Goal: Contribute content: Contribute content

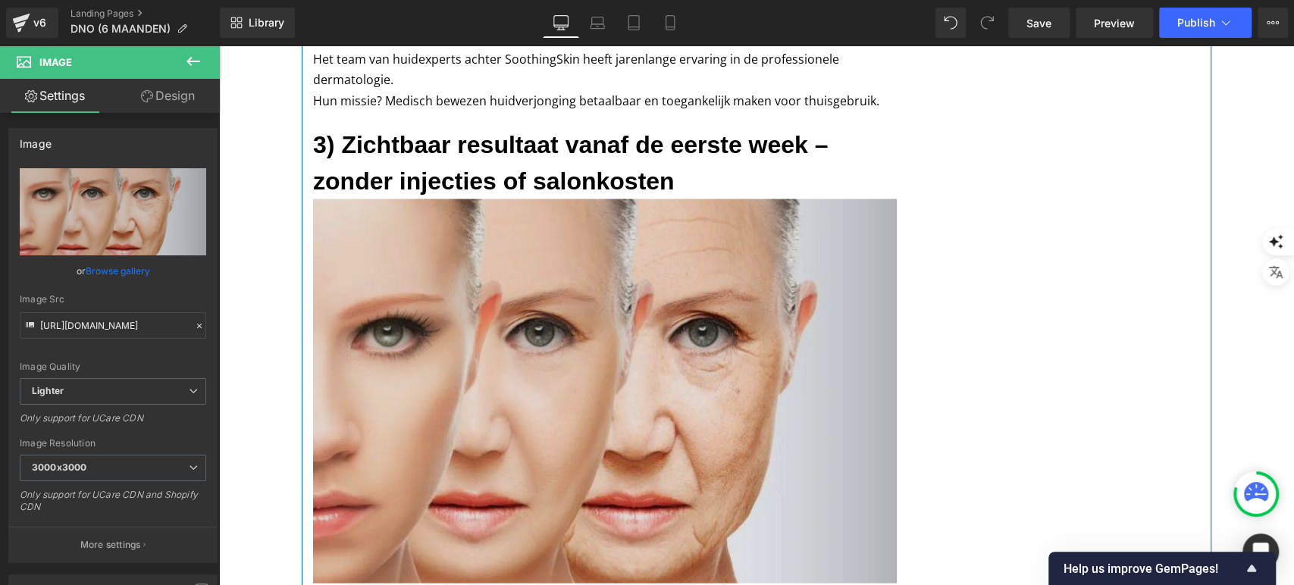
scroll to position [2038, 0]
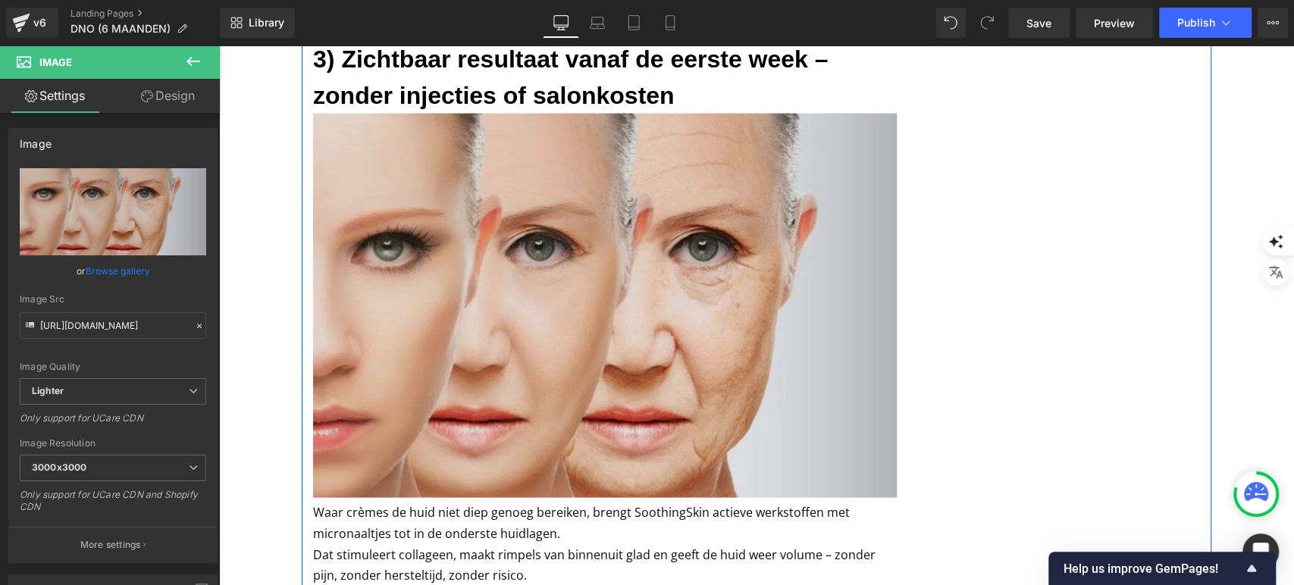
click at [496, 242] on img at bounding box center [605, 306] width 584 height 385
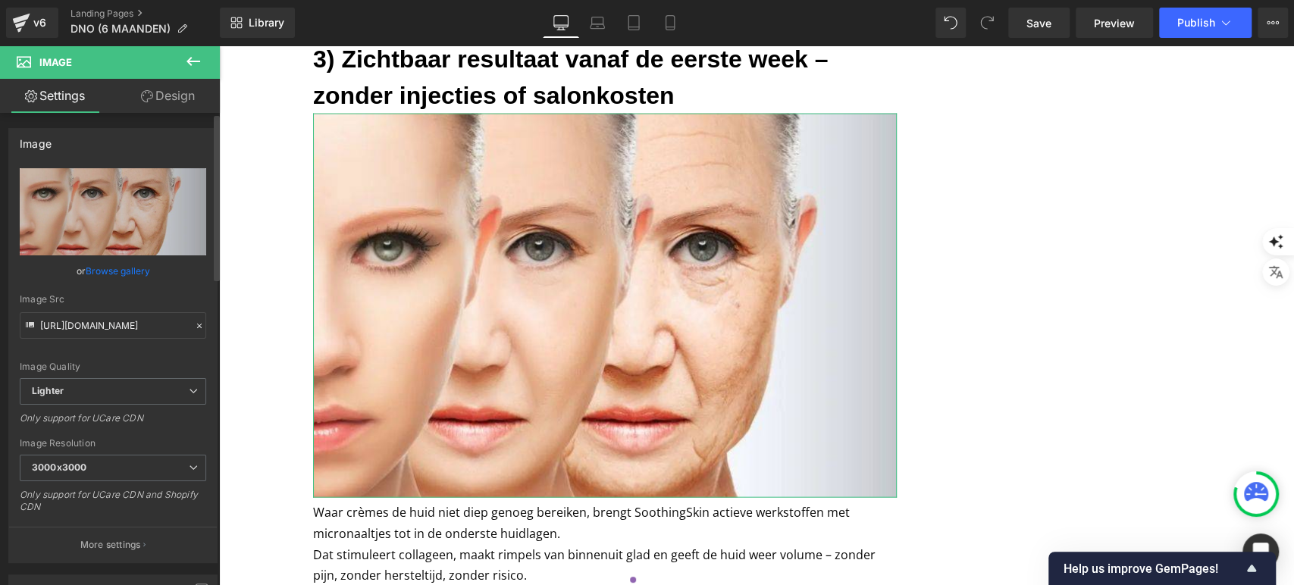
click at [138, 269] on link "Browse gallery" at bounding box center [118, 271] width 64 height 27
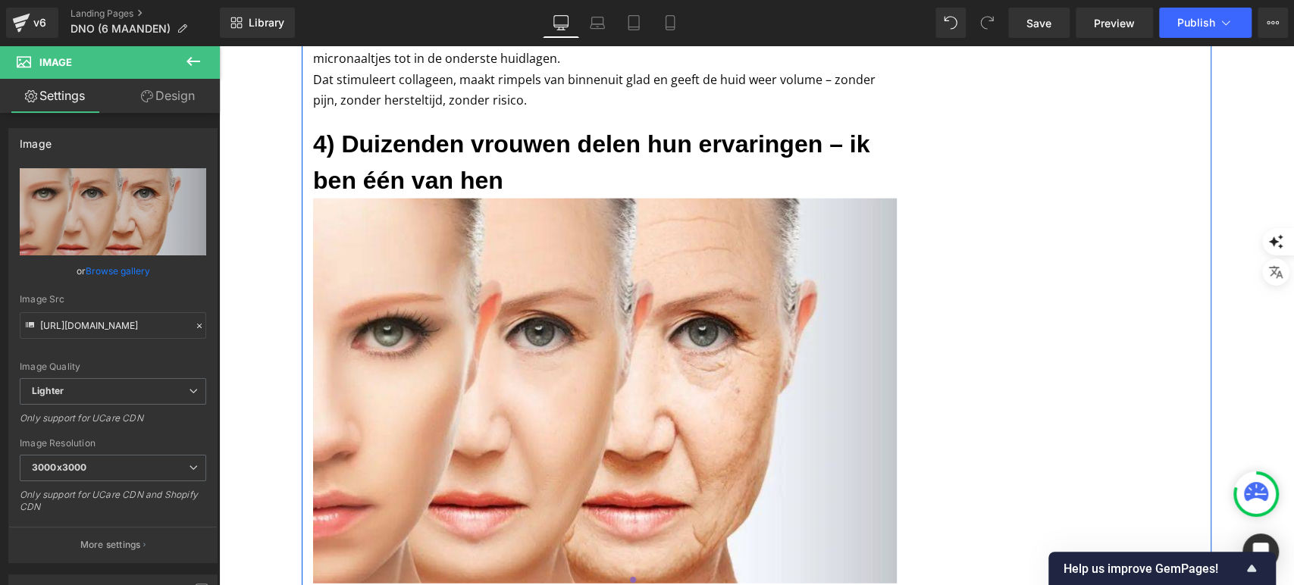
scroll to position [2543, 0]
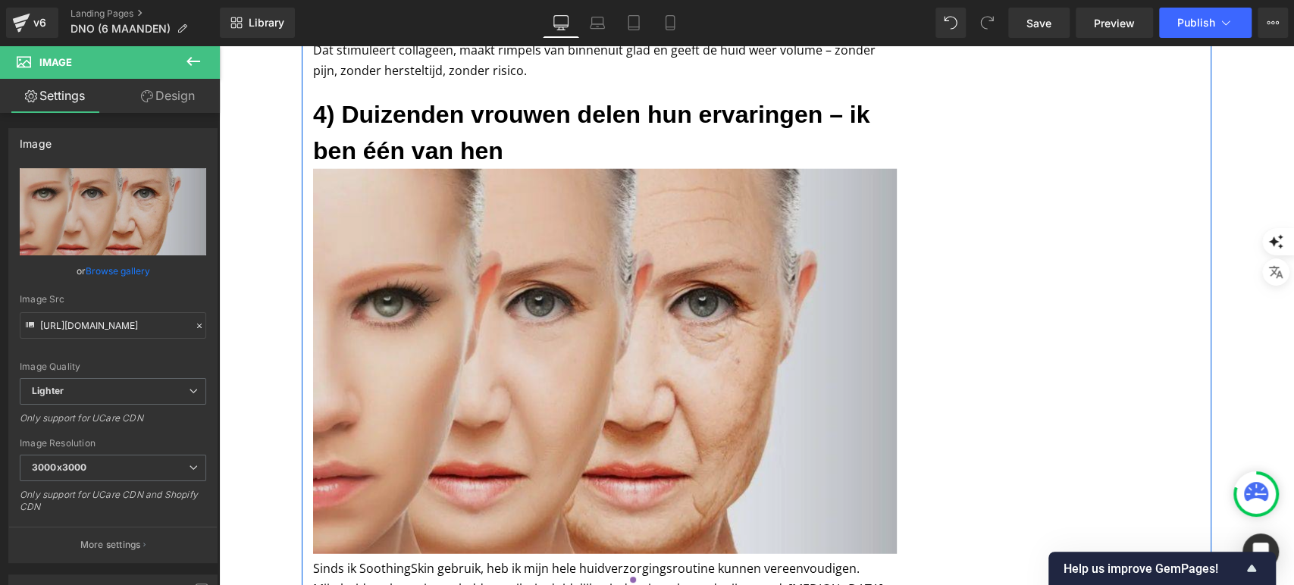
click at [486, 225] on img at bounding box center [605, 361] width 584 height 385
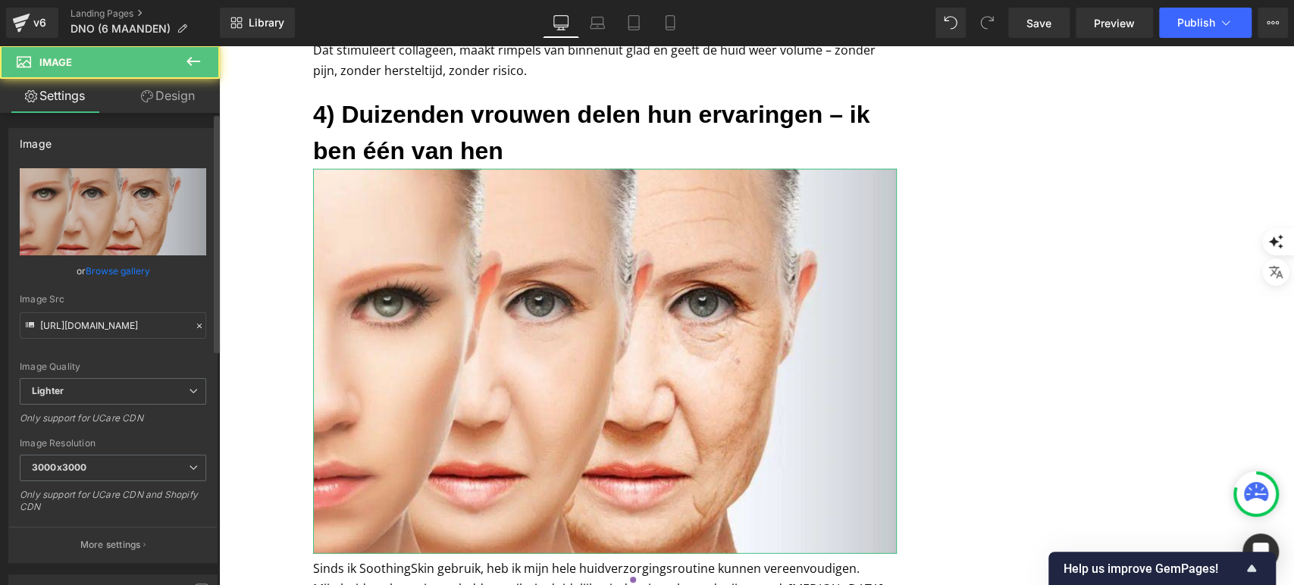
click at [109, 274] on link "Browse gallery" at bounding box center [118, 271] width 64 height 27
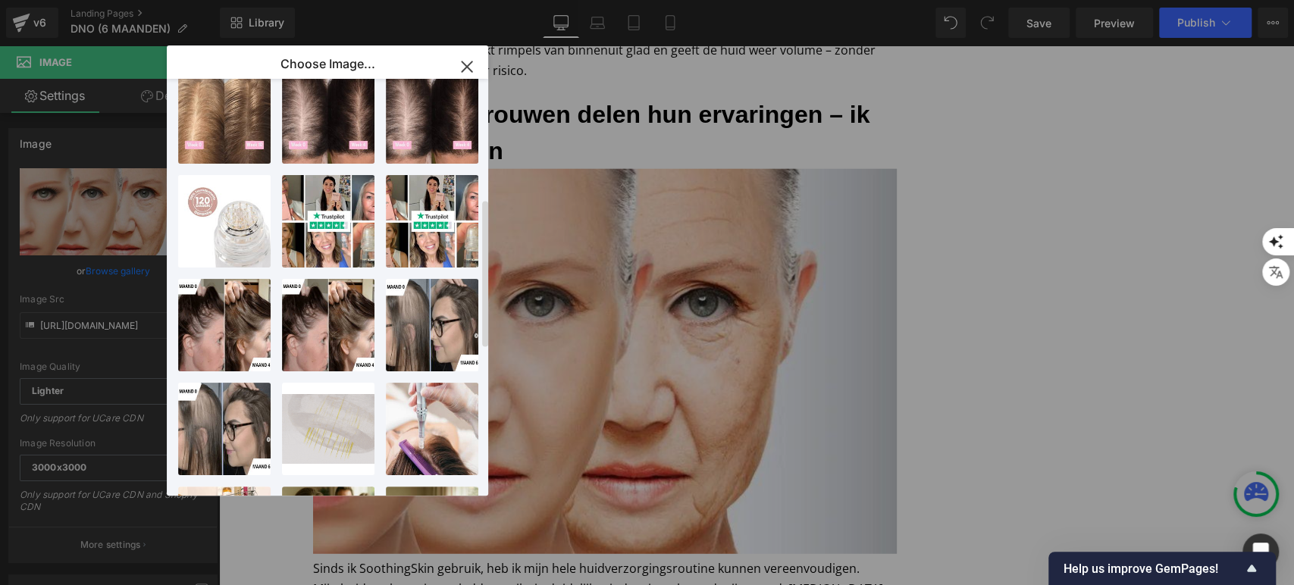
scroll to position [253, 0]
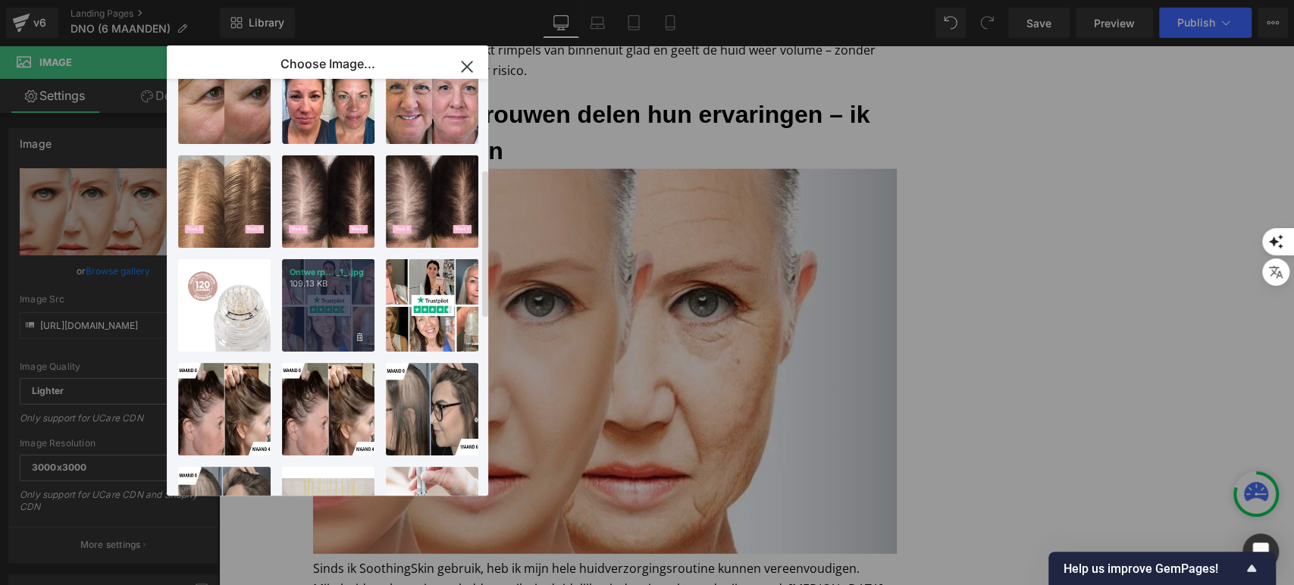
click at [317, 314] on div "Ontwerp... _1_.jpg 109.13 KB" at bounding box center [328, 305] width 93 height 93
type input "[URL][DOMAIN_NAME]"
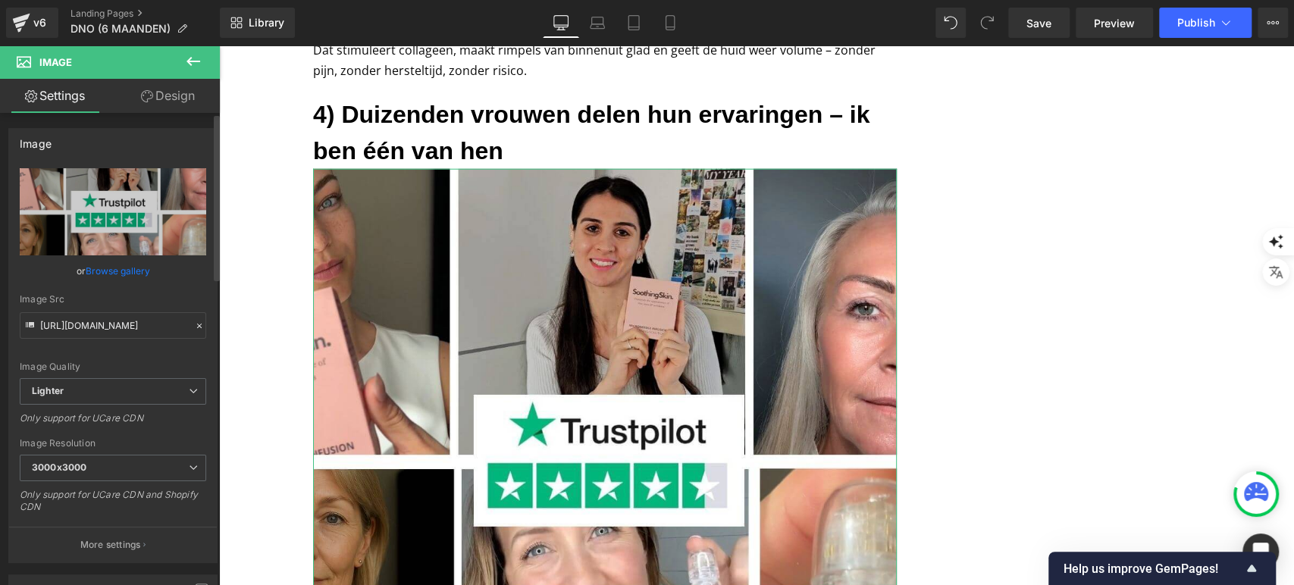
click at [133, 267] on link "Browse gallery" at bounding box center [118, 271] width 64 height 27
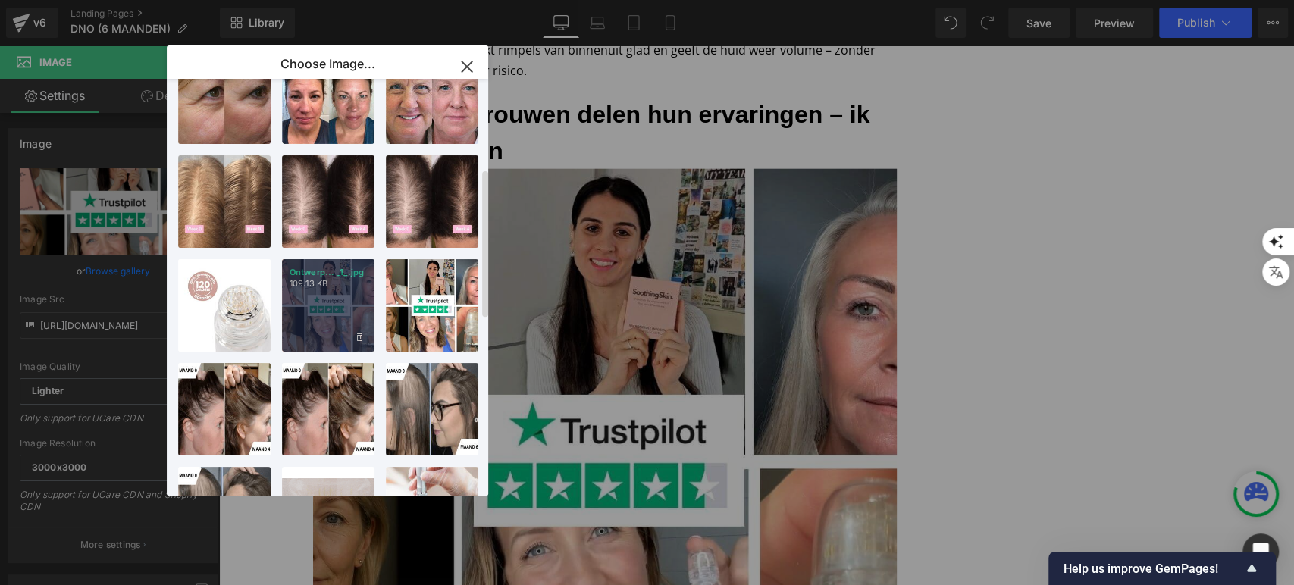
click at [334, 311] on div "Ontwerp... _1_.jpg 109.13 KB" at bounding box center [328, 305] width 93 height 93
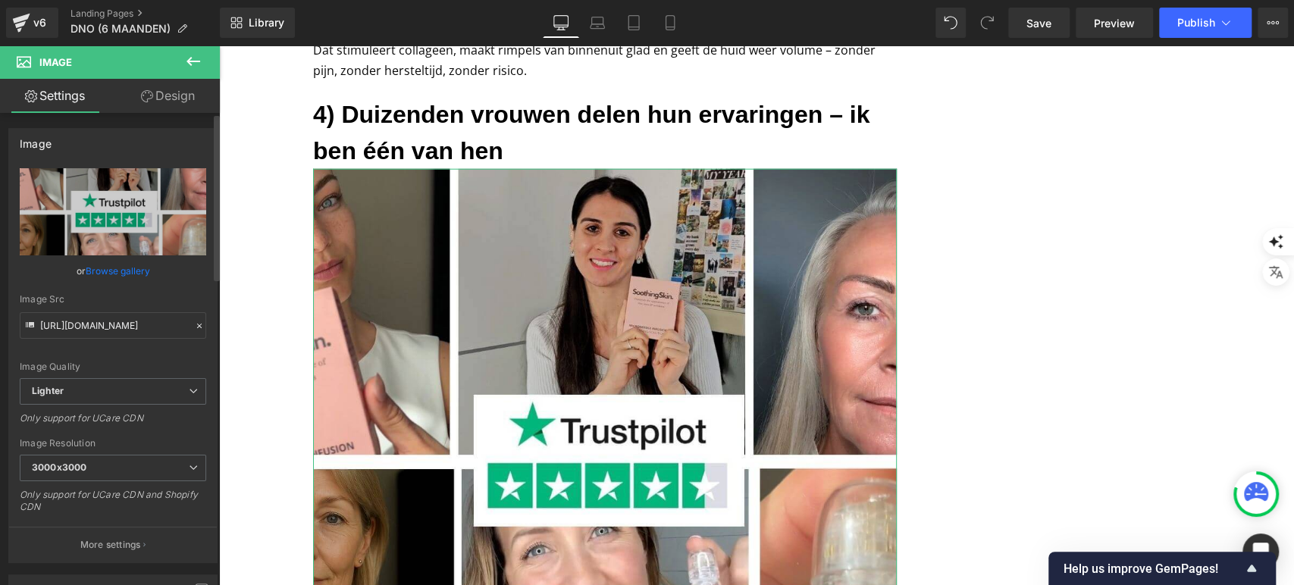
click at [125, 267] on link "Browse gallery" at bounding box center [118, 271] width 64 height 27
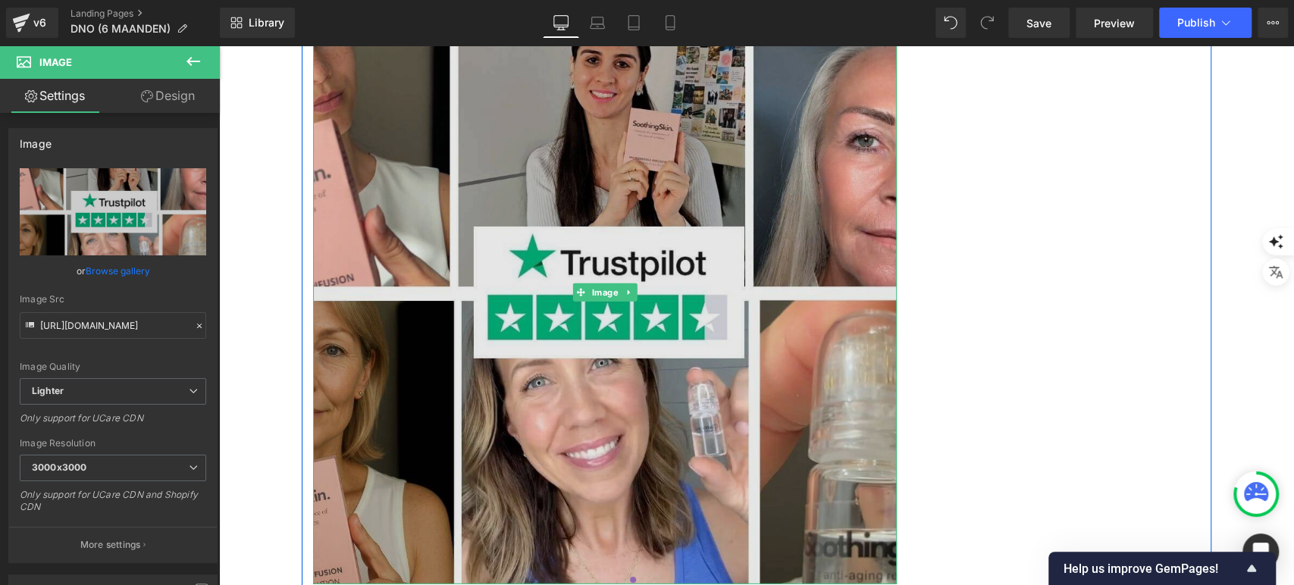
scroll to position [2797, 0]
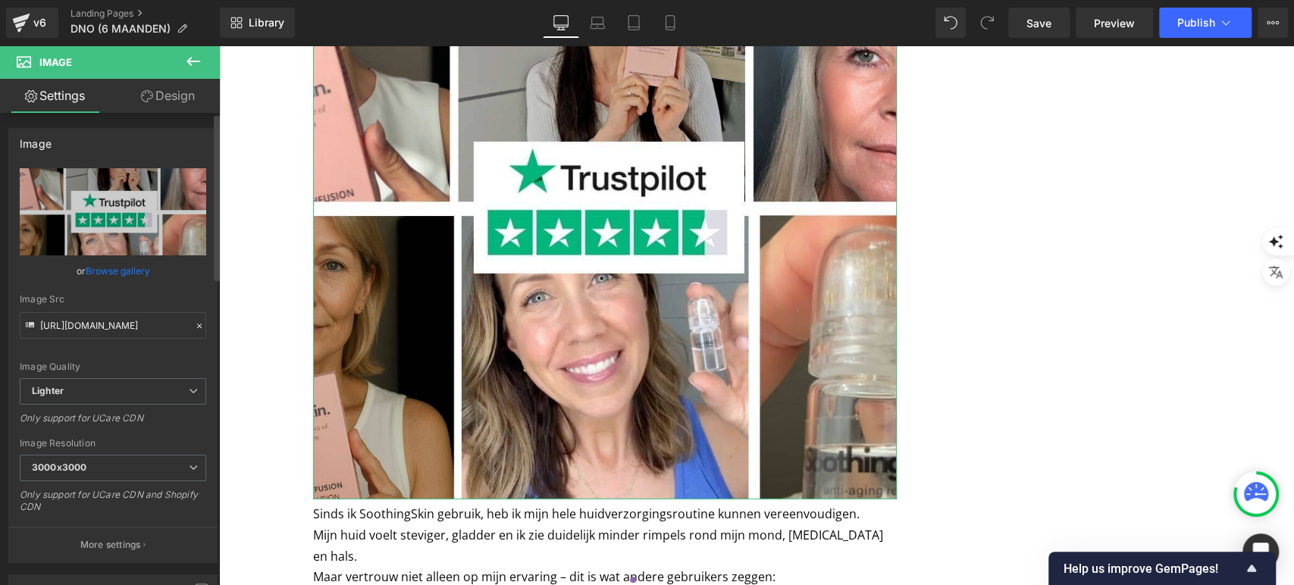
click at [102, 278] on link "Browse gallery" at bounding box center [118, 271] width 64 height 27
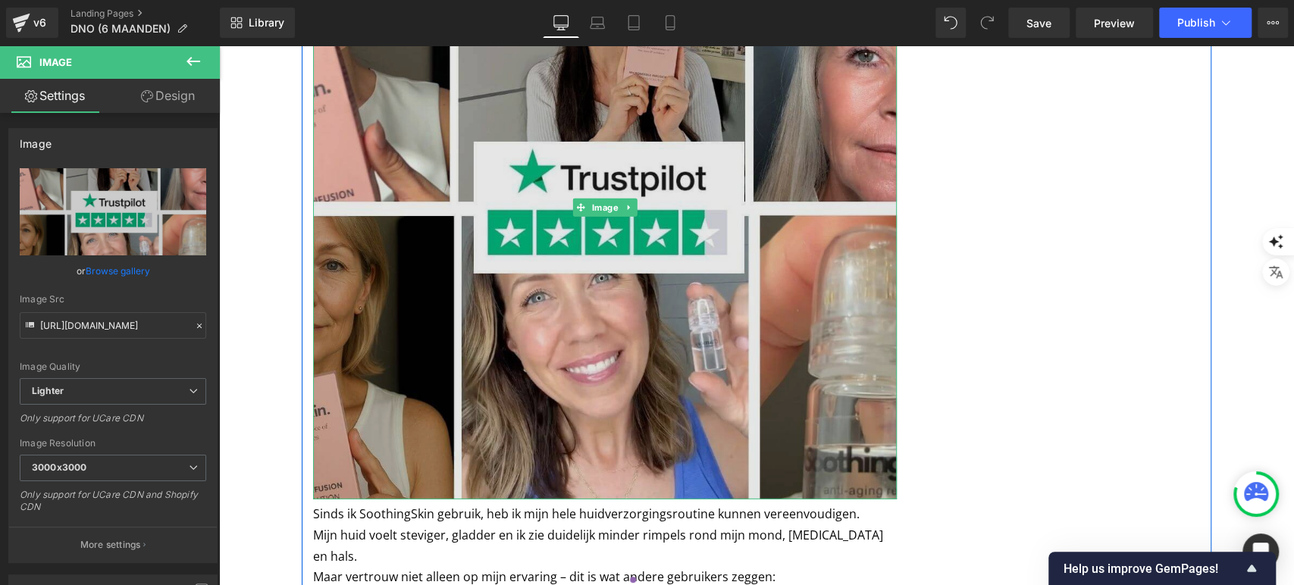
scroll to position [2881, 0]
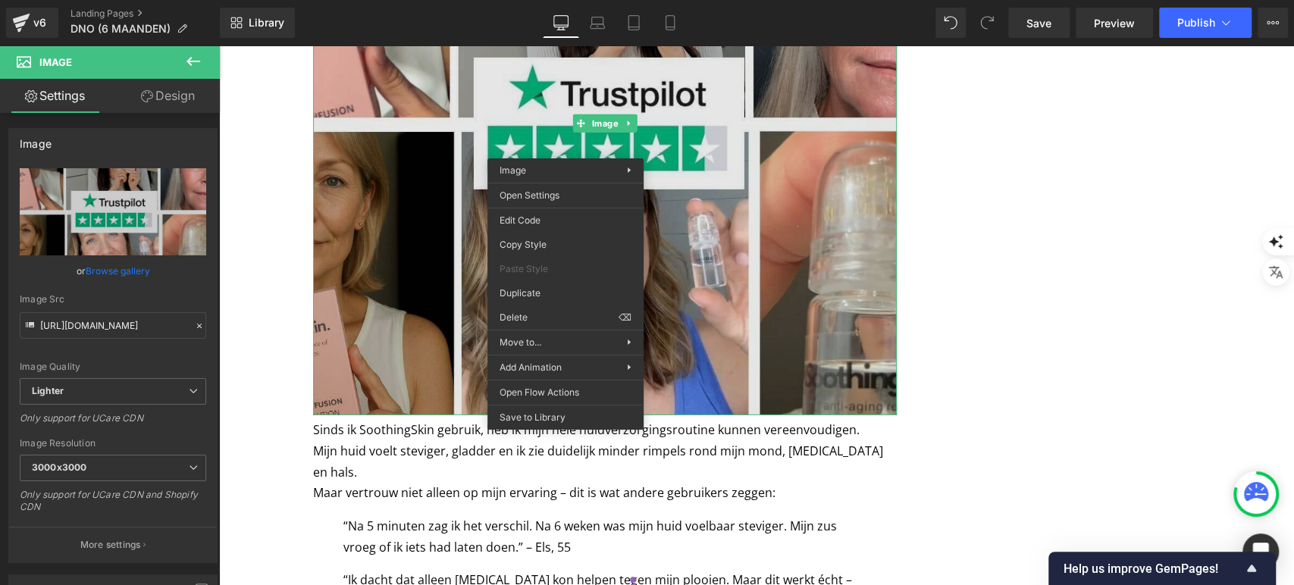
click at [715, 236] on img at bounding box center [605, 124] width 584 height 584
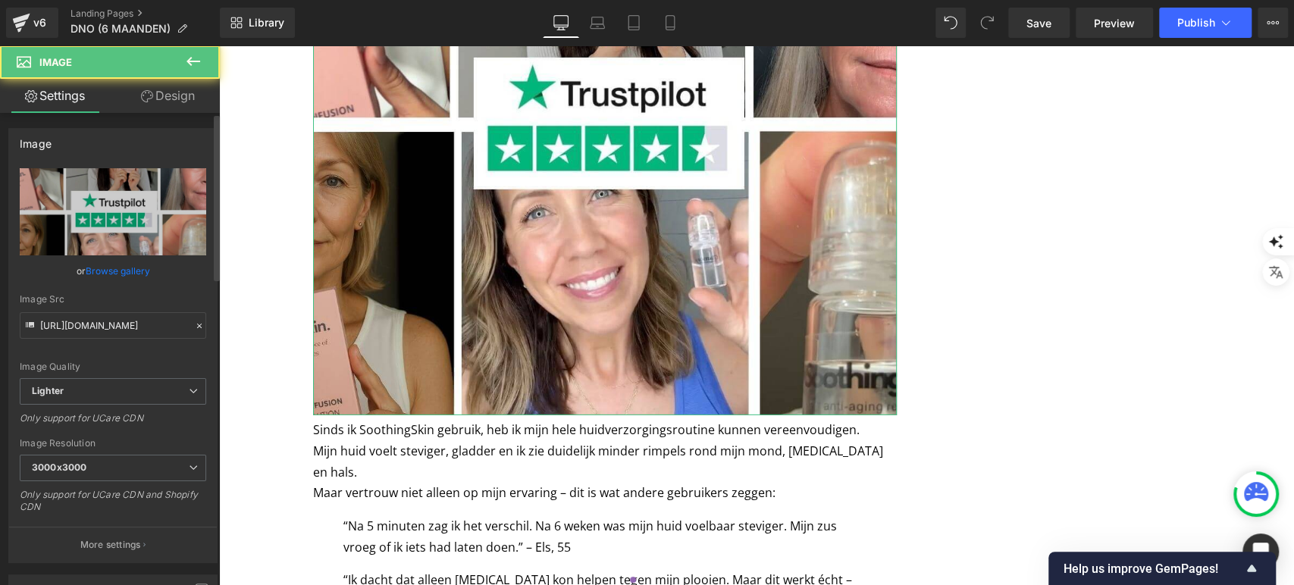
click at [127, 268] on link "Browse gallery" at bounding box center [118, 271] width 64 height 27
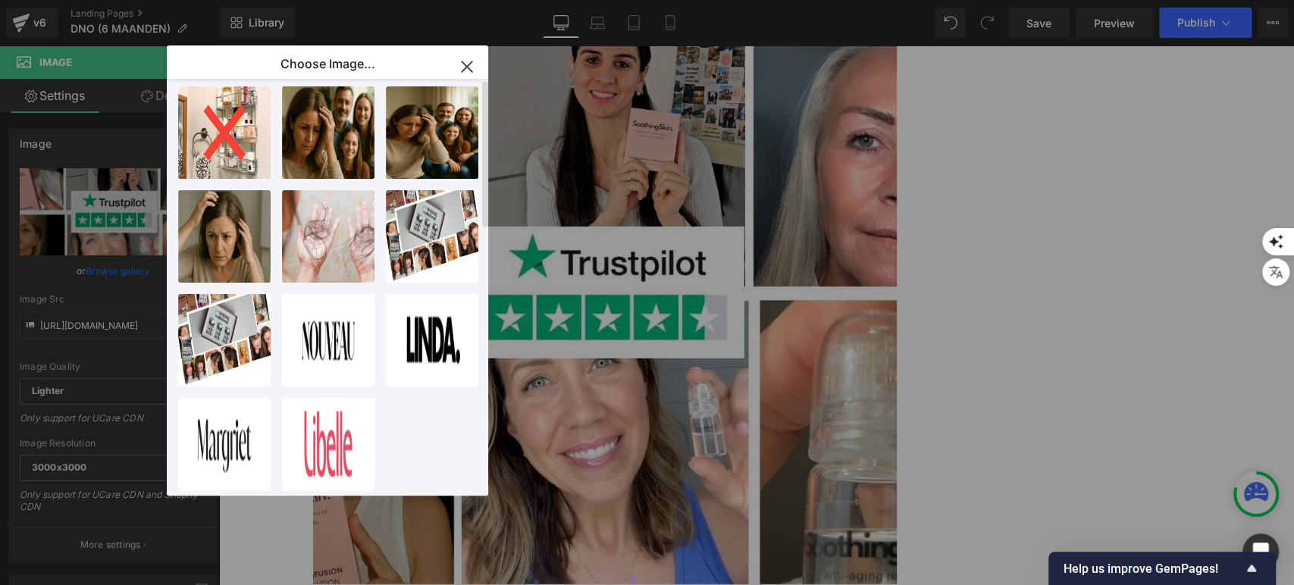
scroll to position [0, 0]
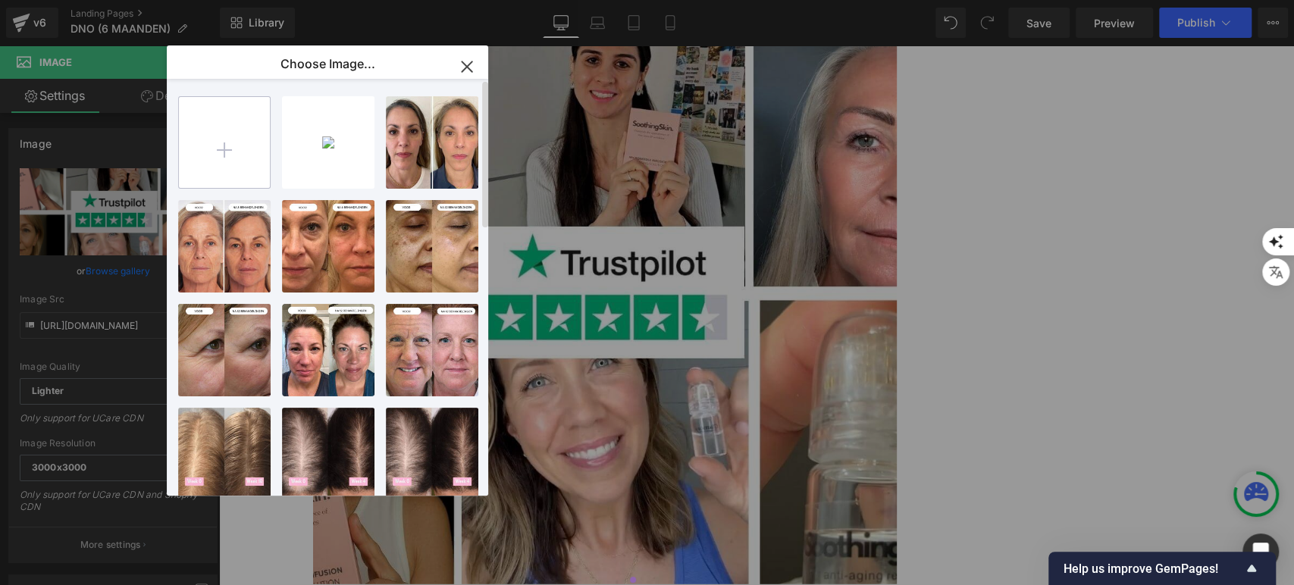
click at [240, 138] on input "file" at bounding box center [224, 142] width 91 height 91
type input "C:\fakepath\Dit waren precies de woorden van [PERSON_NAME], Wat een opluchting!…"
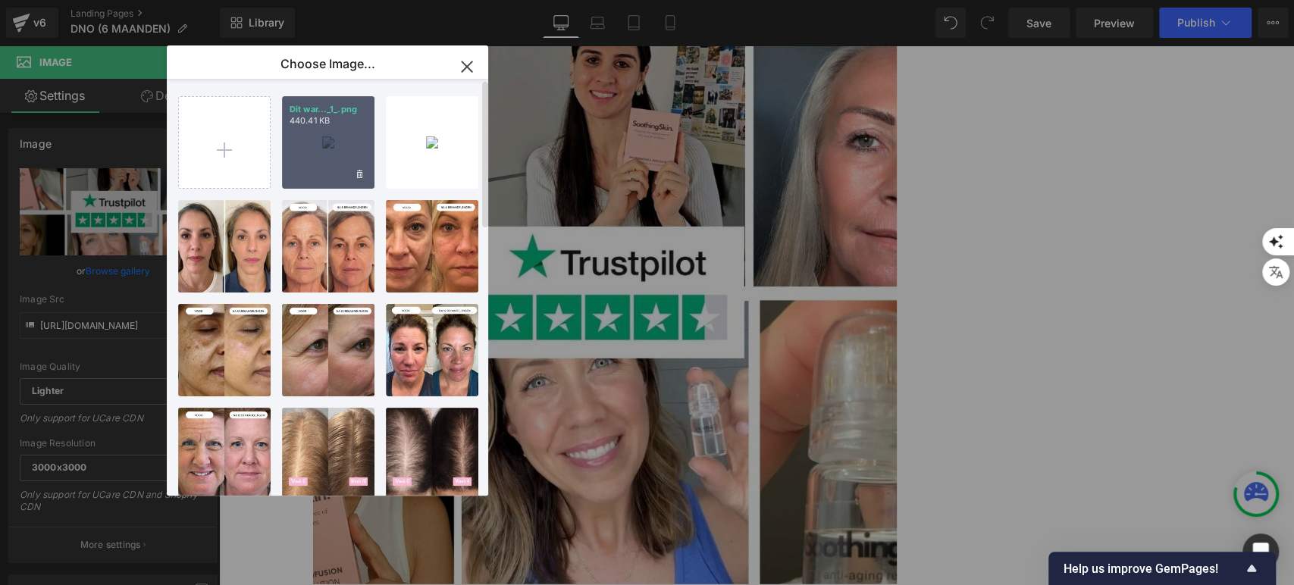
click at [341, 136] on div "Dit war..._1_.png 440.41 KB" at bounding box center [328, 142] width 93 height 93
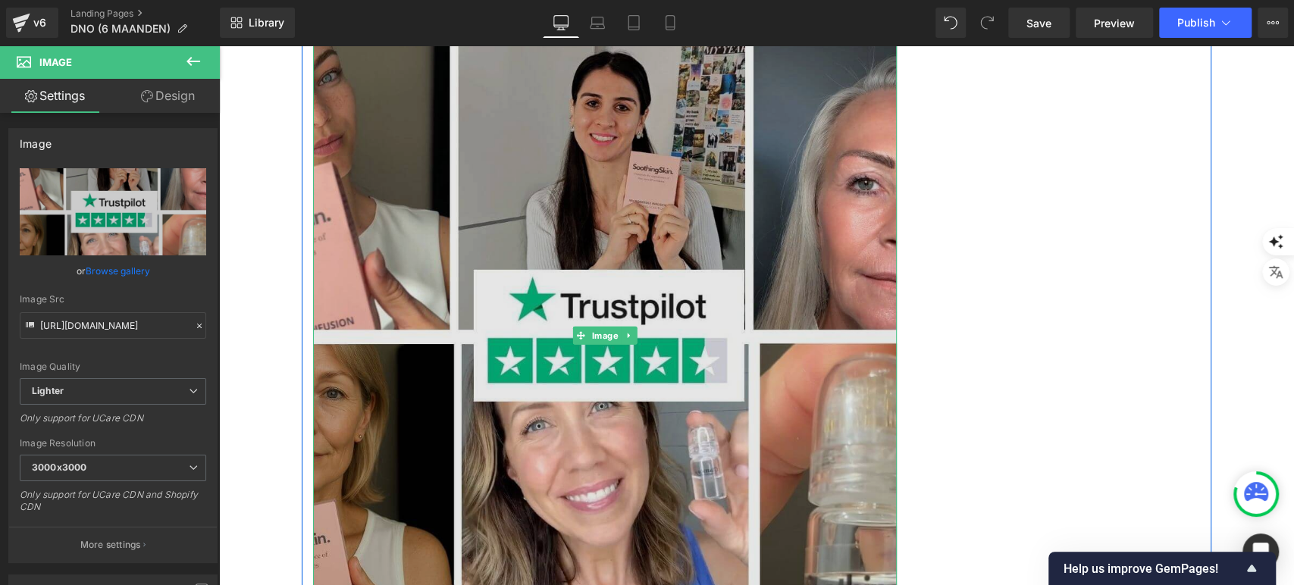
scroll to position [2628, 0]
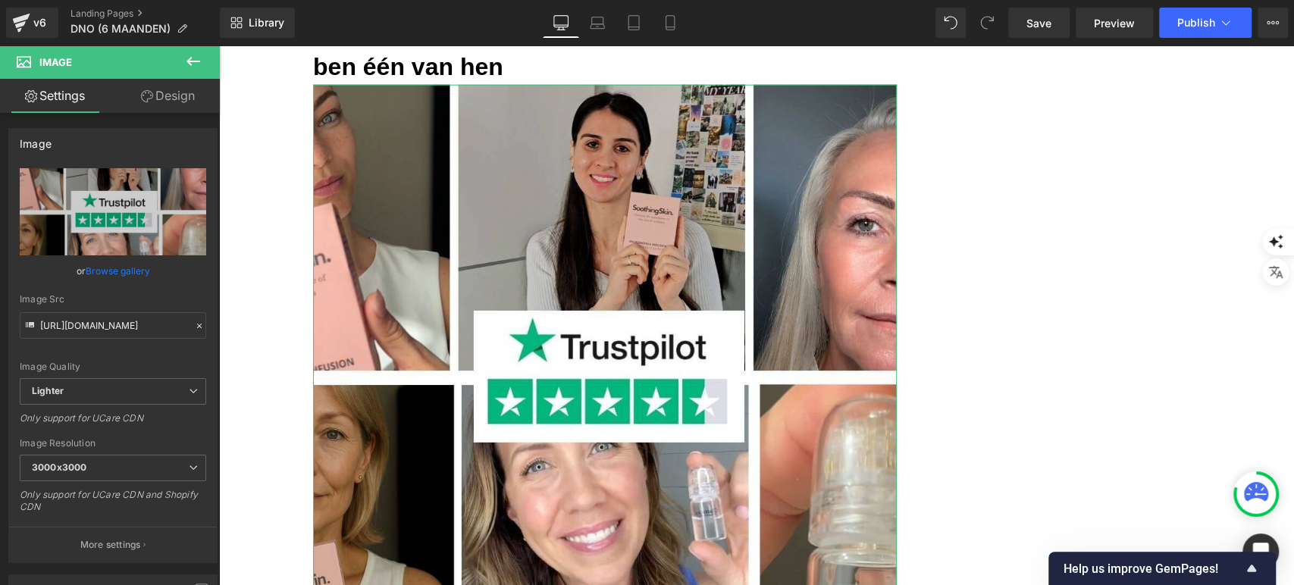
click at [140, 271] on link "Browse gallery" at bounding box center [118, 271] width 64 height 27
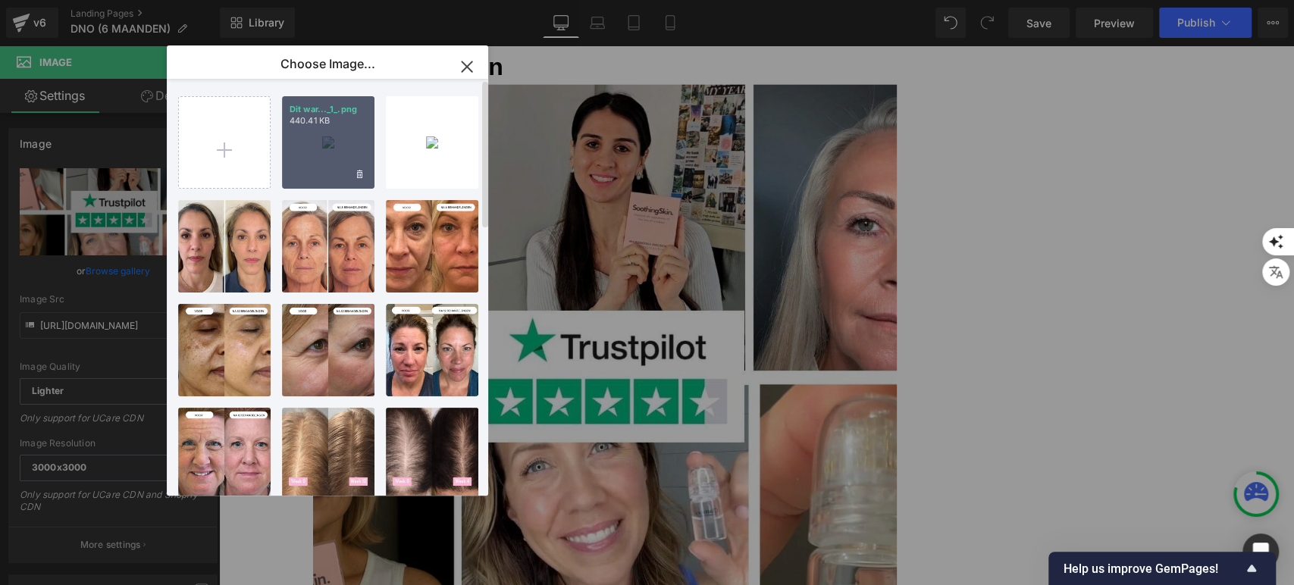
drag, startPoint x: 312, startPoint y: 150, endPoint x: 210, endPoint y: 140, distance: 102.8
click at [312, 150] on div "Dit war..._1_.png 440.41 KB" at bounding box center [328, 142] width 93 height 93
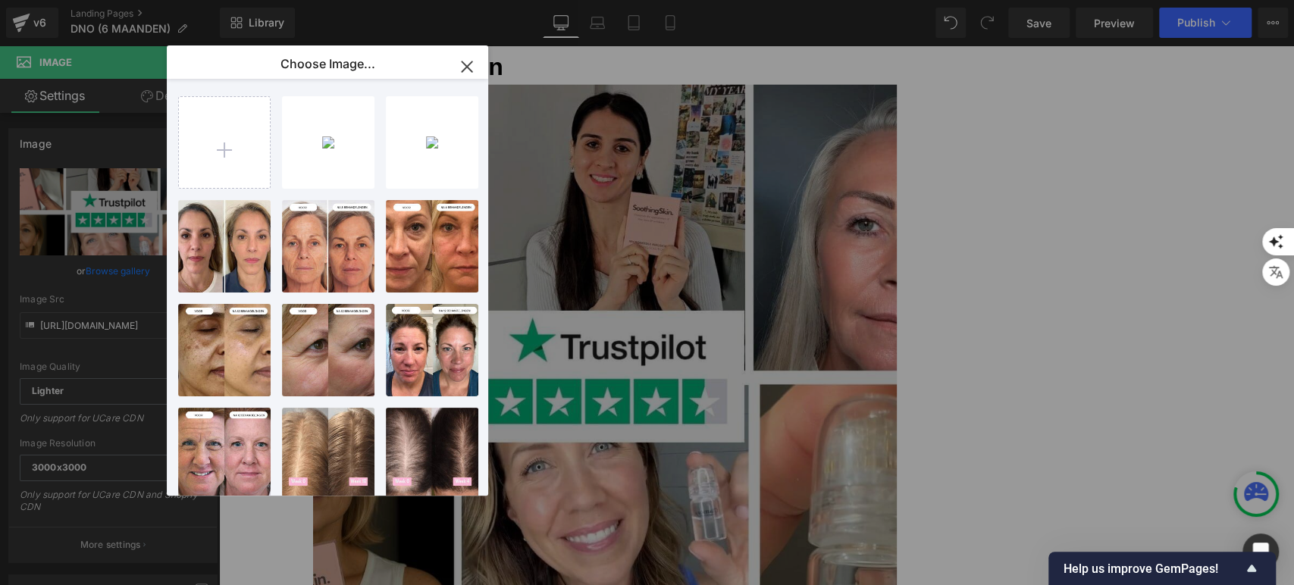
type input "[URL][DOMAIN_NAME]"
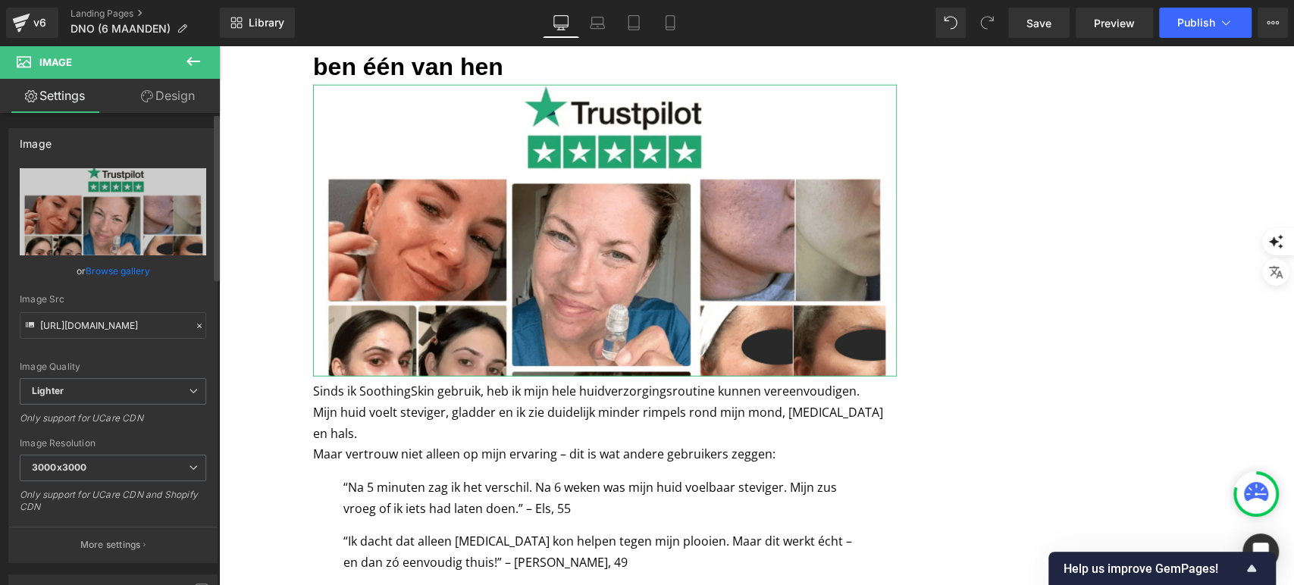
click at [133, 269] on link "Browse gallery" at bounding box center [118, 271] width 64 height 27
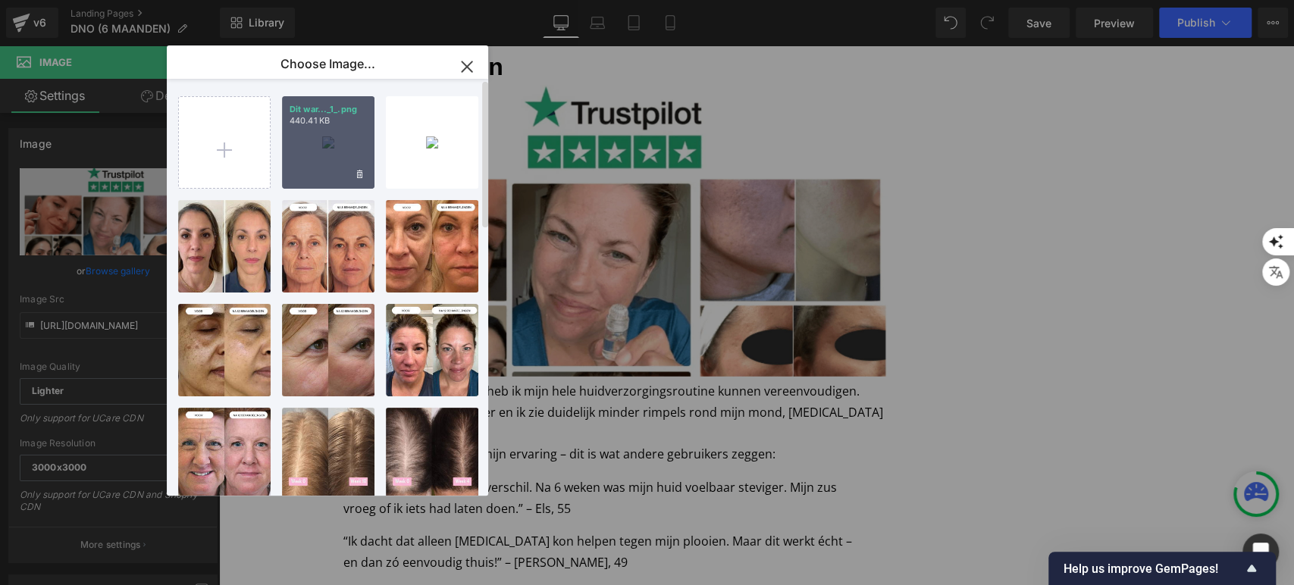
click at [316, 144] on div "Dit war..._1_.png 440.41 KB" at bounding box center [328, 142] width 93 height 93
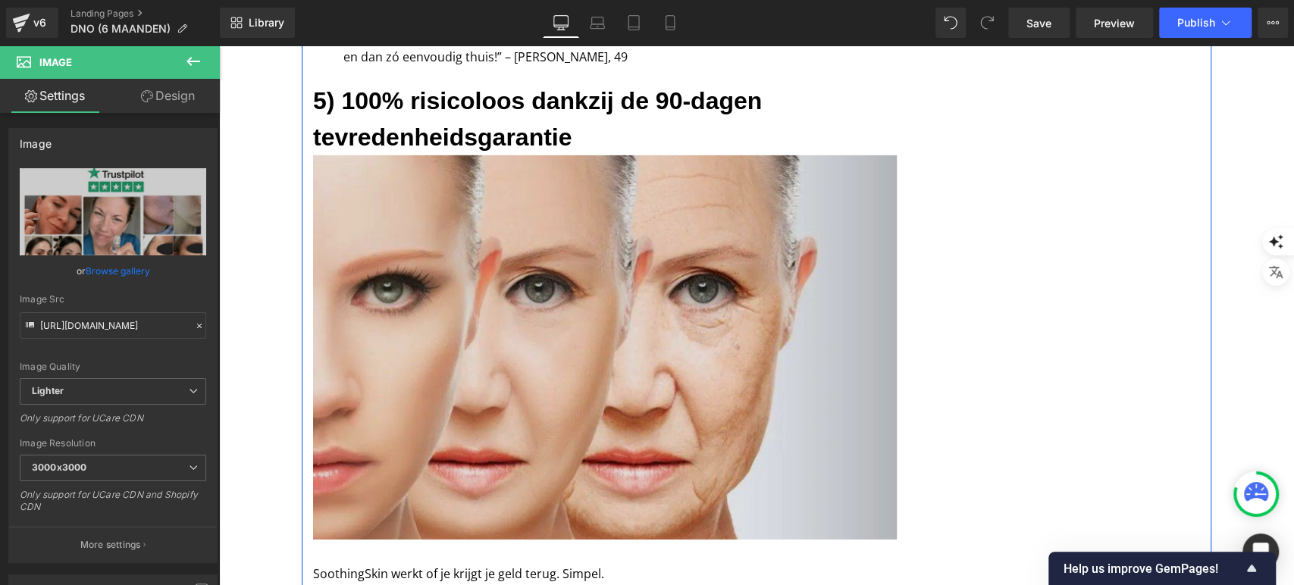
scroll to position [3049, 0]
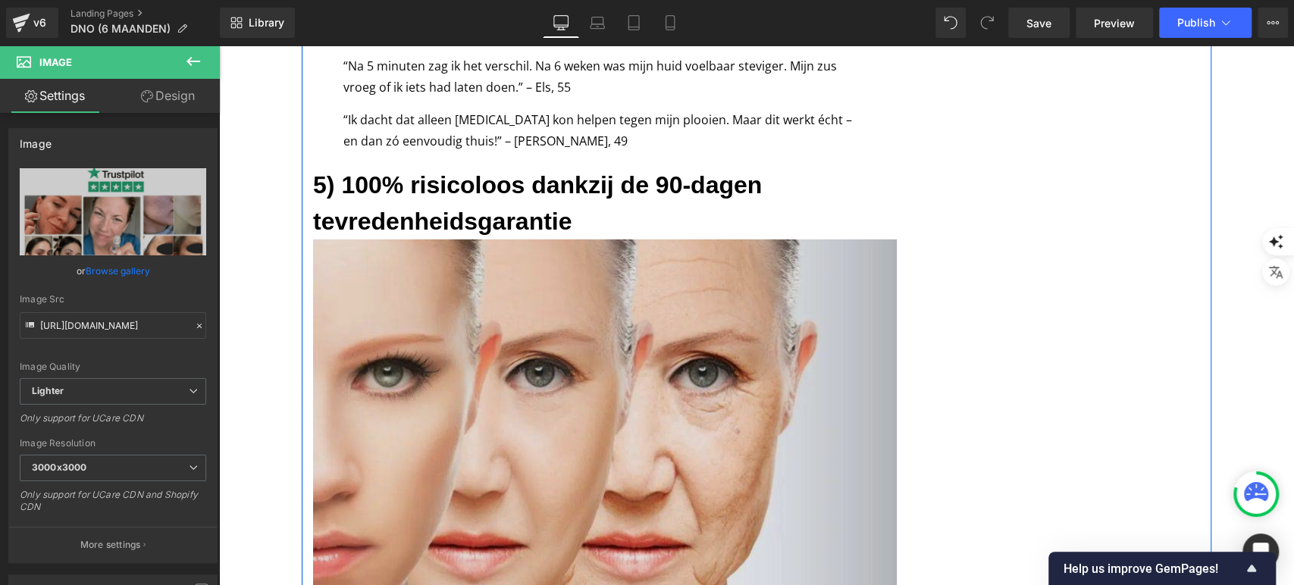
click at [419, 303] on img at bounding box center [605, 432] width 584 height 385
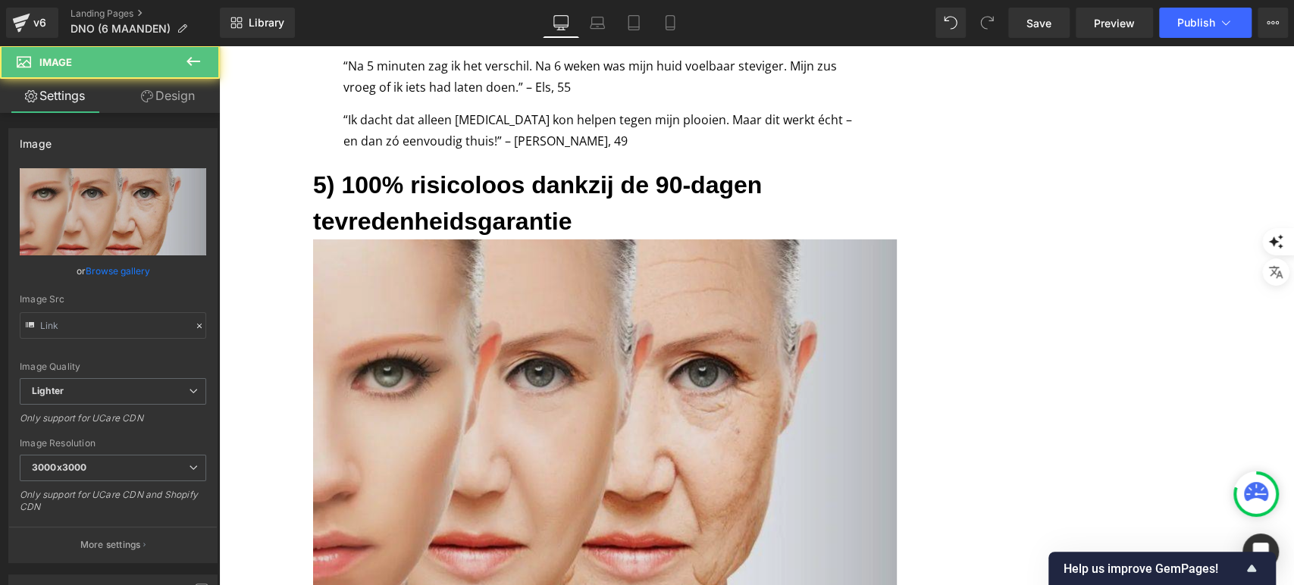
type input "[URL][DOMAIN_NAME]"
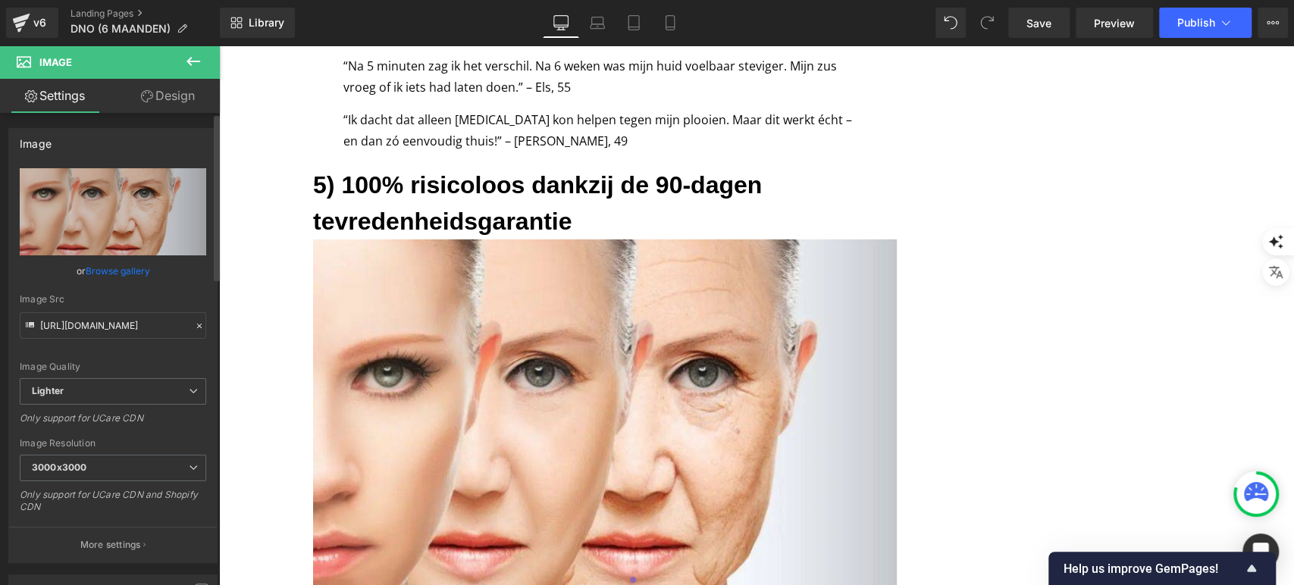
scroll to position [3133, 0]
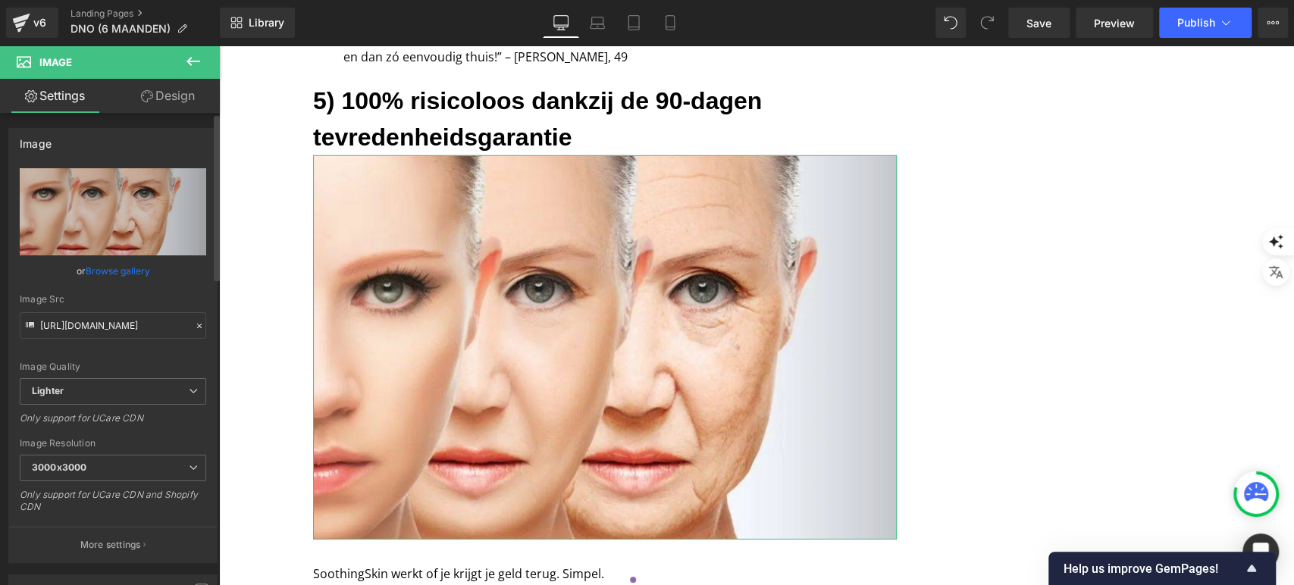
click at [146, 270] on link "Browse gallery" at bounding box center [118, 271] width 64 height 27
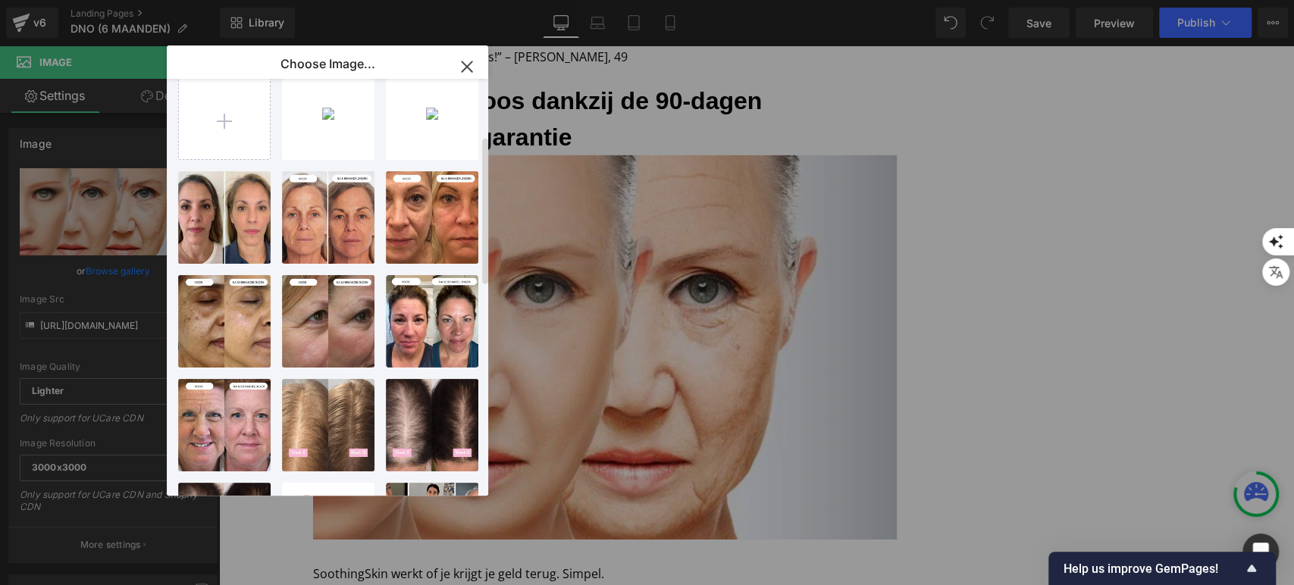
scroll to position [0, 0]
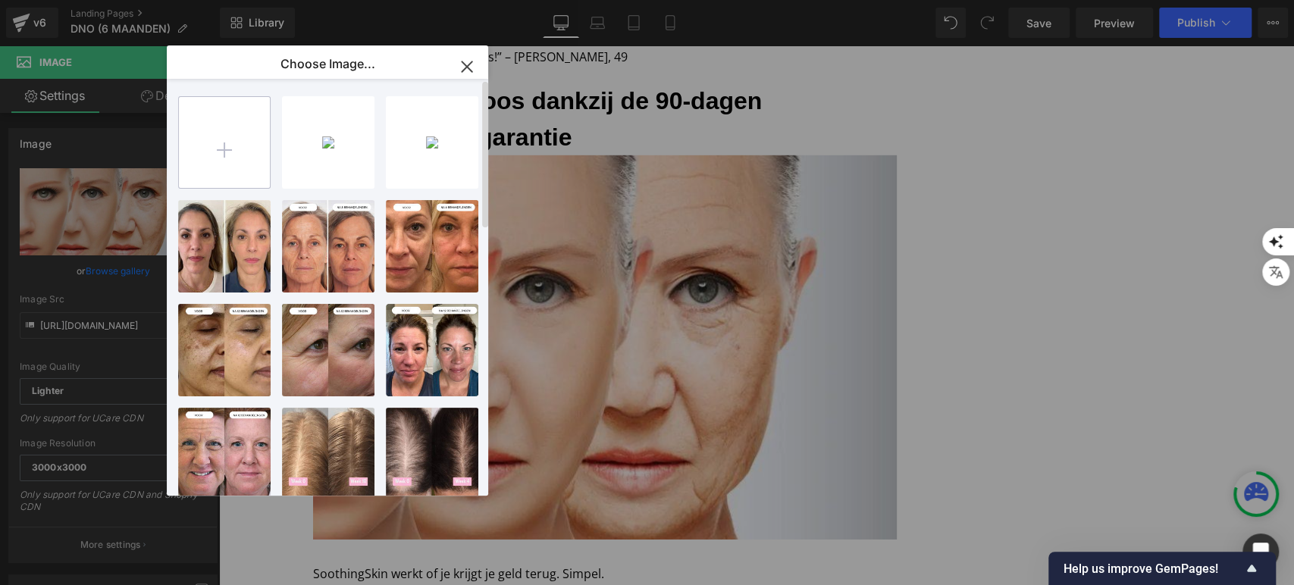
click at [250, 138] on input "file" at bounding box center [224, 142] width 91 height 91
type input "C:\fakepath\Dit waren precies de woorden van [PERSON_NAME], Wat een opluchting!…"
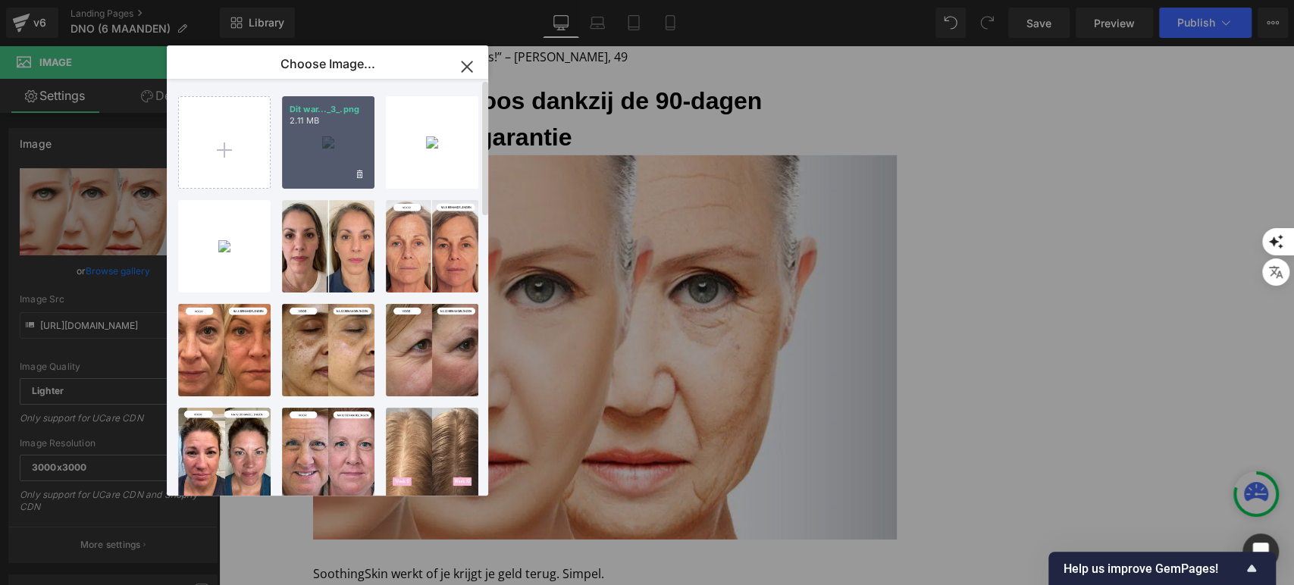
click at [323, 150] on div "Dit war..._3_.png 2.11 MB" at bounding box center [328, 142] width 93 height 93
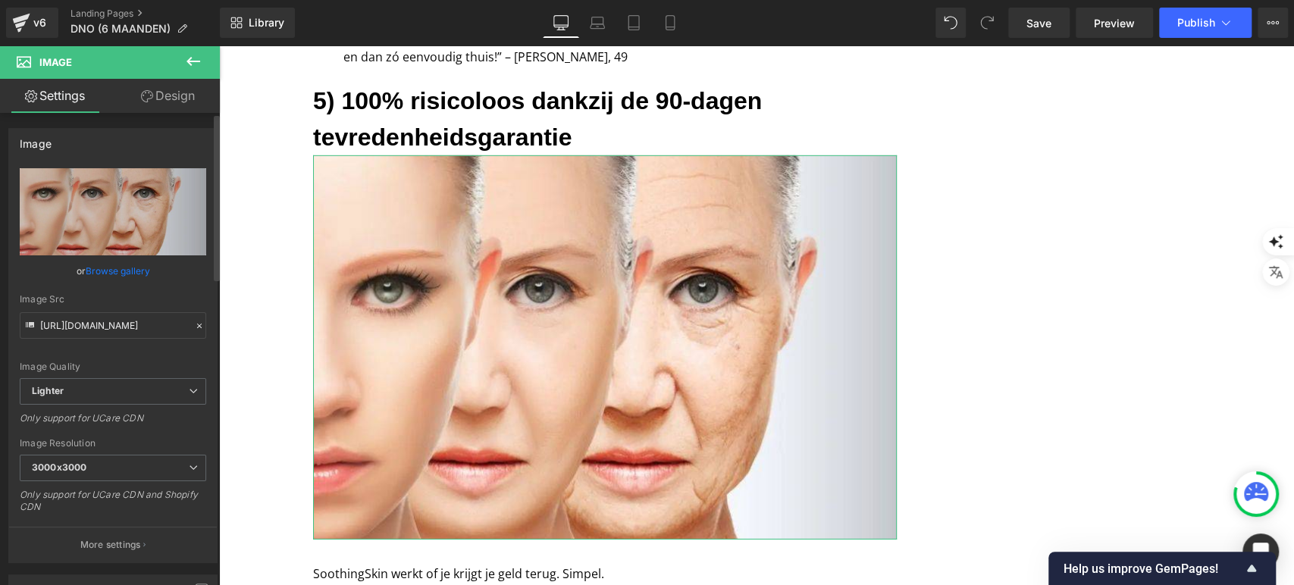
click at [89, 270] on link "Browse gallery" at bounding box center [118, 271] width 64 height 27
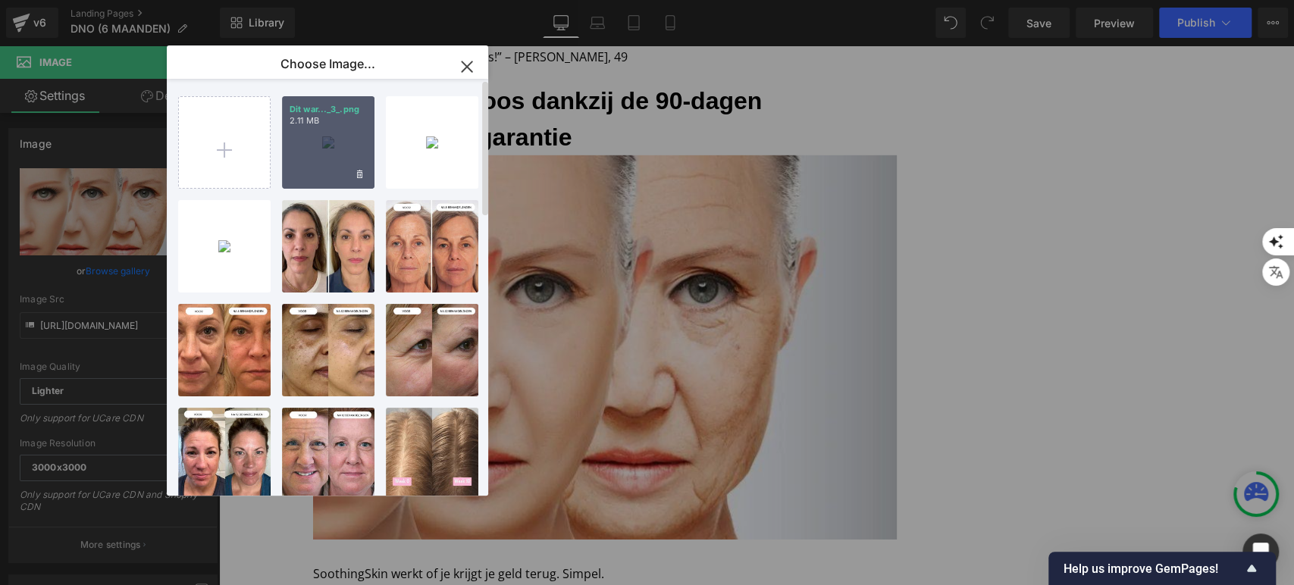
click at [301, 170] on div "Dit war..._3_.png 2.11 MB" at bounding box center [328, 142] width 93 height 93
type input "[URL][DOMAIN_NAME]"
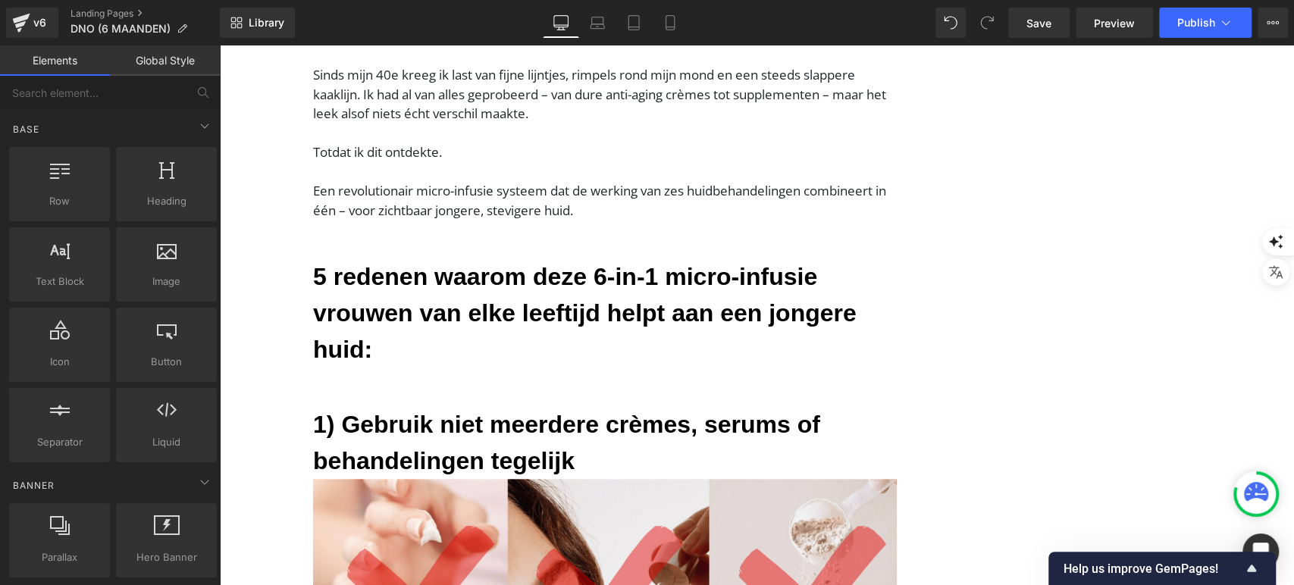
scroll to position [1090, 0]
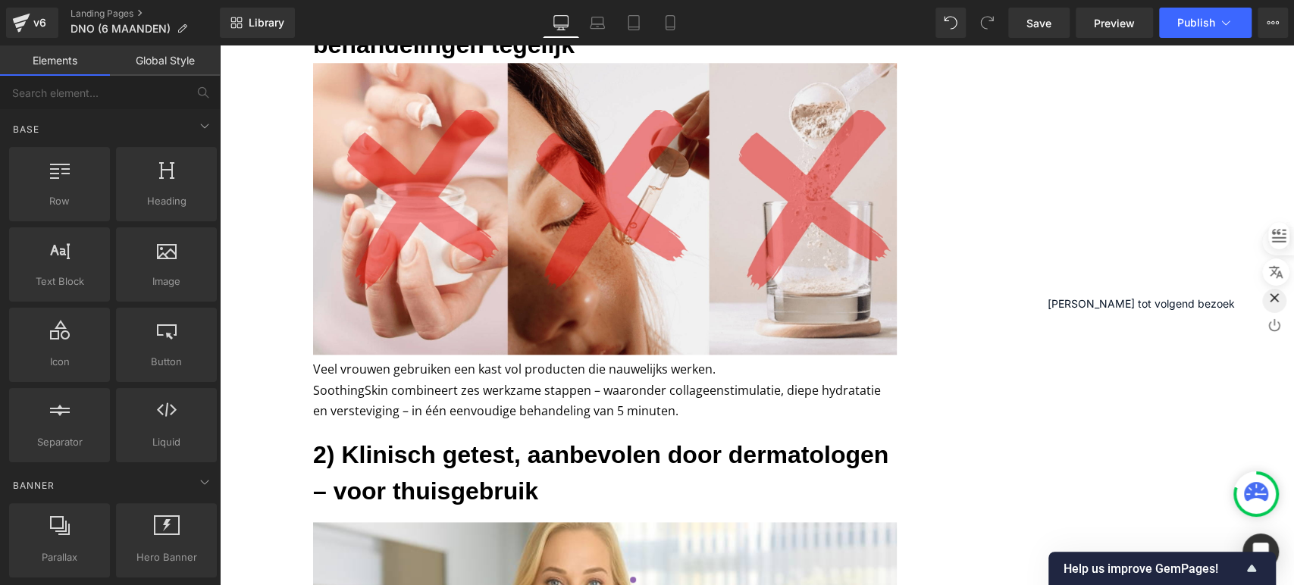
click at [1282, 311] on div "button" at bounding box center [1274, 300] width 15 height 21
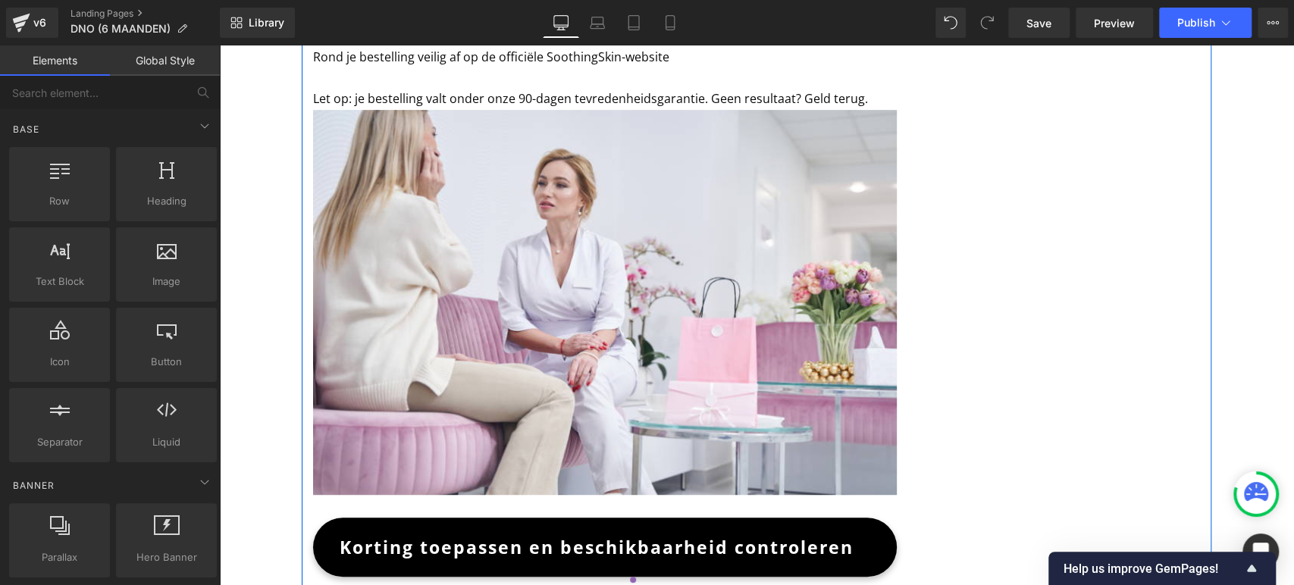
scroll to position [4247, 0]
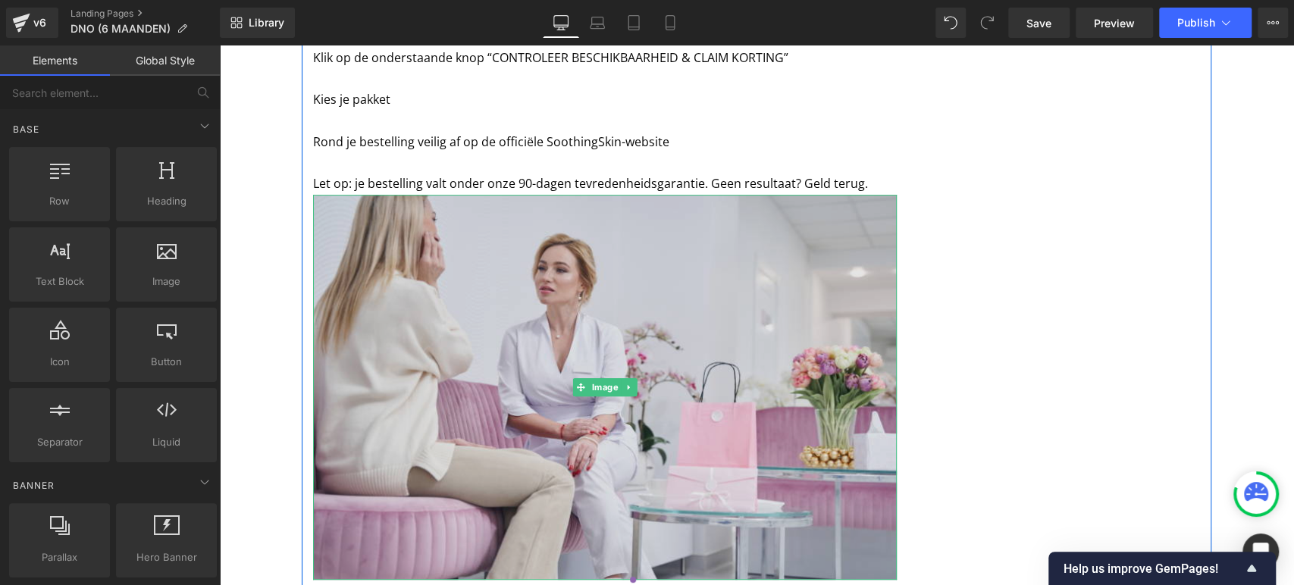
click at [605, 280] on img at bounding box center [605, 387] width 584 height 385
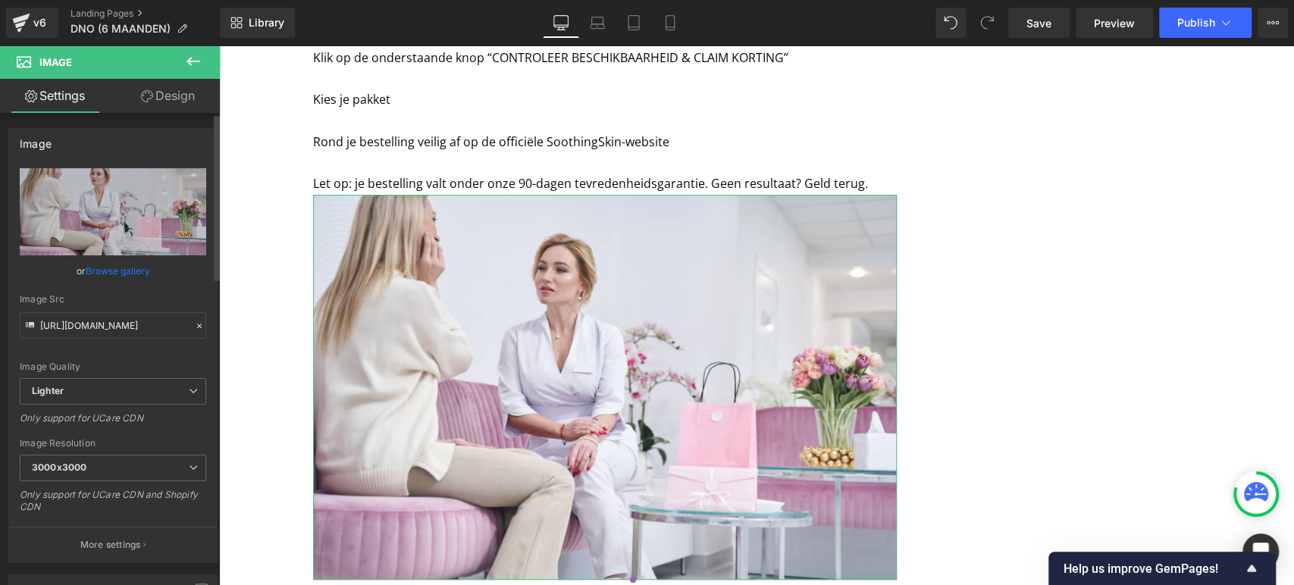
click at [115, 271] on link "Browse gallery" at bounding box center [118, 271] width 64 height 27
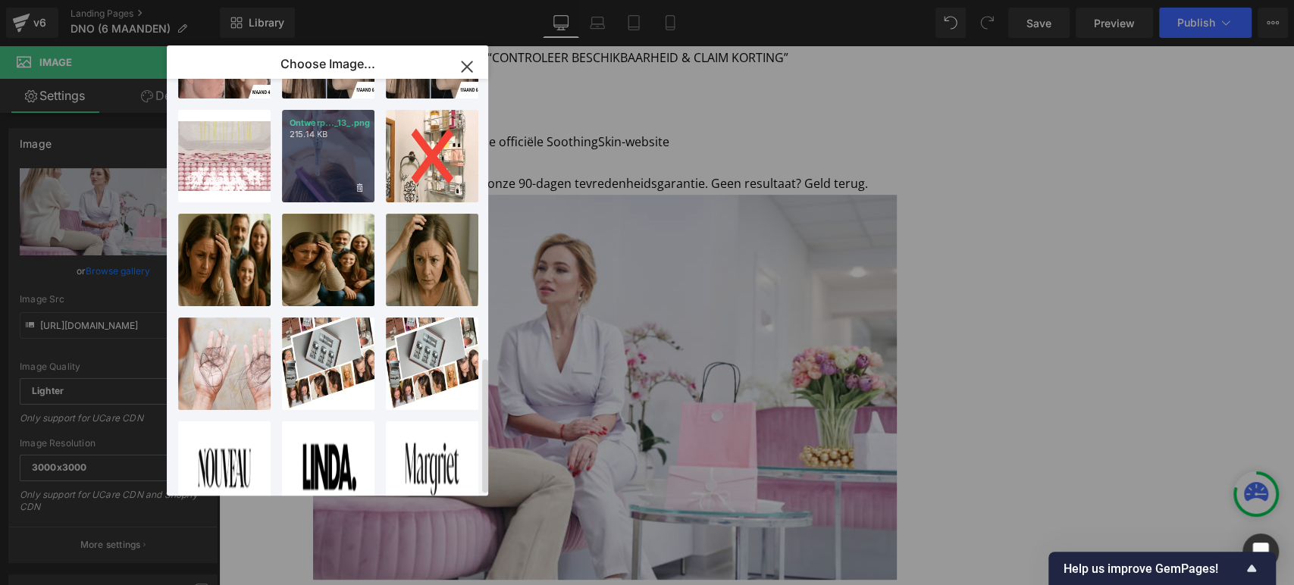
scroll to position [853, 0]
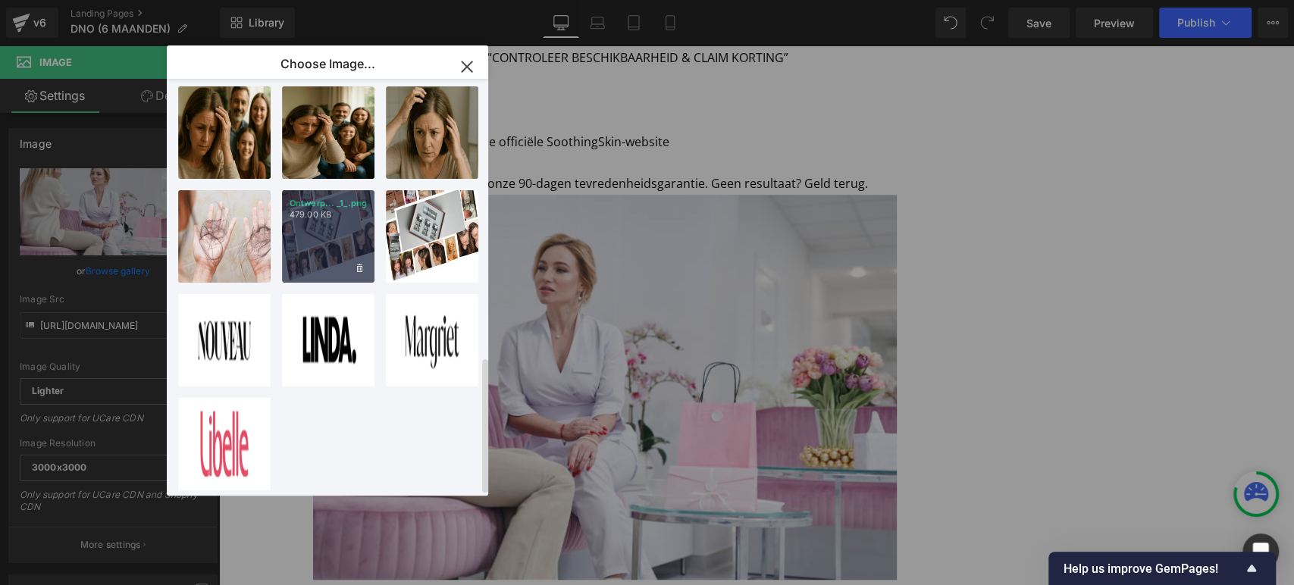
click at [315, 250] on div "Ontwerp... _1_.png 479.00 KB" at bounding box center [328, 236] width 93 height 93
type input "[URL][DOMAIN_NAME]"
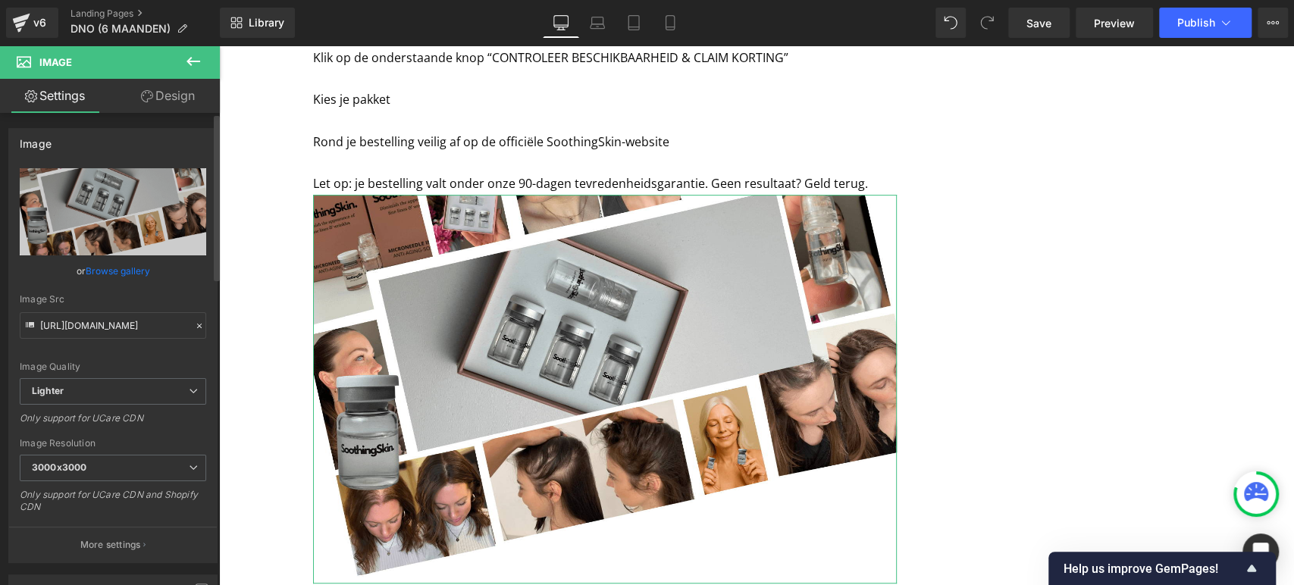
click at [128, 275] on link "Browse gallery" at bounding box center [118, 271] width 64 height 27
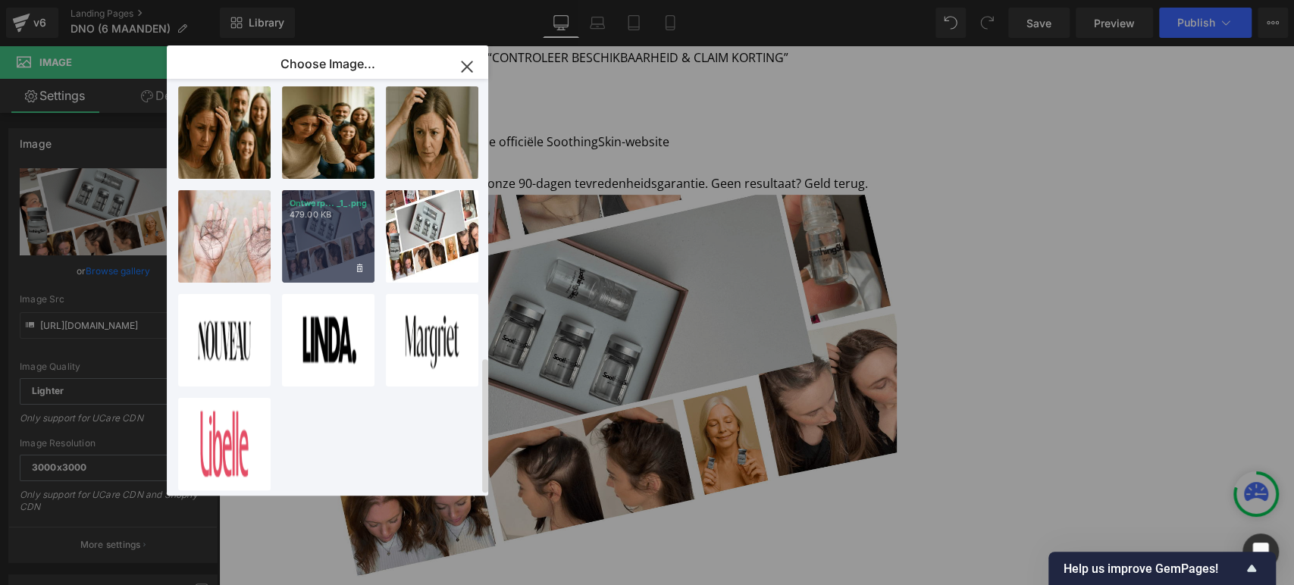
click at [307, 253] on div "Ontwerp... _1_.png 479.00 KB" at bounding box center [328, 236] width 93 height 93
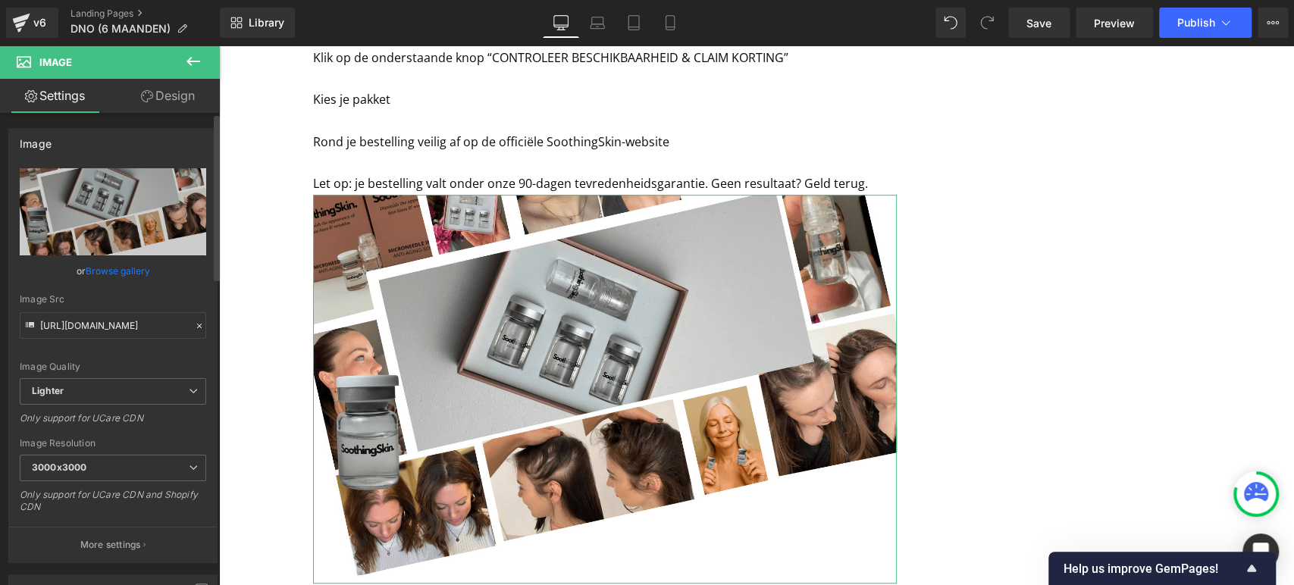
click at [140, 273] on link "Browse gallery" at bounding box center [118, 271] width 64 height 27
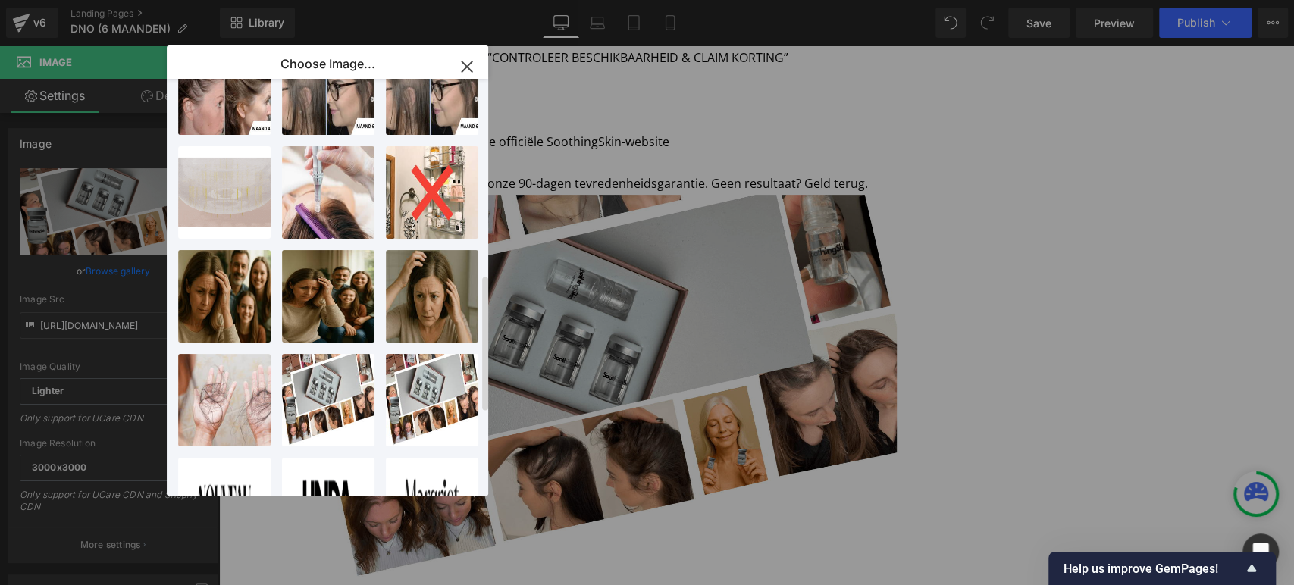
scroll to position [769, 0]
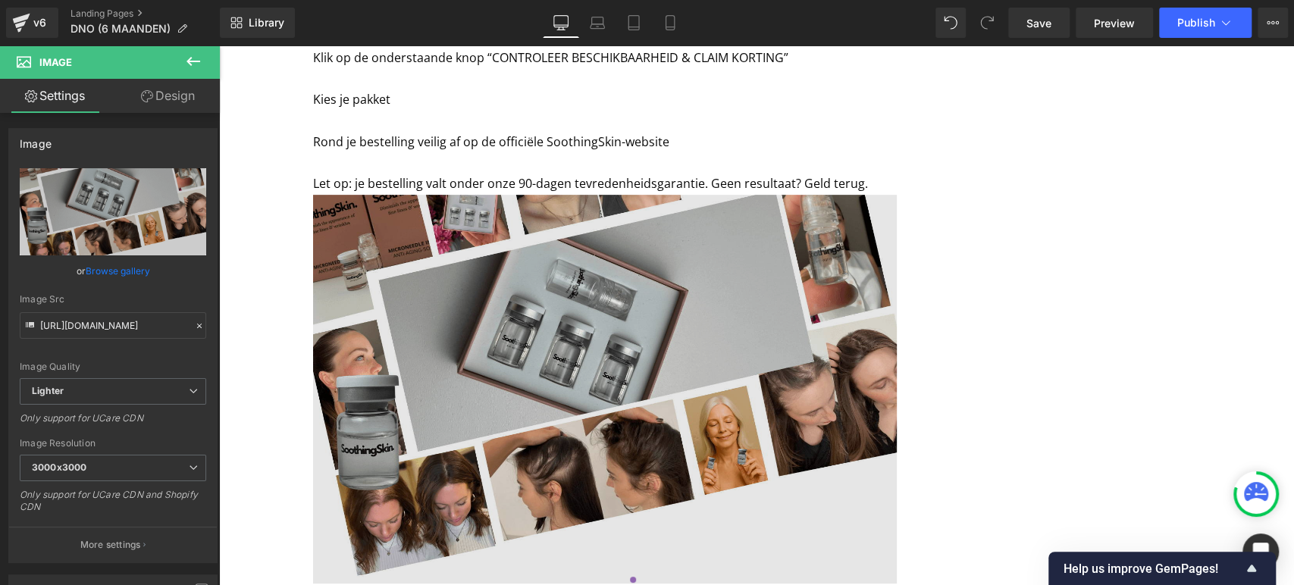
click at [648, 234] on img at bounding box center [605, 389] width 584 height 389
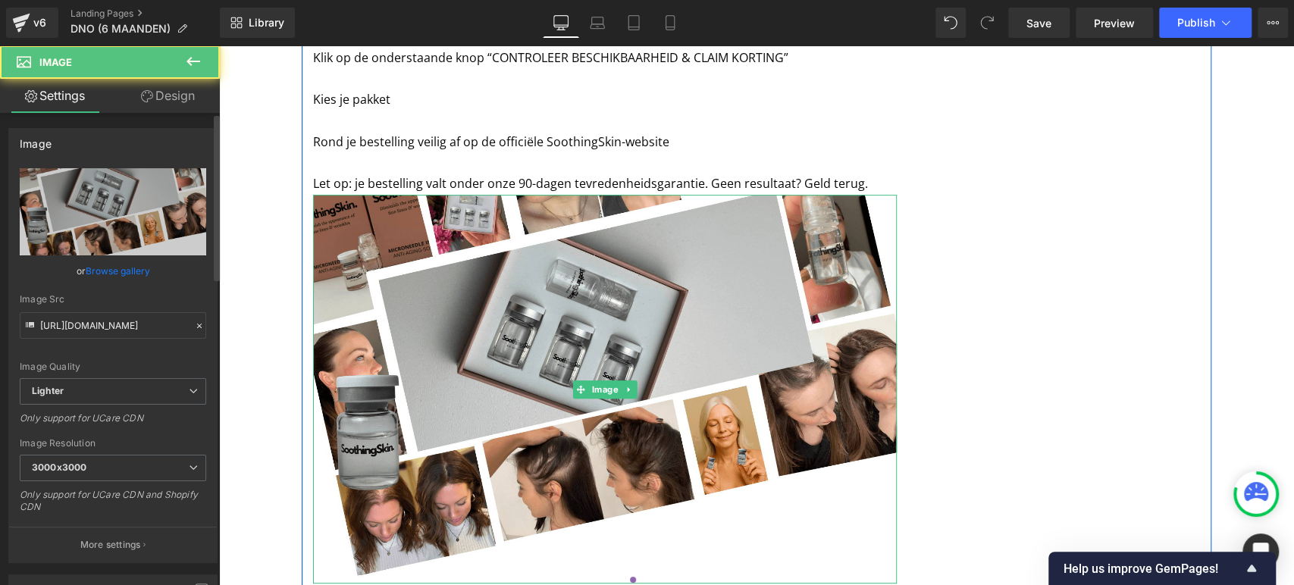
scroll to position [4332, 0]
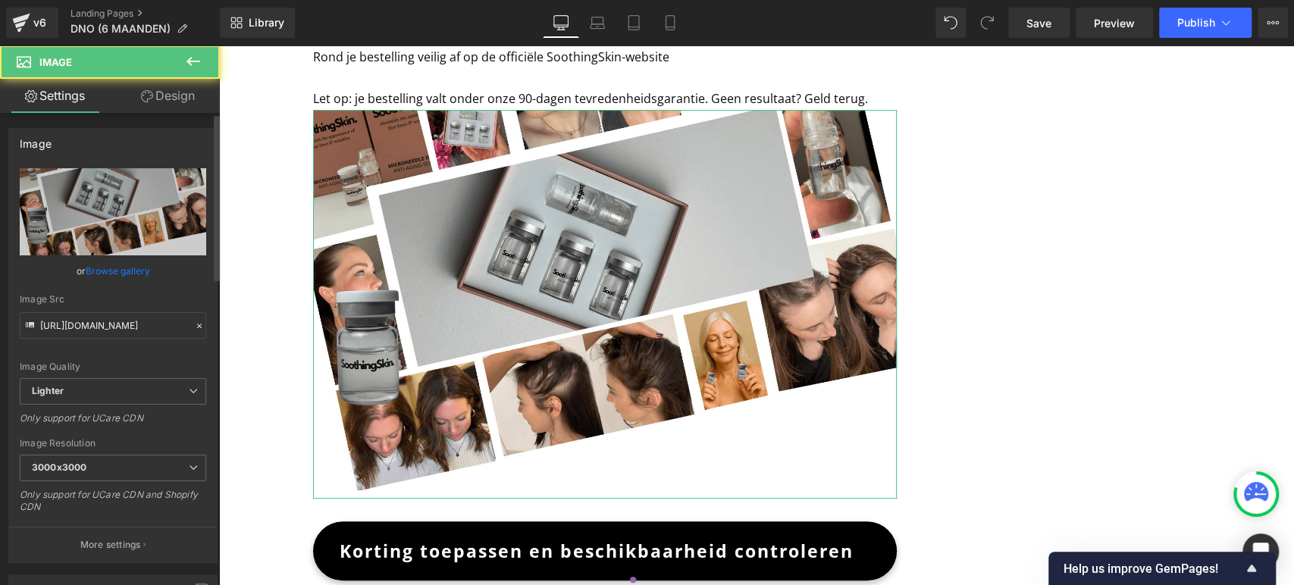
click at [105, 272] on link "Browse gallery" at bounding box center [118, 271] width 64 height 27
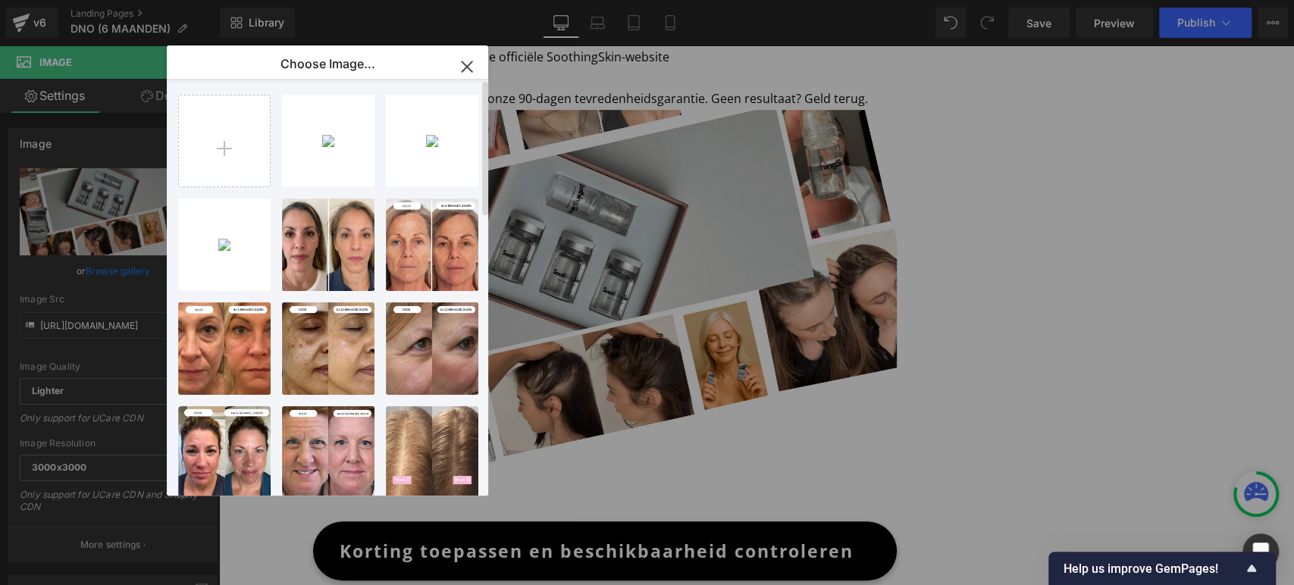
scroll to position [0, 0]
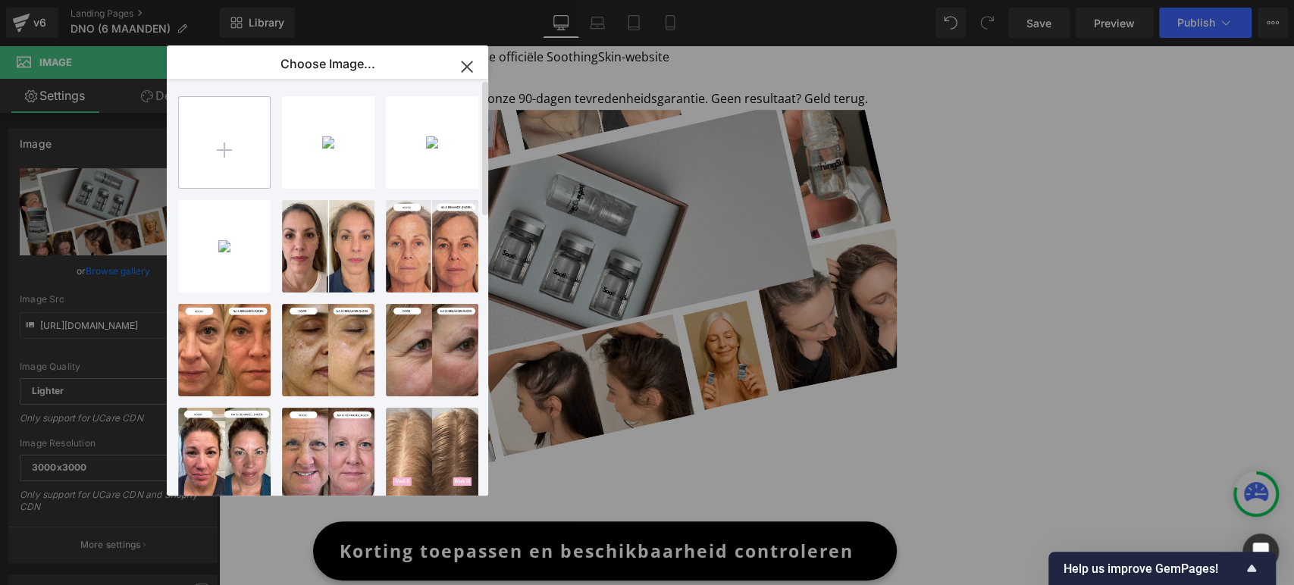
click at [244, 150] on input "file" at bounding box center [224, 142] width 91 height 91
type input "C:\fakepath\Dit waren precies de woorden van [PERSON_NAME], Wat een opluchting!…"
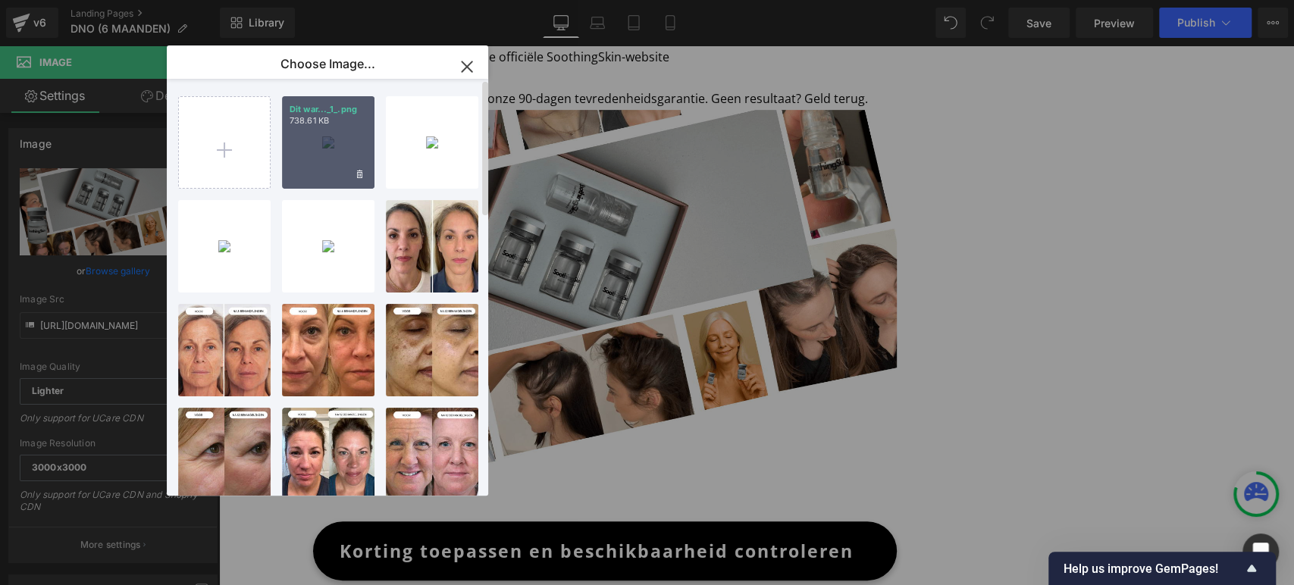
click at [324, 140] on div "Dit war..._1_.png 738.61 KB" at bounding box center [328, 142] width 93 height 93
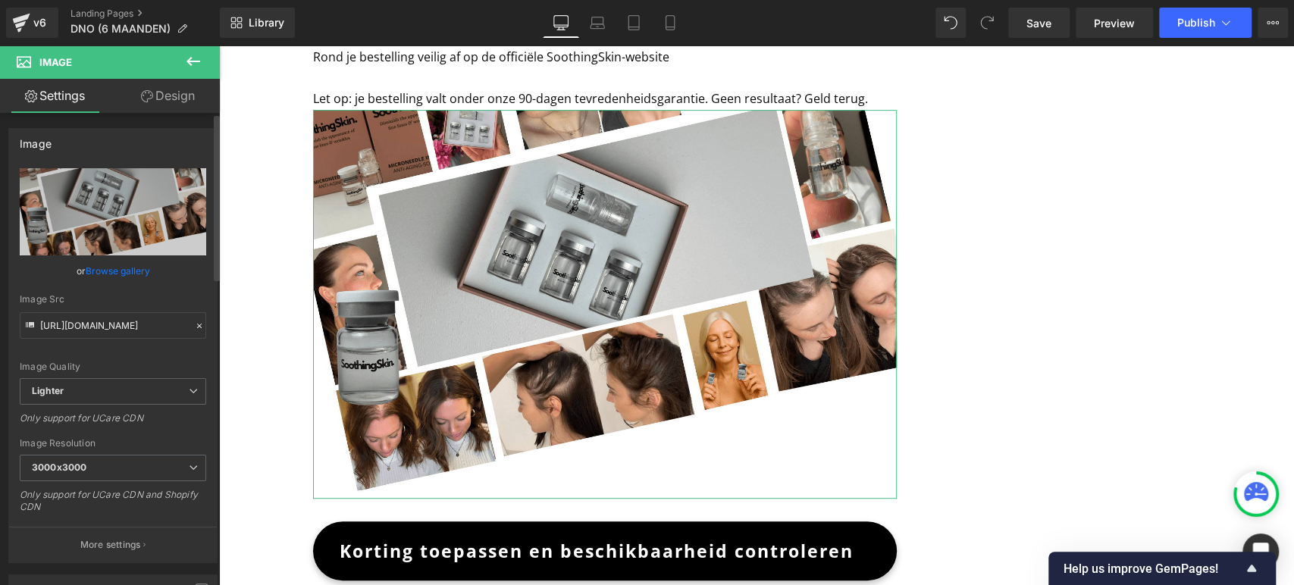
click at [133, 268] on link "Browse gallery" at bounding box center [118, 271] width 64 height 27
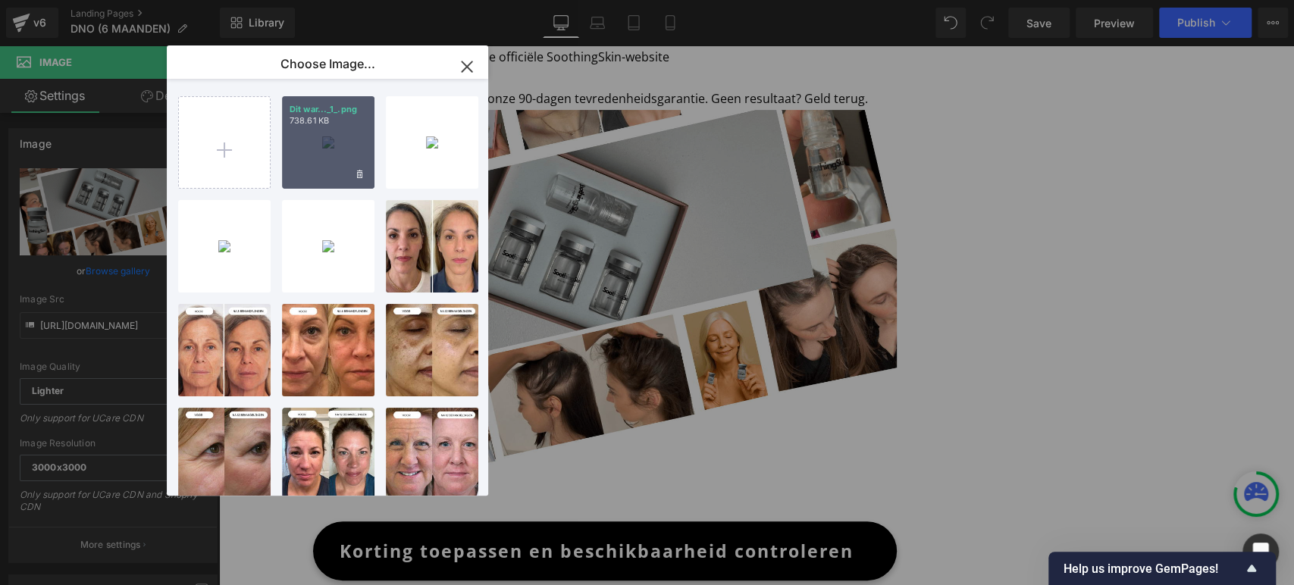
click at [311, 149] on div "Dit war..._1_.png 738.61 KB" at bounding box center [328, 142] width 93 height 93
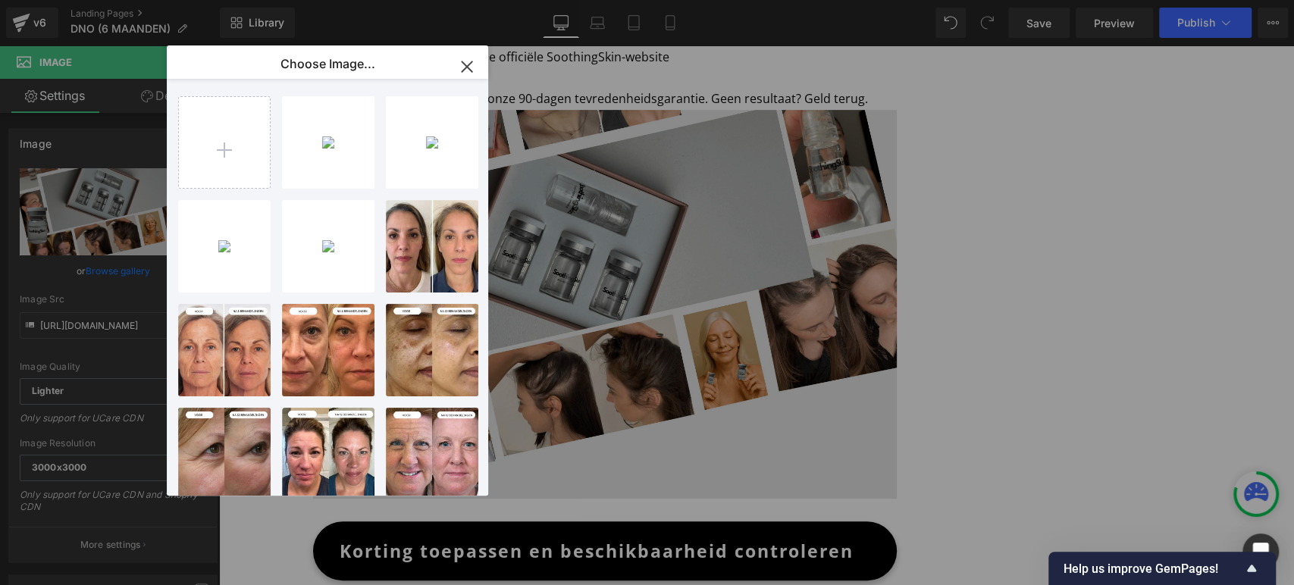
type input "[URL][DOMAIN_NAME]"
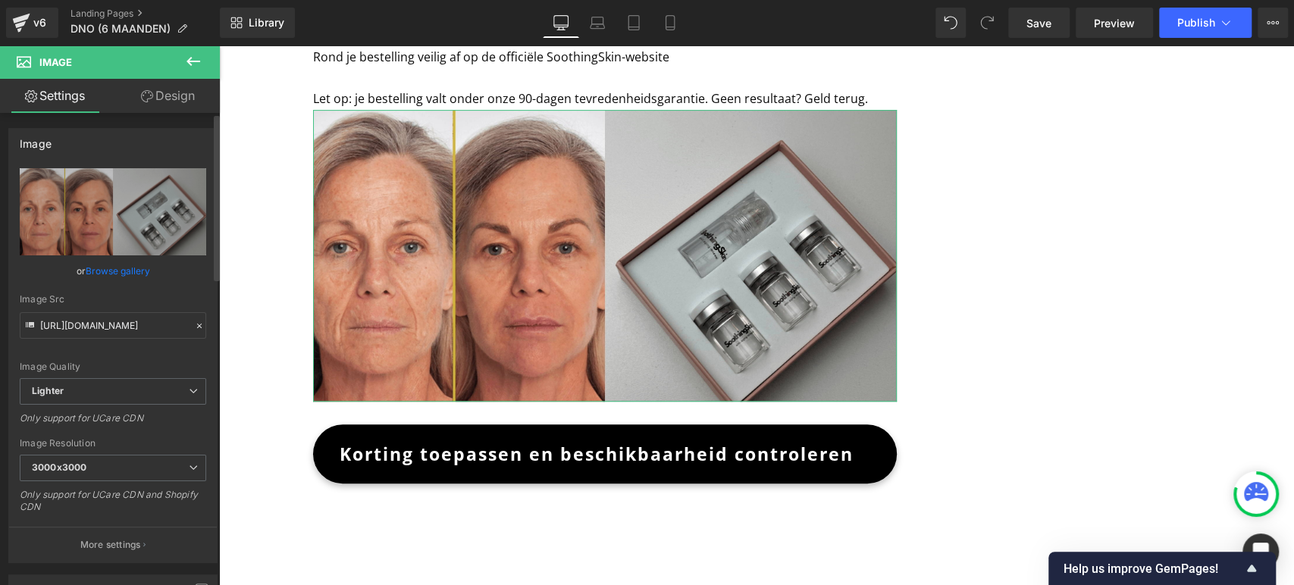
click at [124, 271] on link "Browse gallery" at bounding box center [118, 271] width 64 height 27
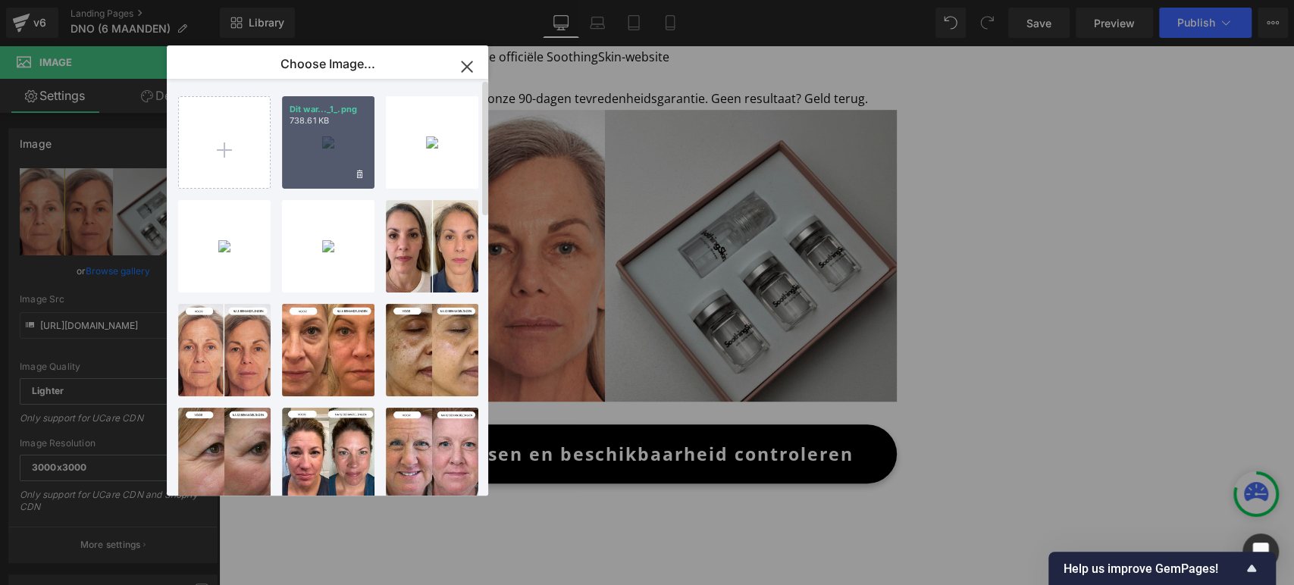
click at [306, 136] on div "Dit war..._1_.png 738.61 KB" at bounding box center [328, 142] width 93 height 93
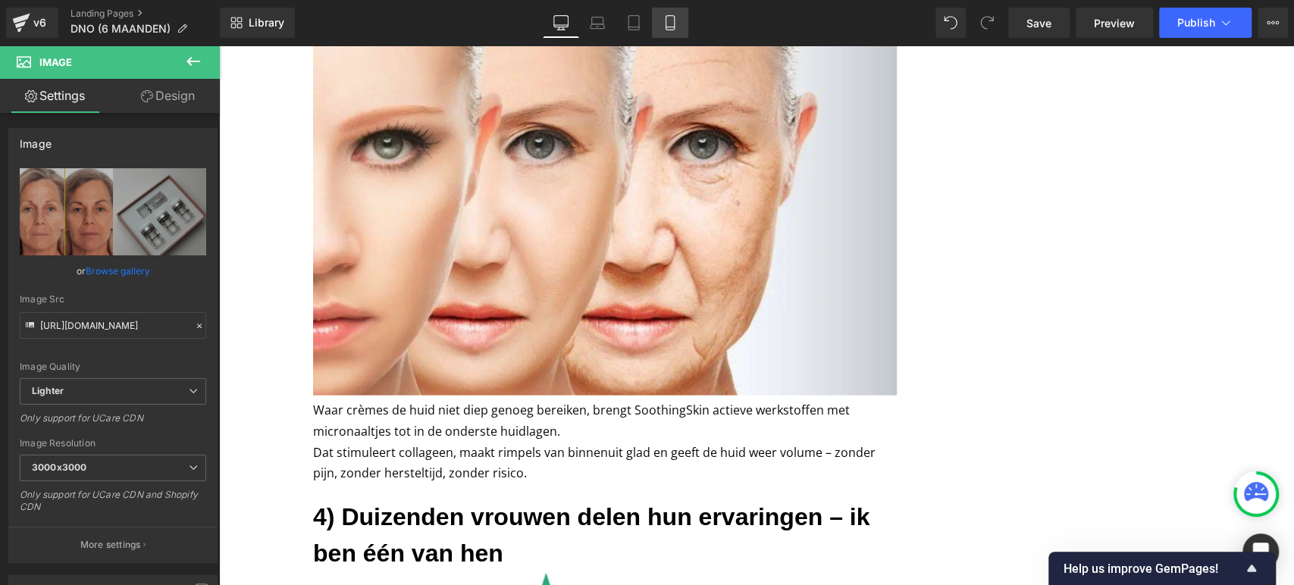
click at [658, 23] on link "Mobile" at bounding box center [670, 23] width 36 height 30
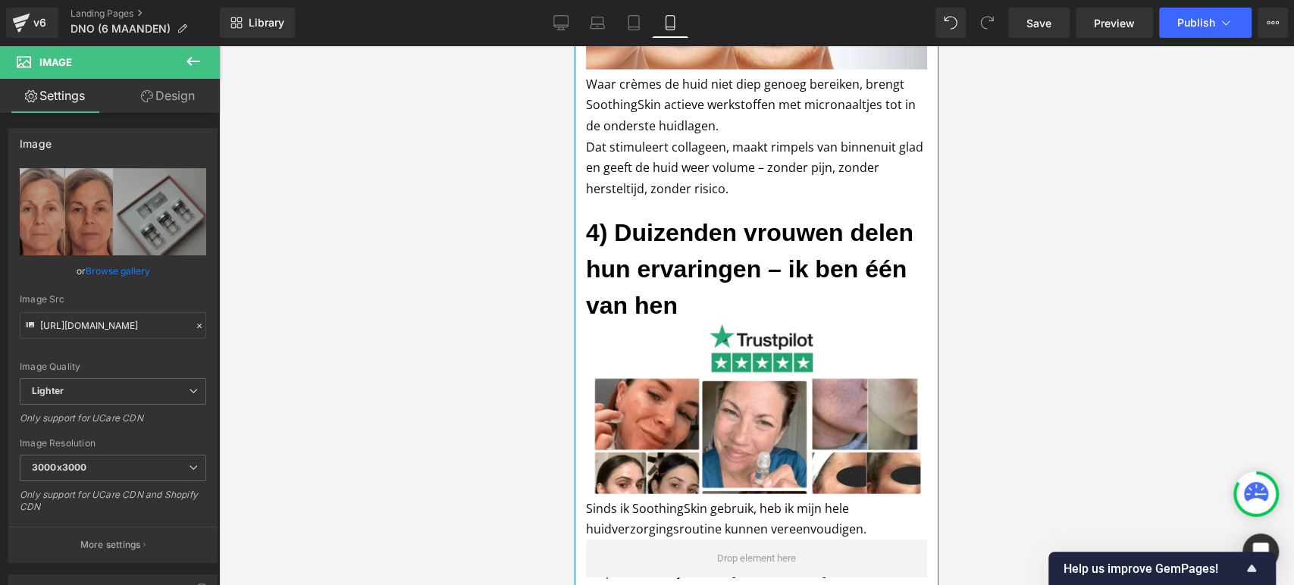
scroll to position [4611, 0]
drag, startPoint x: 712, startPoint y: 420, endPoint x: 727, endPoint y: 499, distance: 80.3
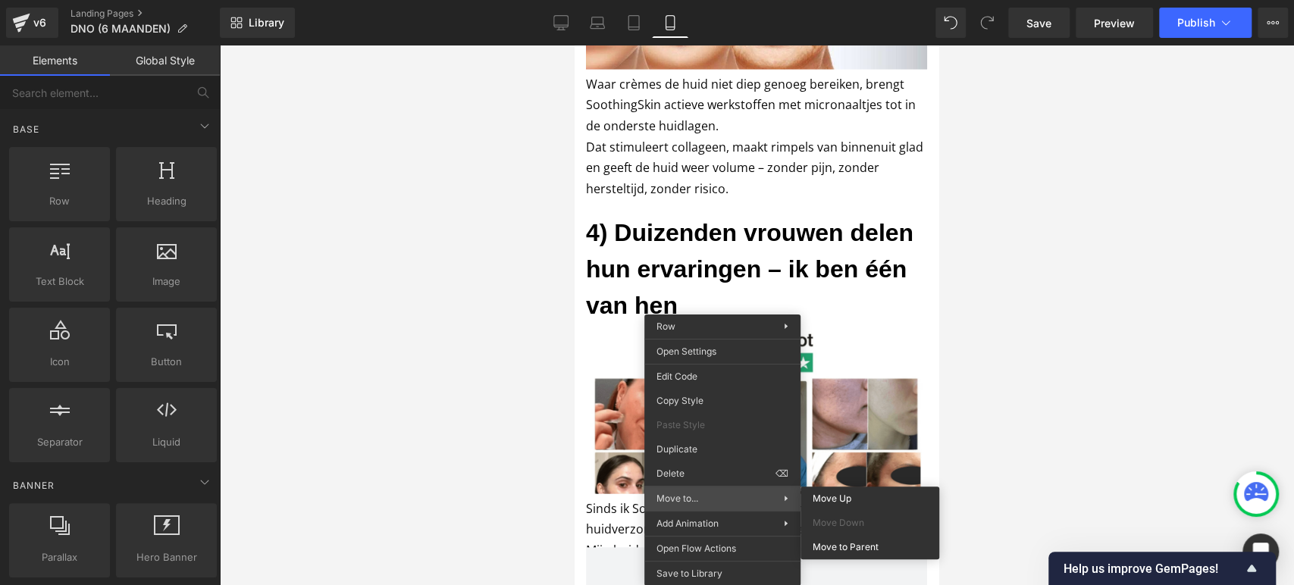
click at [716, 496] on span "Move to..." at bounding box center [720, 499] width 127 height 14
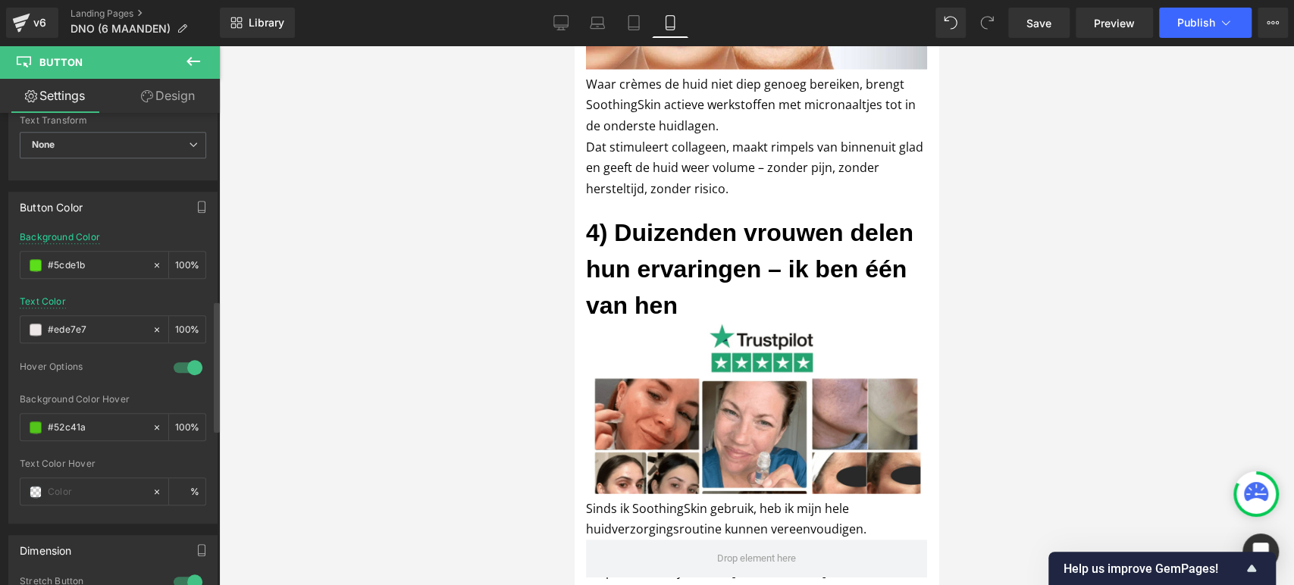
scroll to position [673, 0]
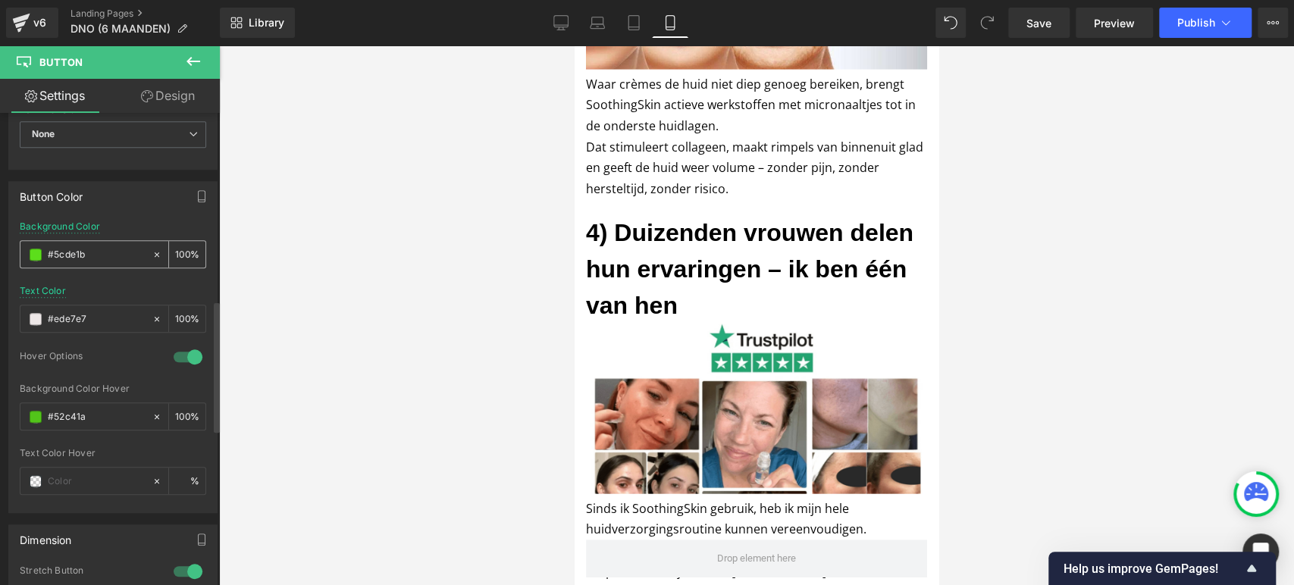
click at [29, 255] on div "#5cde1b" at bounding box center [85, 254] width 131 height 27
click at [36, 249] on span at bounding box center [36, 255] width 12 height 12
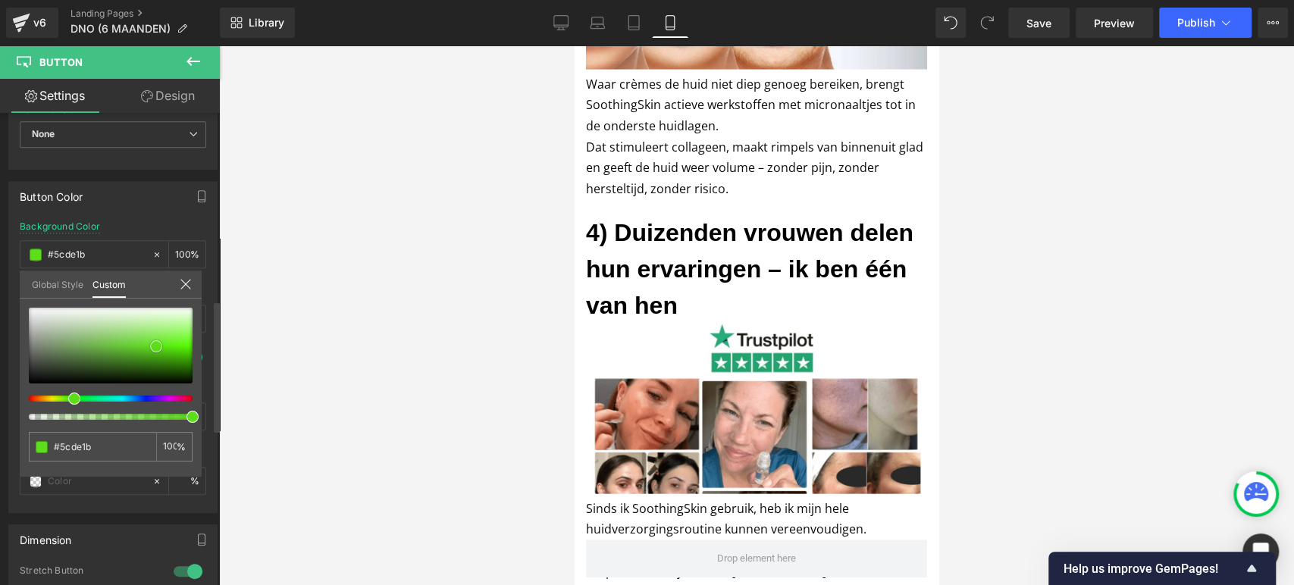
type input "#b7cdac"
type input "#8ca180"
type input "#303030"
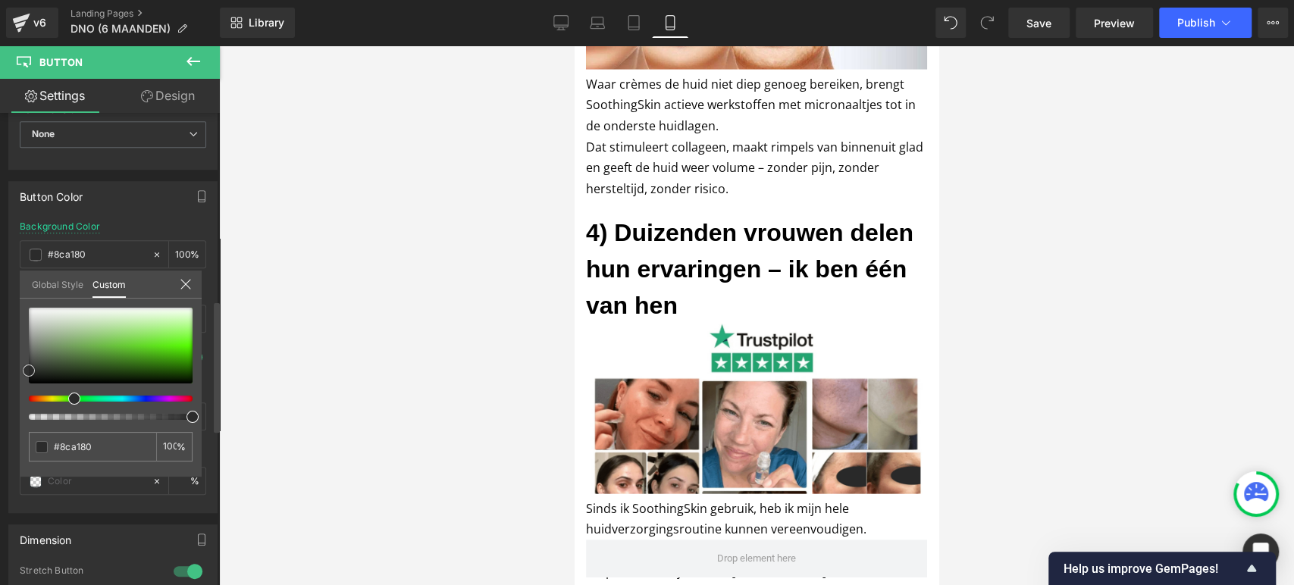
type input "#303030"
type input "#1c1c1c"
drag, startPoint x: 48, startPoint y: 344, endPoint x: 1, endPoint y: 392, distance: 67.0
click at [0, 393] on div "Button Color rgba(28, 28, 28, 1) Background Color #1c1c1c 100 % rgb(237, 231, 2…" at bounding box center [113, 342] width 227 height 344
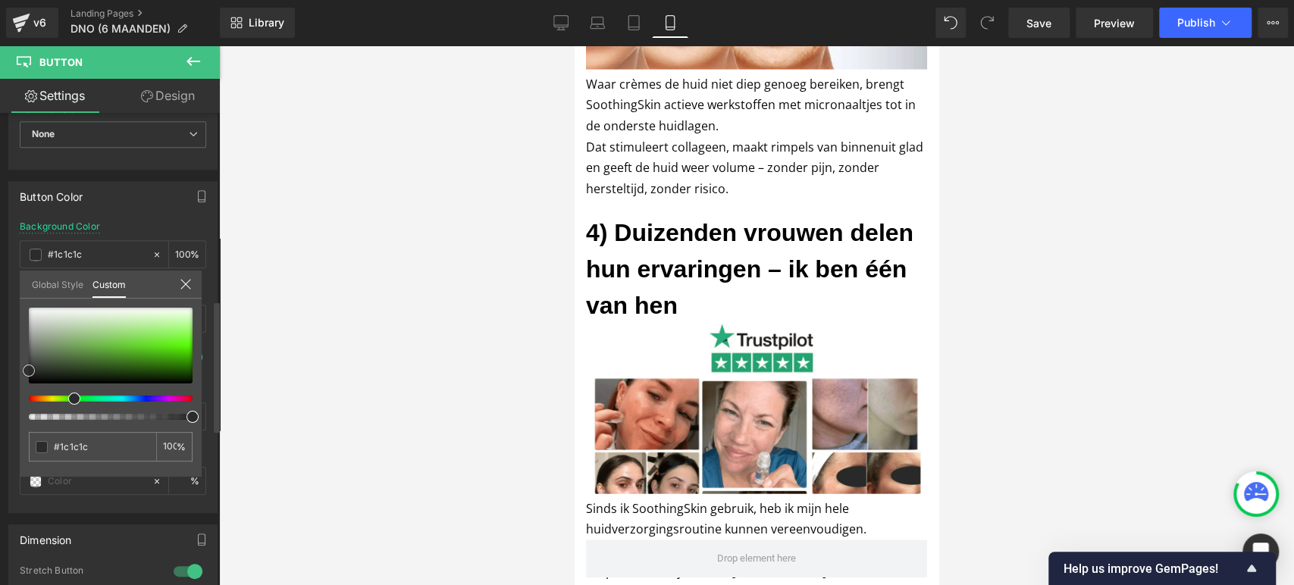
type input "#000000"
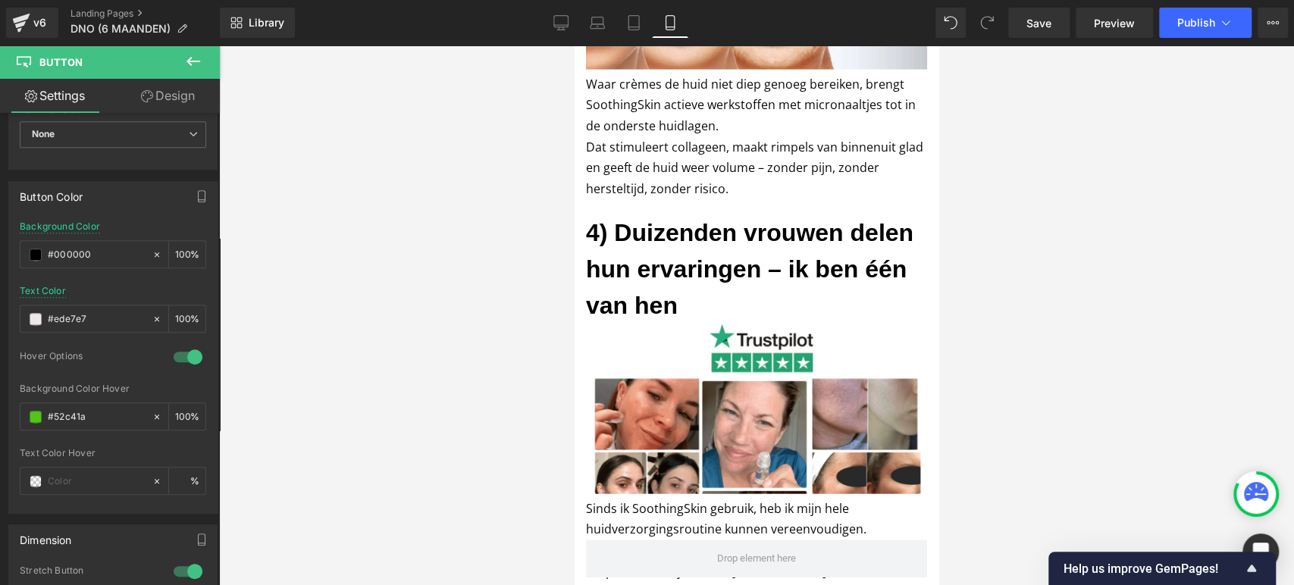
click at [419, 370] on div at bounding box center [756, 315] width 1075 height 540
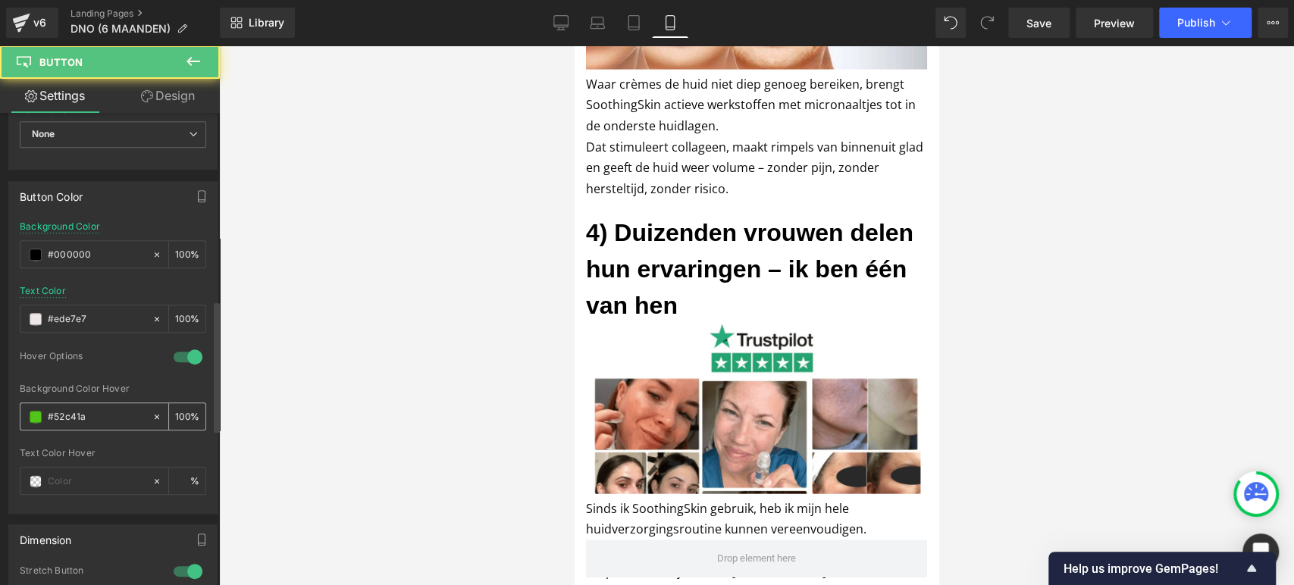
click at [30, 411] on span at bounding box center [36, 417] width 12 height 12
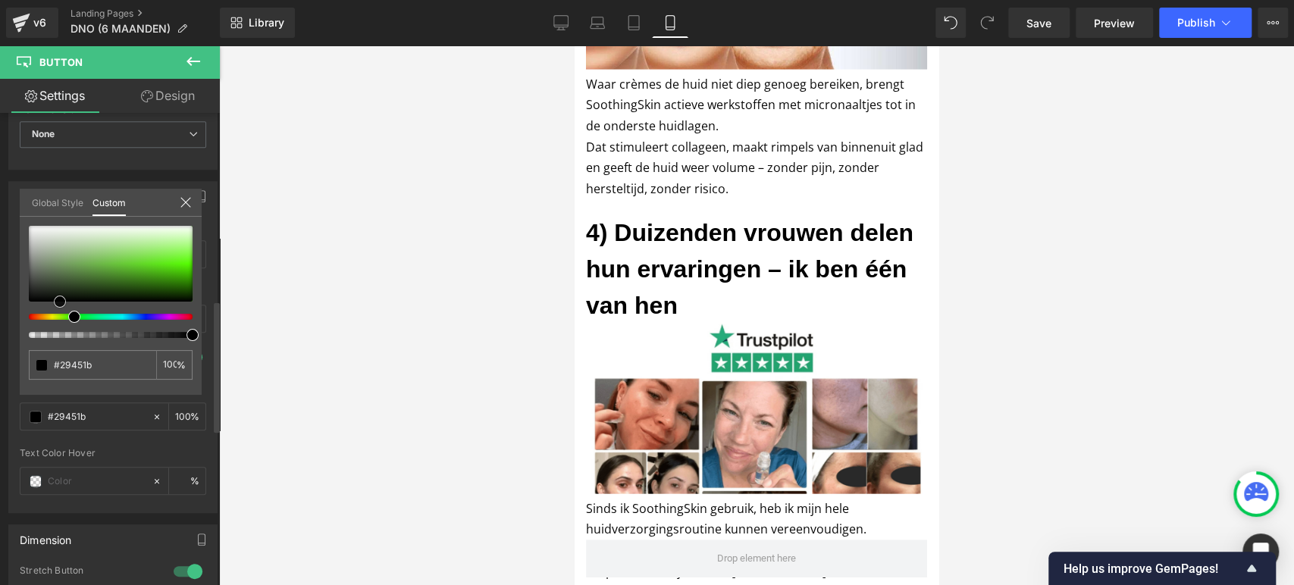
type input "#29451b"
type input "#000000"
drag, startPoint x: 60, startPoint y: 306, endPoint x: 5, endPoint y: 317, distance: 56.4
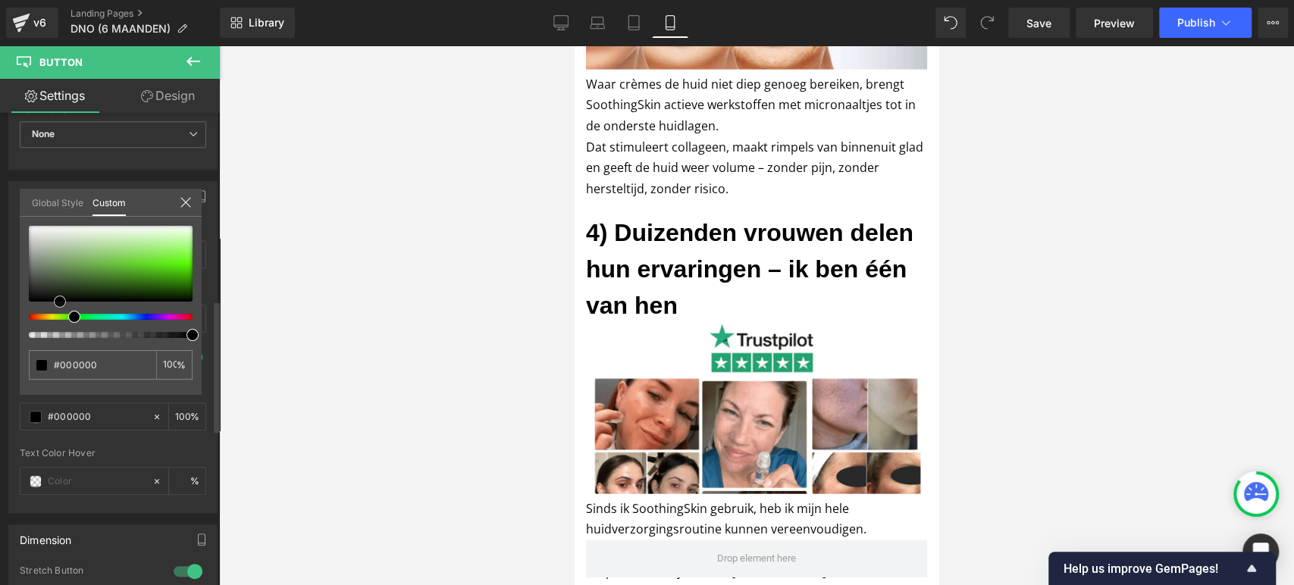
click at [1, 320] on div "Button Color rgba(0, 0, 0, 1) Background Color #000000 100 % rgb(237, 231, 231)…" at bounding box center [113, 342] width 227 height 344
click at [497, 334] on div at bounding box center [756, 315] width 1075 height 540
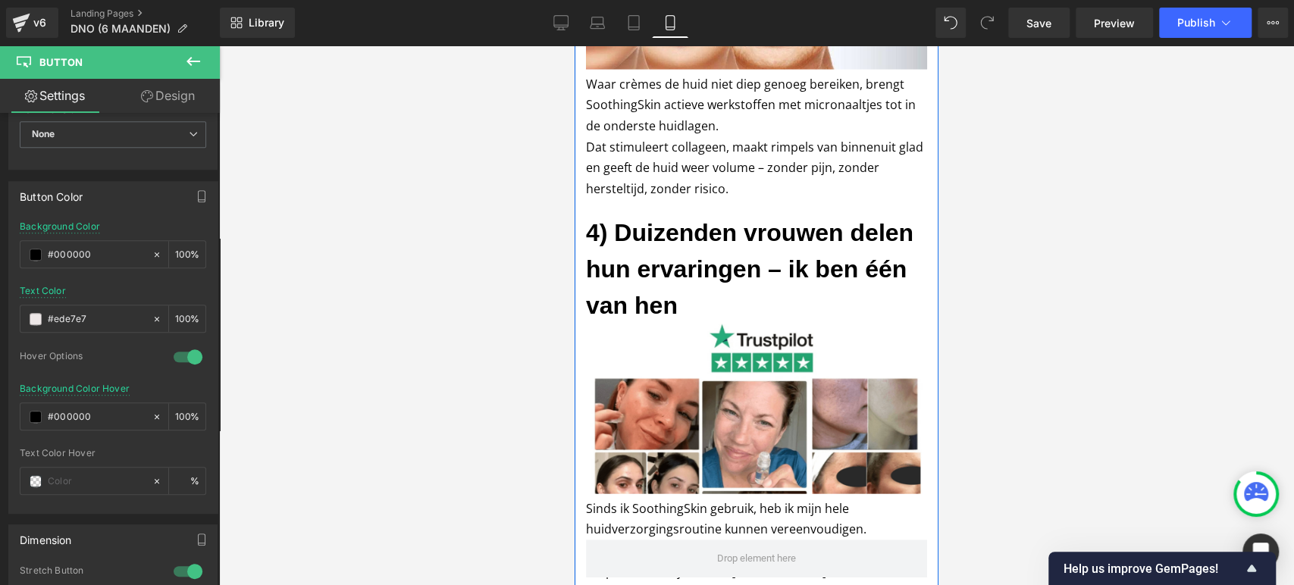
scroll to position [4695, 0]
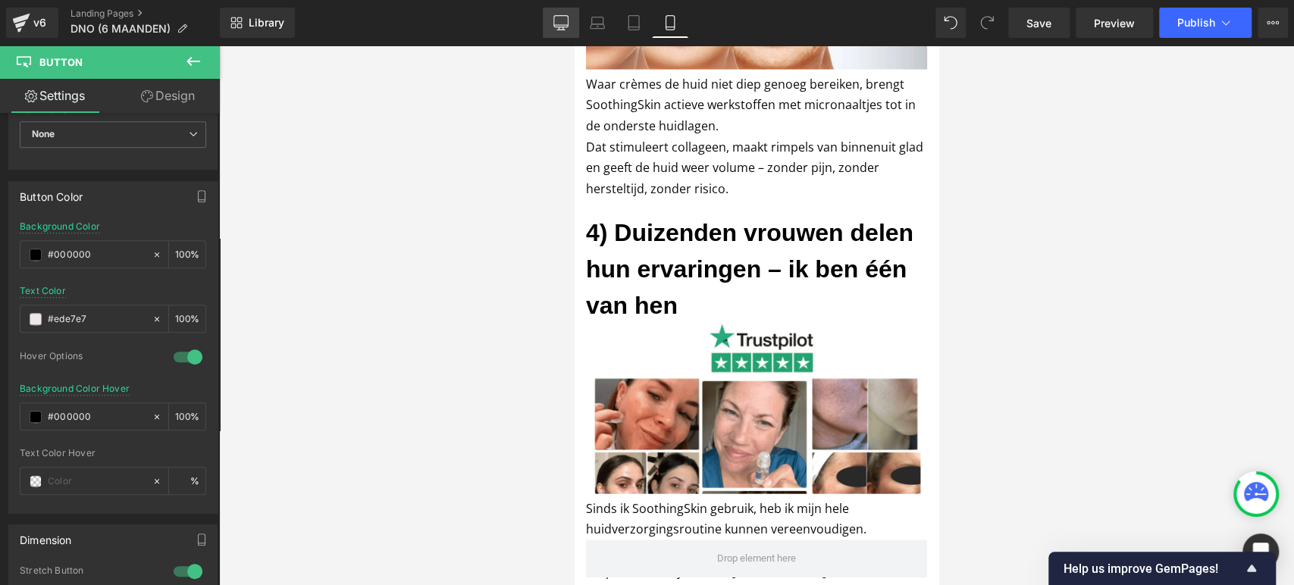
click at [548, 29] on link "Desktop" at bounding box center [561, 23] width 36 height 30
type input "16"
type input "#fed843"
type input "100"
type input "#52c41a"
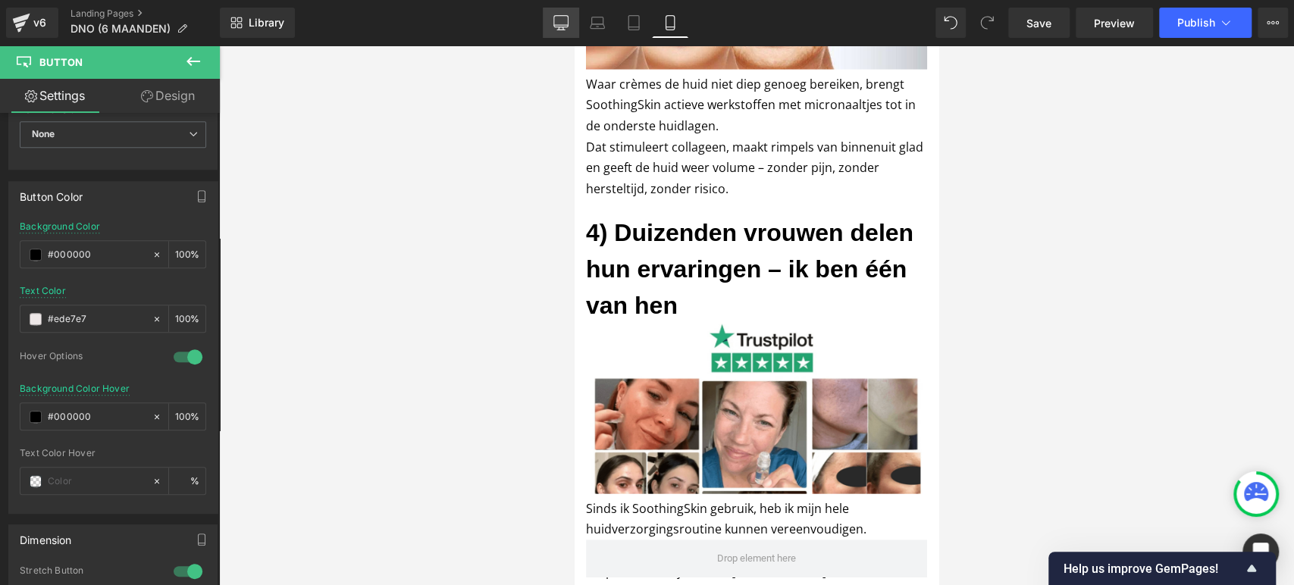
type input "100"
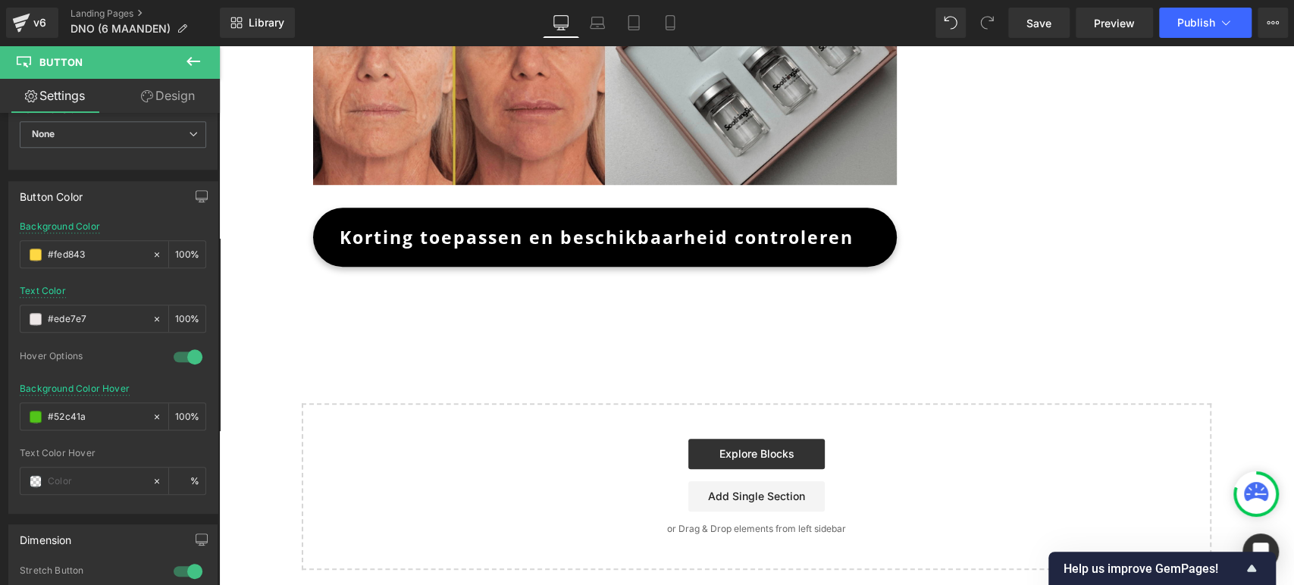
scroll to position [0, 0]
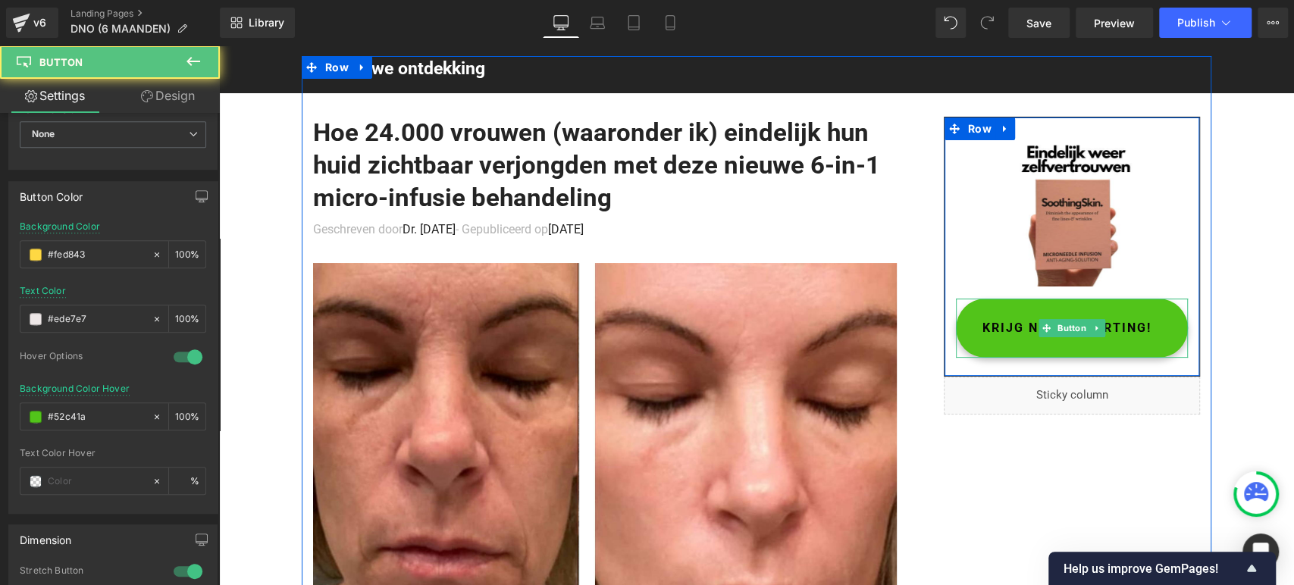
click at [997, 320] on span "KRIJG NU 52% KORTING!" at bounding box center [1067, 328] width 169 height 39
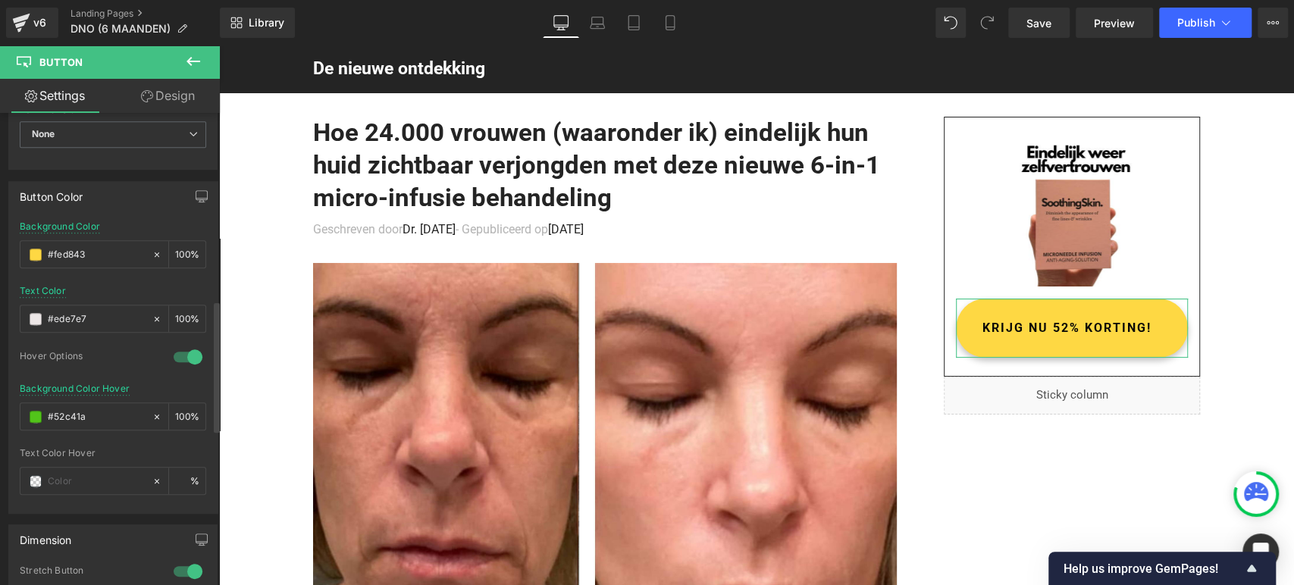
click at [30, 250] on span at bounding box center [36, 255] width 12 height 12
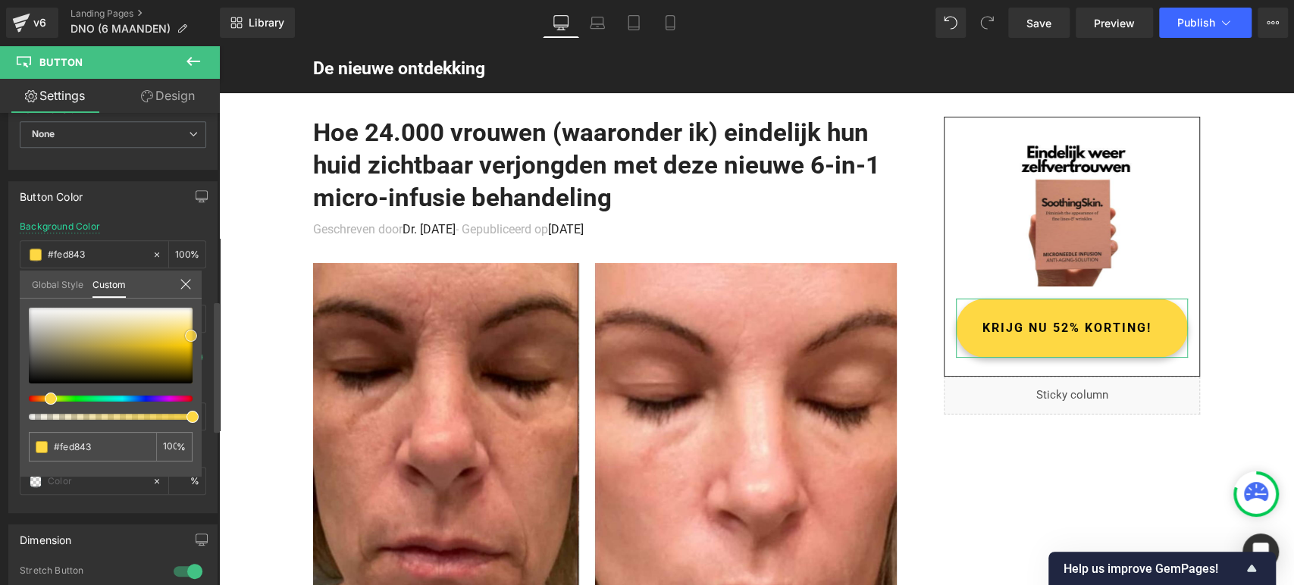
type input "#dedbce"
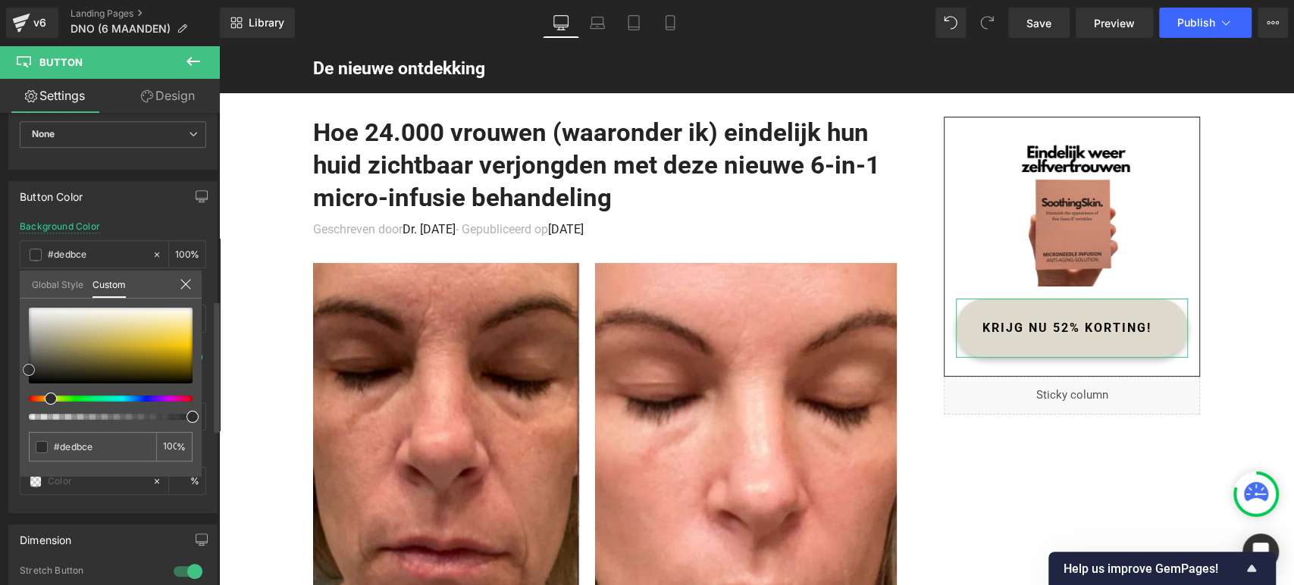
drag, startPoint x: 0, startPoint y: 369, endPoint x: 49, endPoint y: 312, distance: 74.8
click at [2, 396] on div "Button Color rgba(222, 219, 206, 1) Background Color #dedbce 100 % Text Color #…" at bounding box center [113, 342] width 227 height 344
type input "#333333"
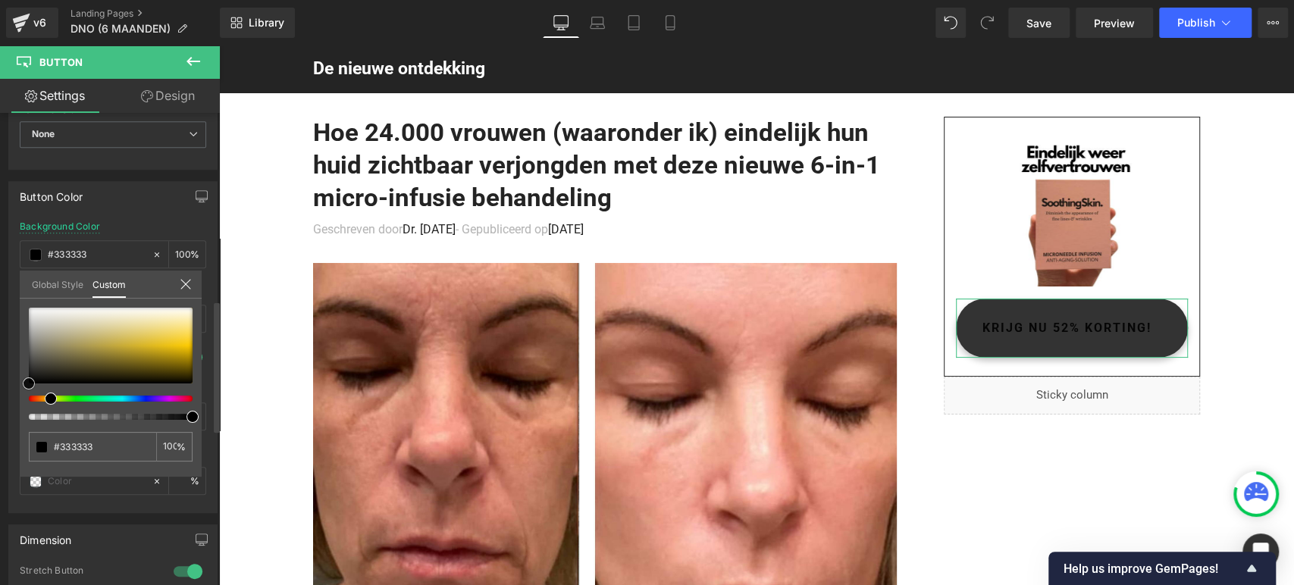
type input "#000000"
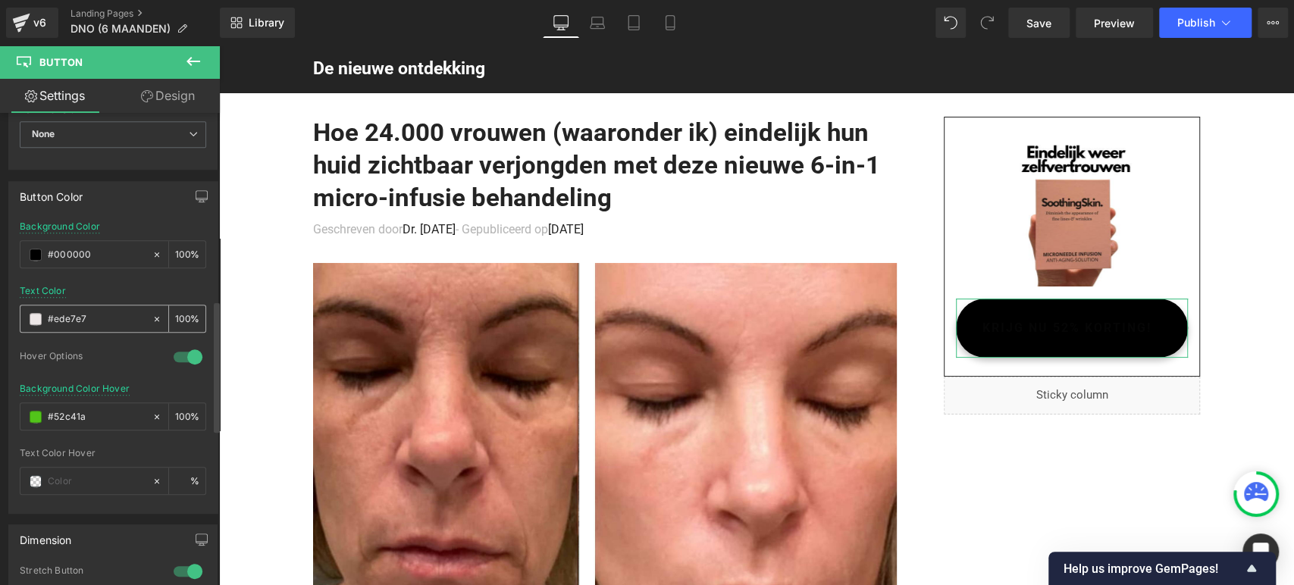
click at [36, 322] on div "#ede7e7" at bounding box center [85, 319] width 131 height 27
click at [33, 322] on div "#ede7e7" at bounding box center [85, 319] width 131 height 27
click at [36, 313] on span at bounding box center [36, 319] width 12 height 12
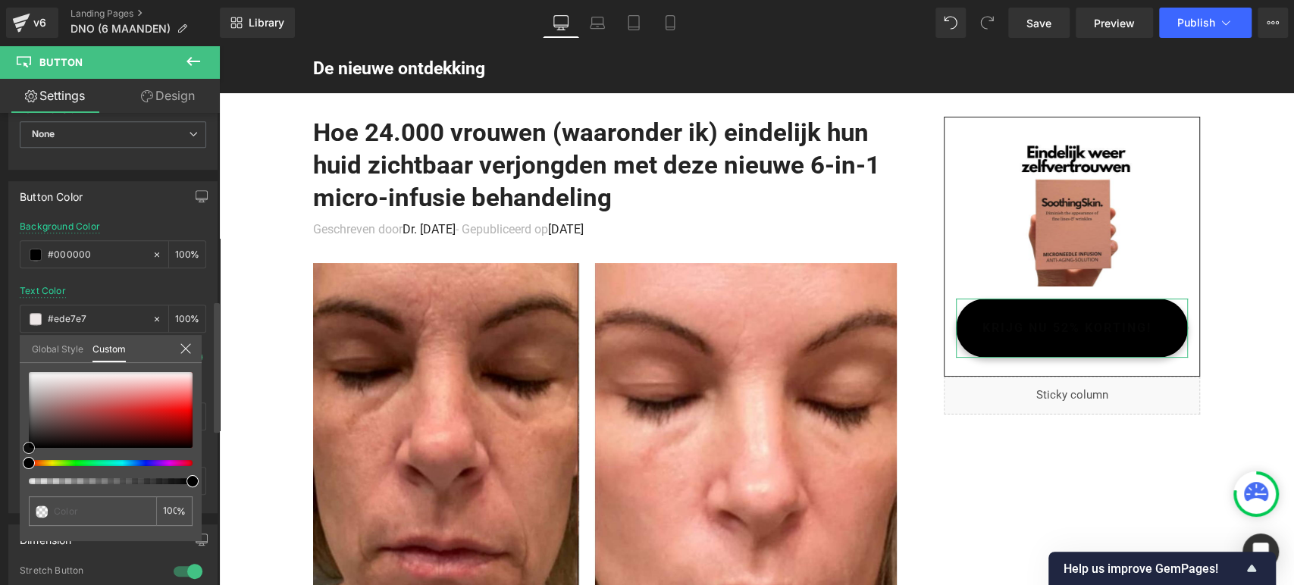
type input "#afa1a1"
type input "#b1a4a4"
type input "#ffffff"
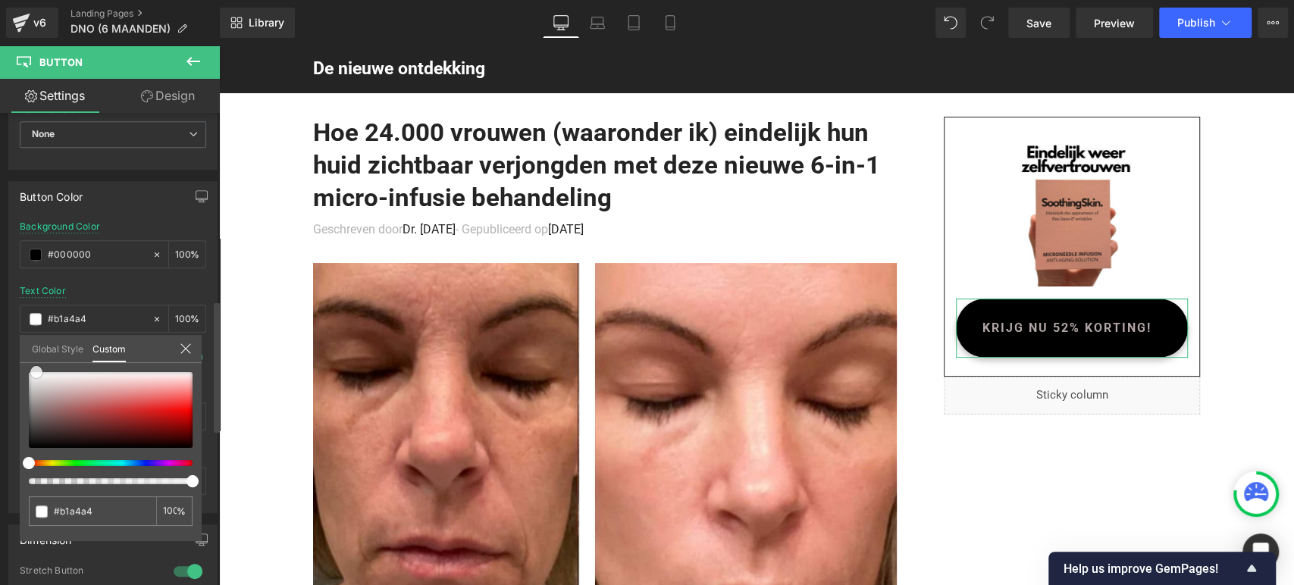
type input "#ffffff"
drag, startPoint x: 42, startPoint y: 398, endPoint x: 32, endPoint y: 331, distance: 68.3
click at [20, 348] on div "Global Style Custom Setup Global Style #ffffff 100 %" at bounding box center [111, 358] width 182 height 46
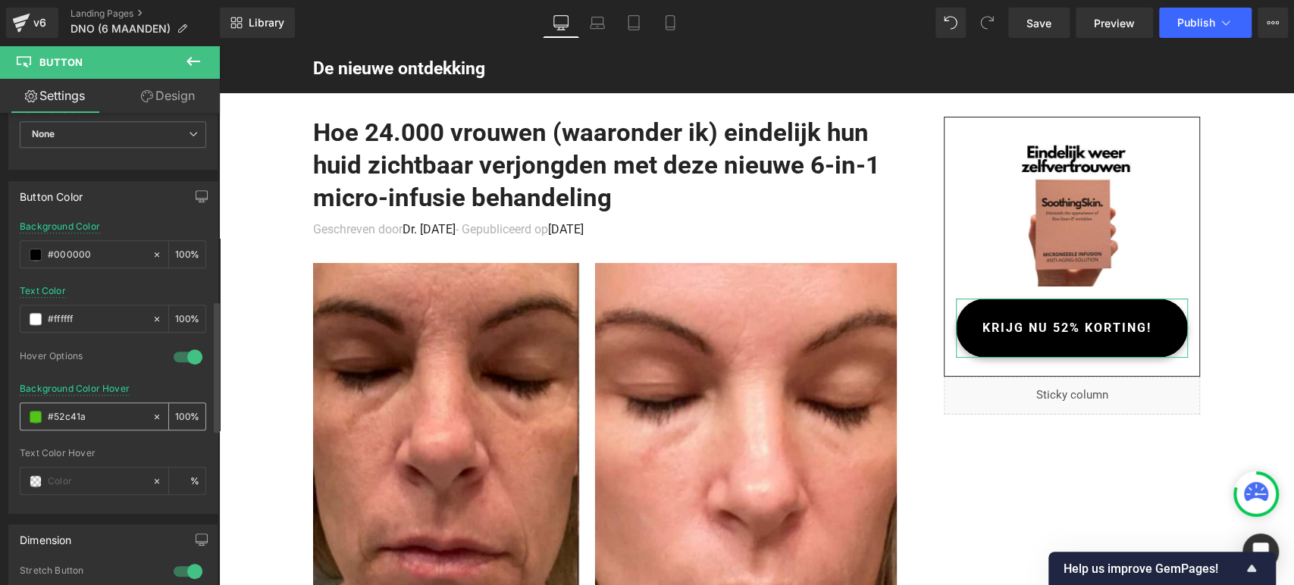
click at [24, 413] on div "#52c41a" at bounding box center [85, 416] width 131 height 27
click at [28, 415] on div "#52c41a" at bounding box center [85, 416] width 131 height 27
click at [35, 416] on span at bounding box center [36, 417] width 12 height 12
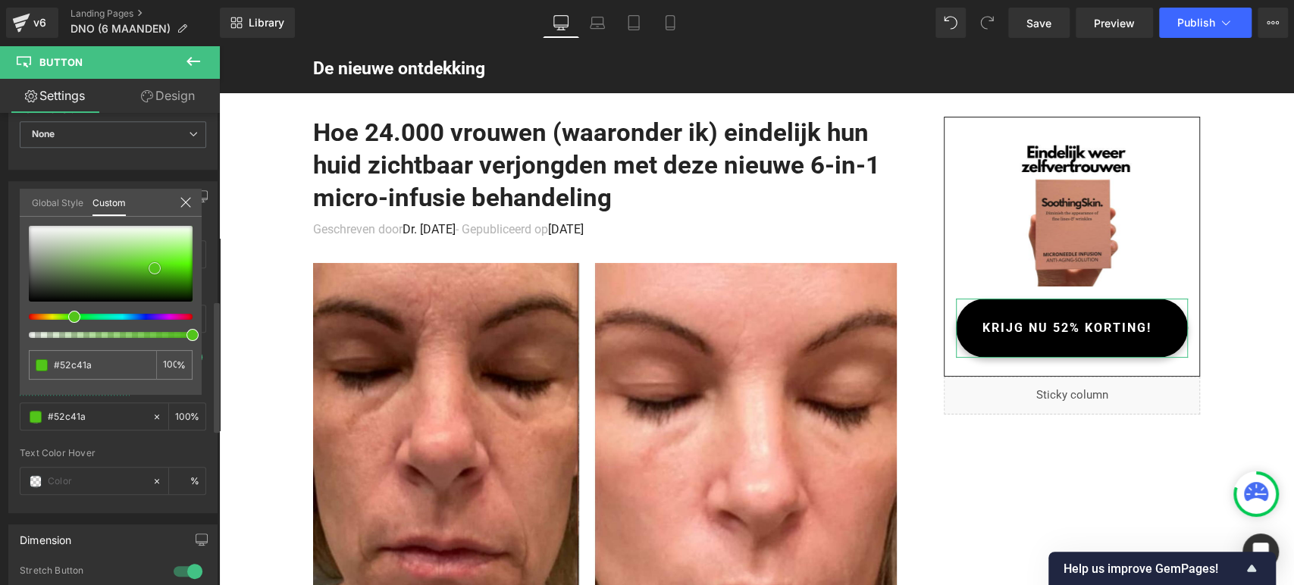
type input "#7bab63"
click at [0, 316] on div "Button Color rgba(0, 0, 0, 1) Background Color #000000 100 % rgba(255, 255, 255…" at bounding box center [113, 342] width 227 height 344
type input "#000000"
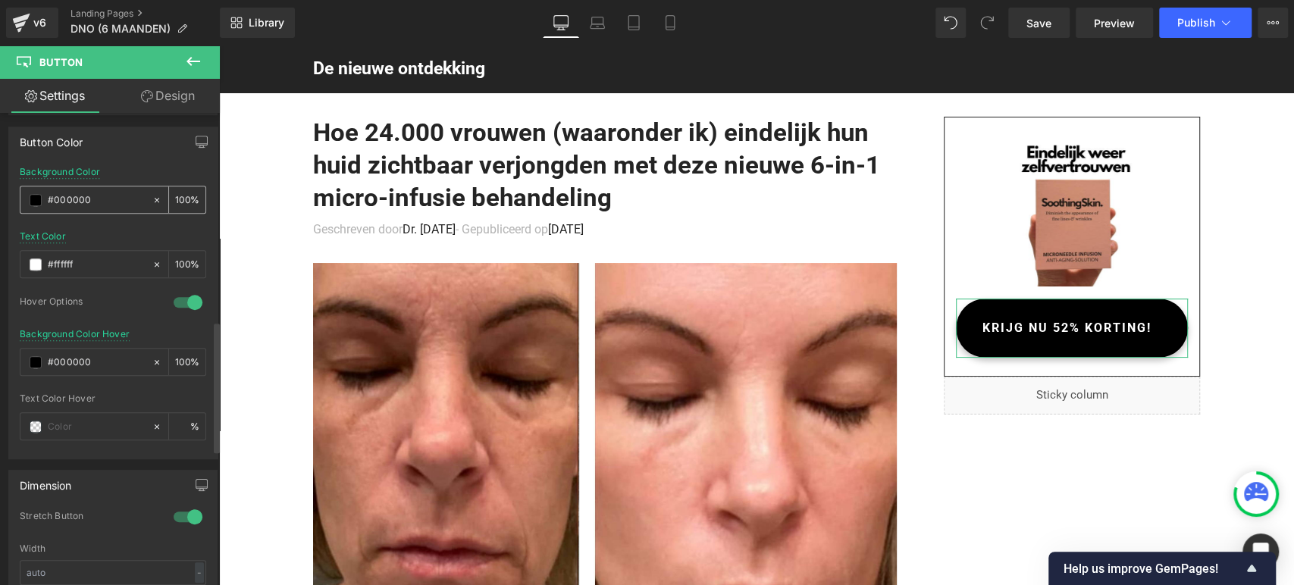
scroll to position [758, 0]
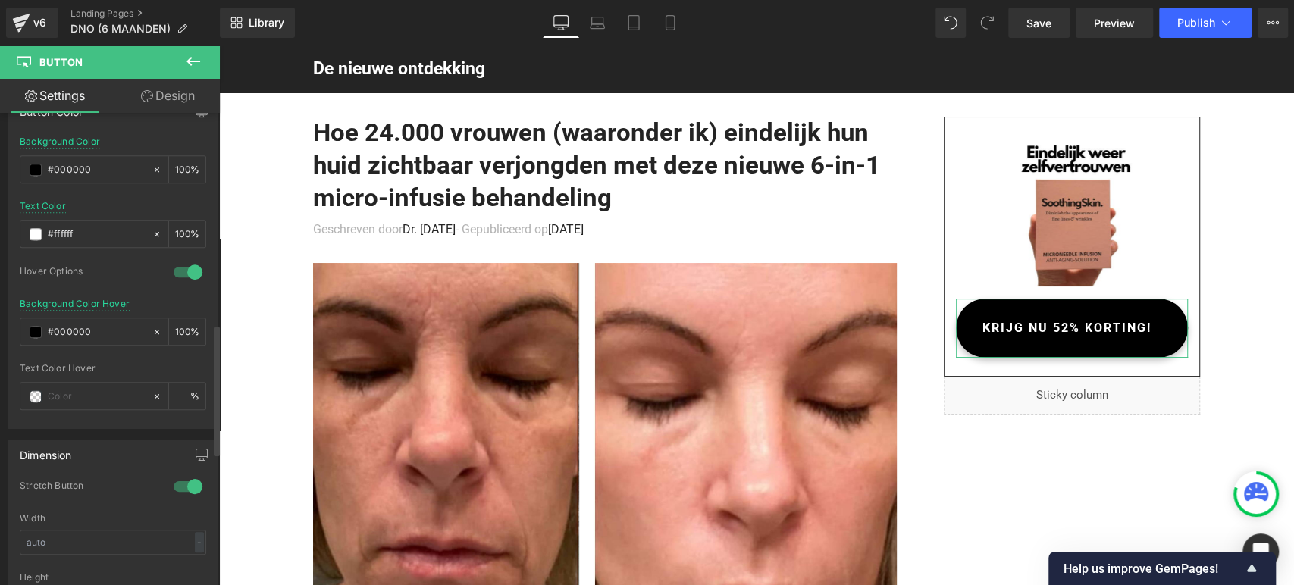
click at [99, 259] on div at bounding box center [113, 261] width 187 height 10
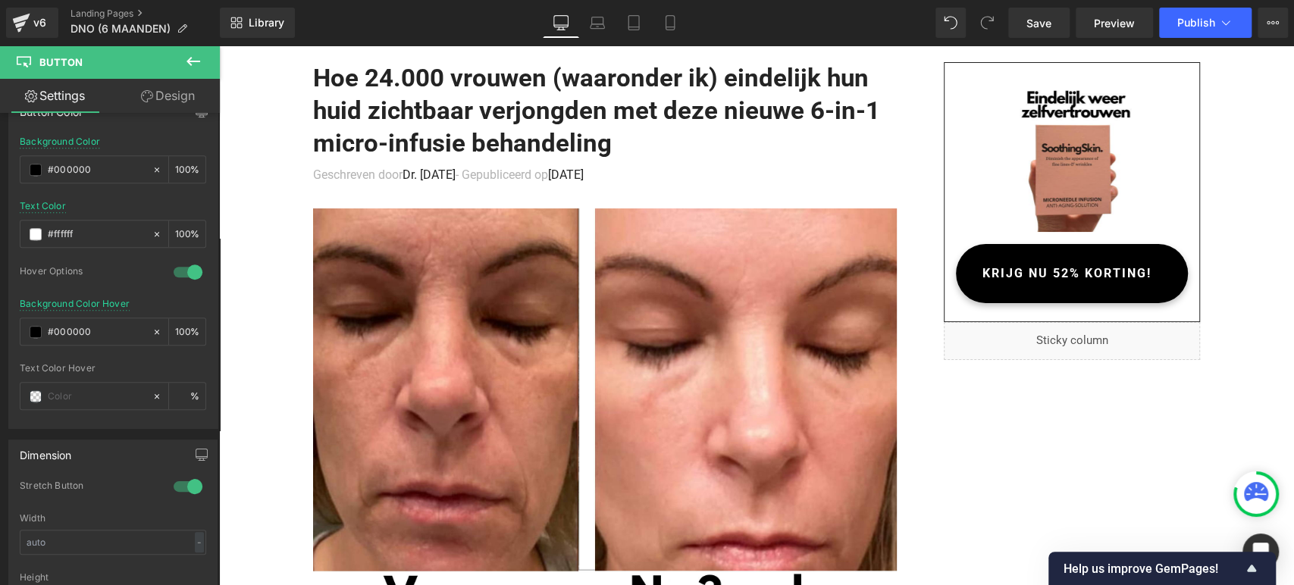
scroll to position [0, 0]
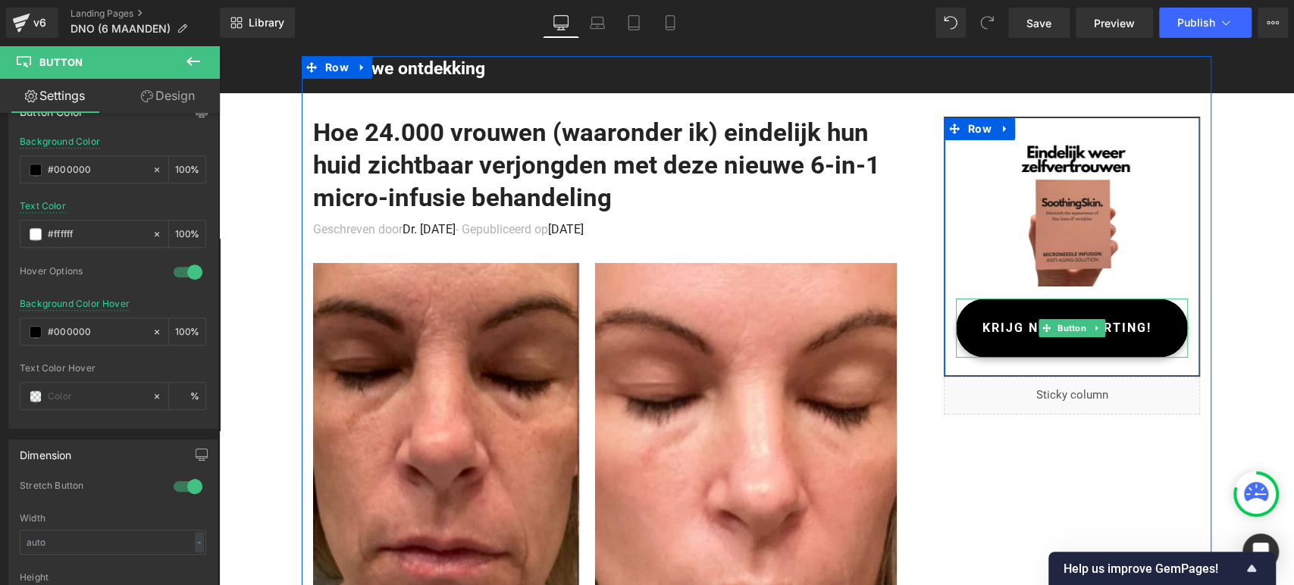
click at [1015, 327] on span "KRIJG NU 52% KORTING!" at bounding box center [1067, 328] width 169 height 39
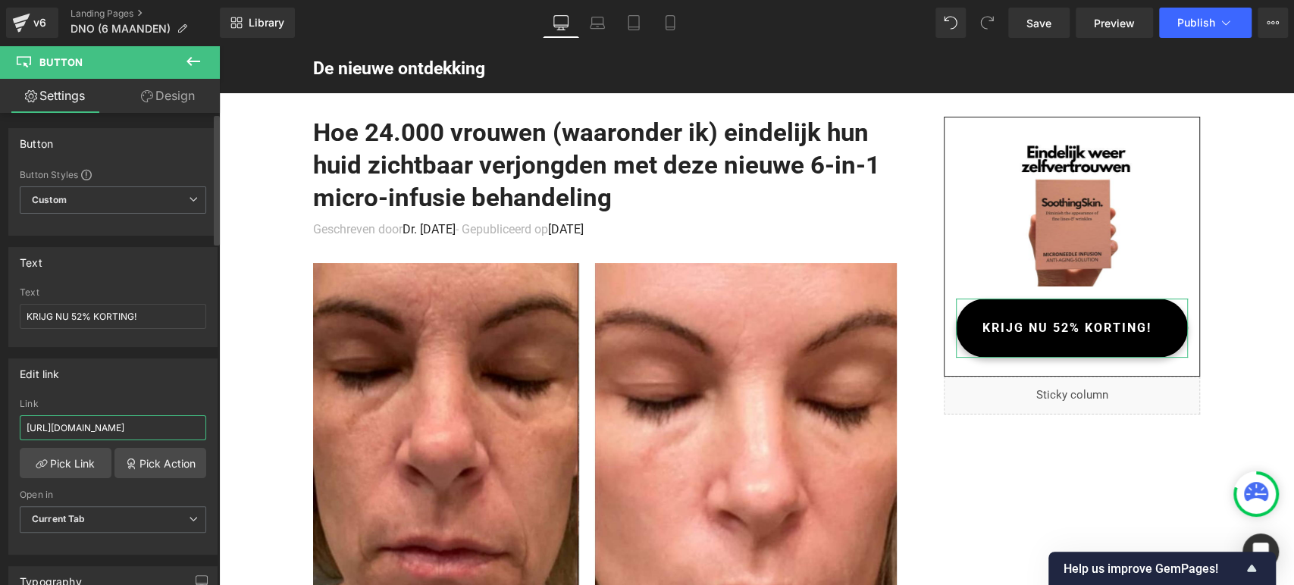
click at [110, 421] on input "[URL][DOMAIN_NAME]" at bounding box center [113, 428] width 187 height 25
paste input "ussysteem-1"
type input "[URL][DOMAIN_NAME]"
click at [133, 372] on div "Edit link" at bounding box center [113, 373] width 208 height 29
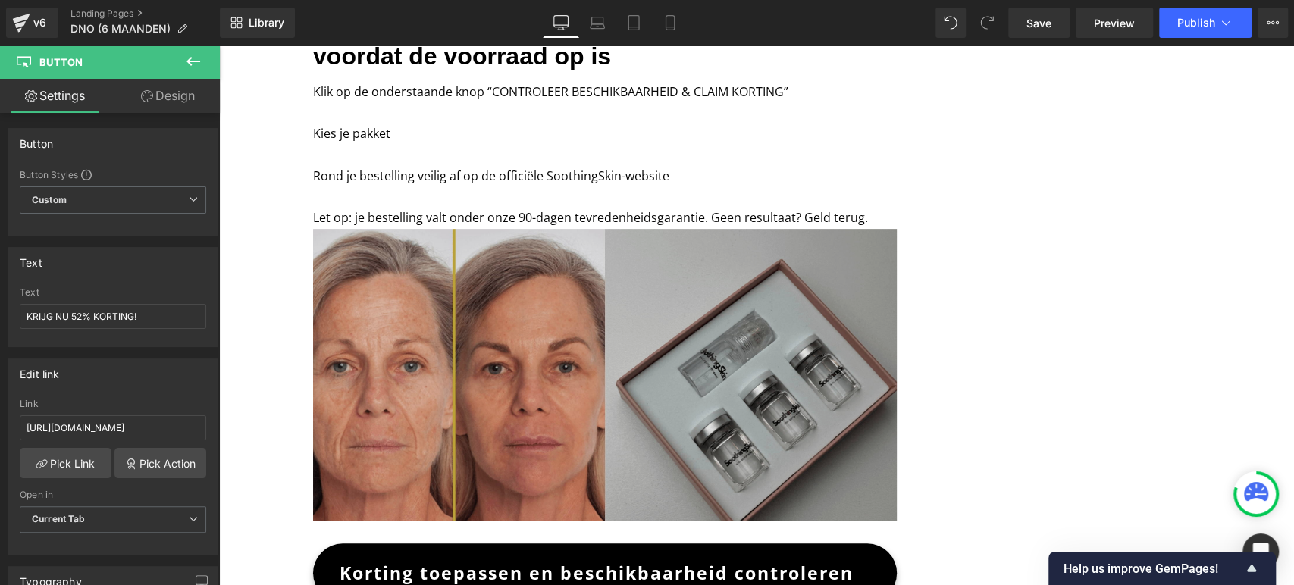
scroll to position [4492, 0]
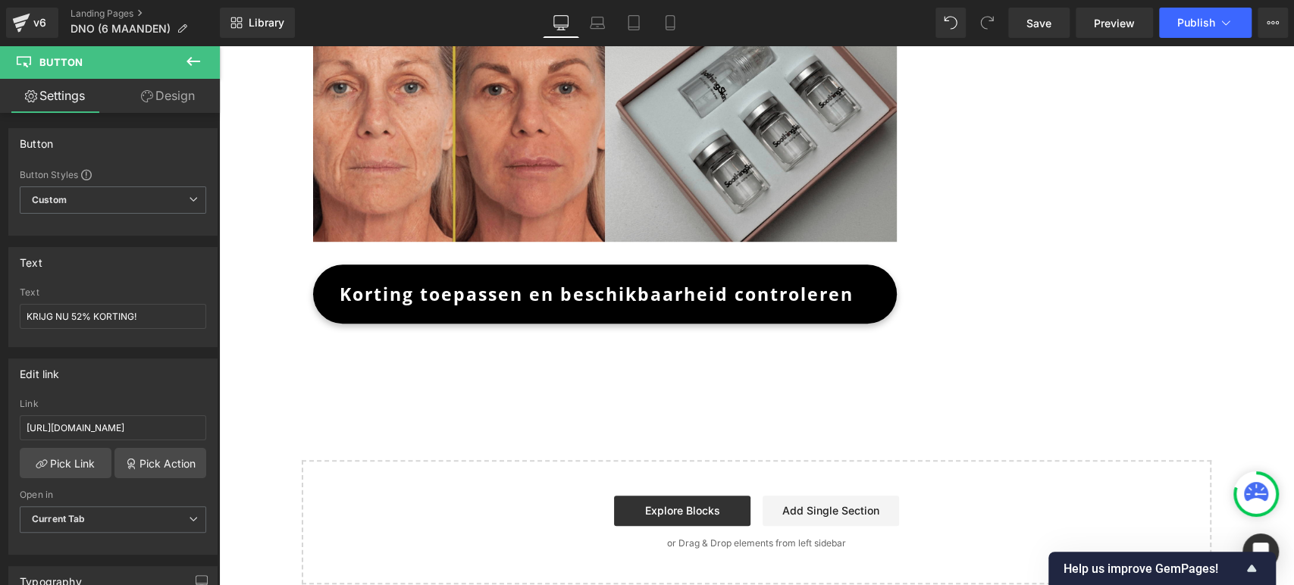
click at [530, 277] on span "Korting toepassen en beschikbaarheid controleren" at bounding box center [597, 294] width 514 height 39
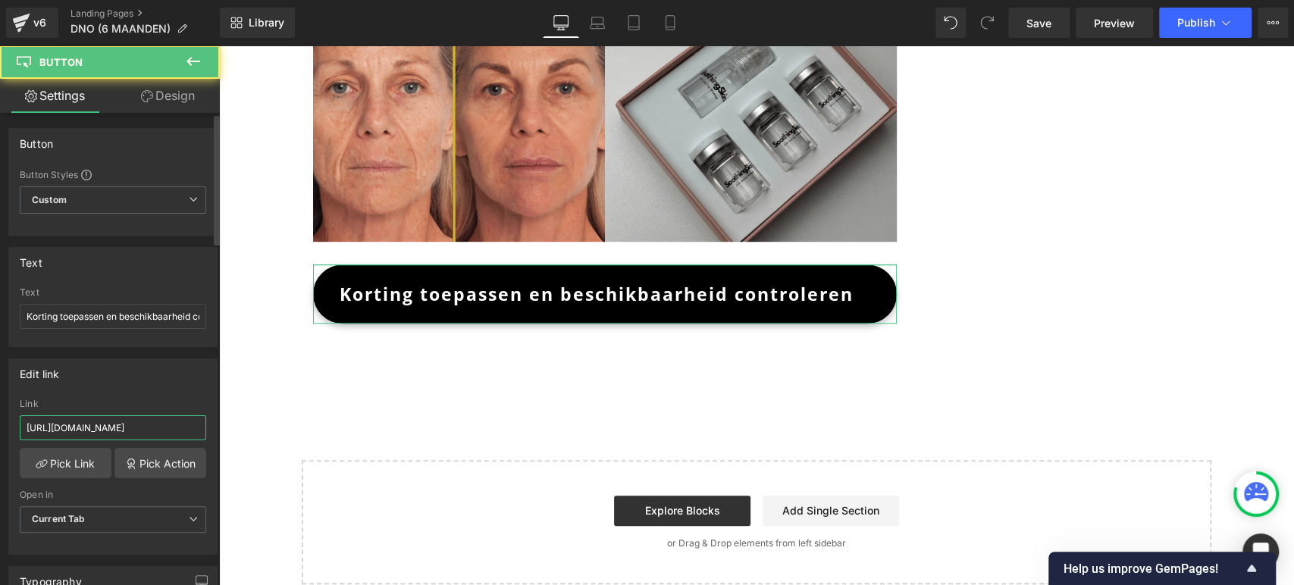
click at [102, 425] on input "[URL][DOMAIN_NAME]" at bounding box center [113, 428] width 187 height 25
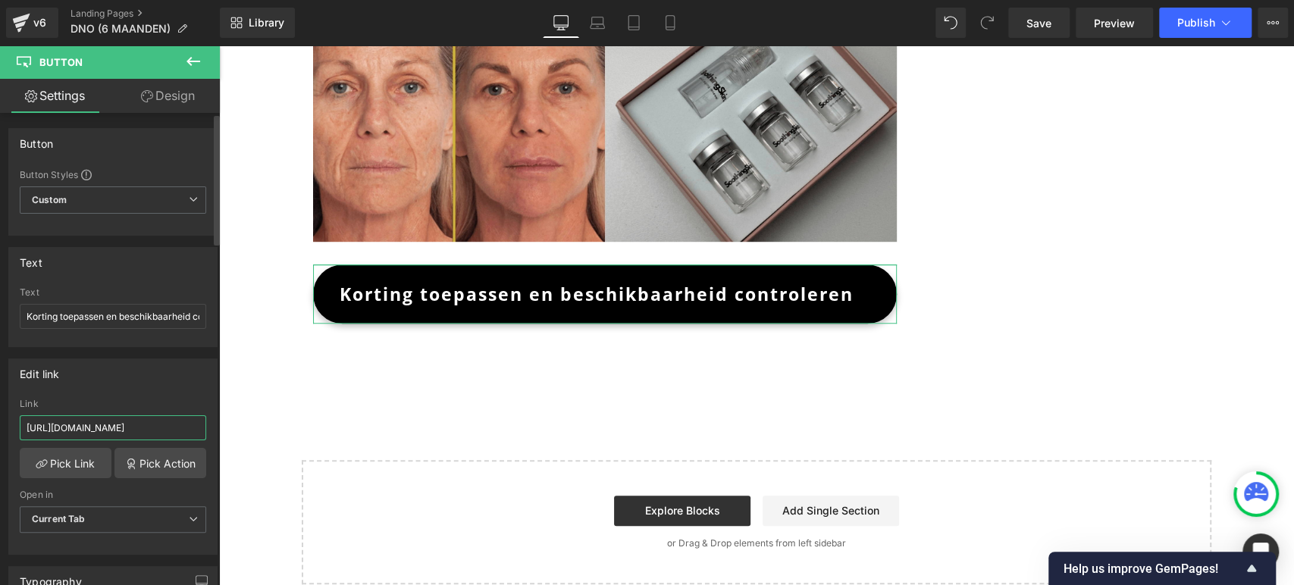
click at [102, 425] on input "[URL][DOMAIN_NAME]" at bounding box center [113, 428] width 187 height 25
type input "[URL][DOMAIN_NAME]"
click at [149, 373] on div "Edit link" at bounding box center [113, 373] width 208 height 29
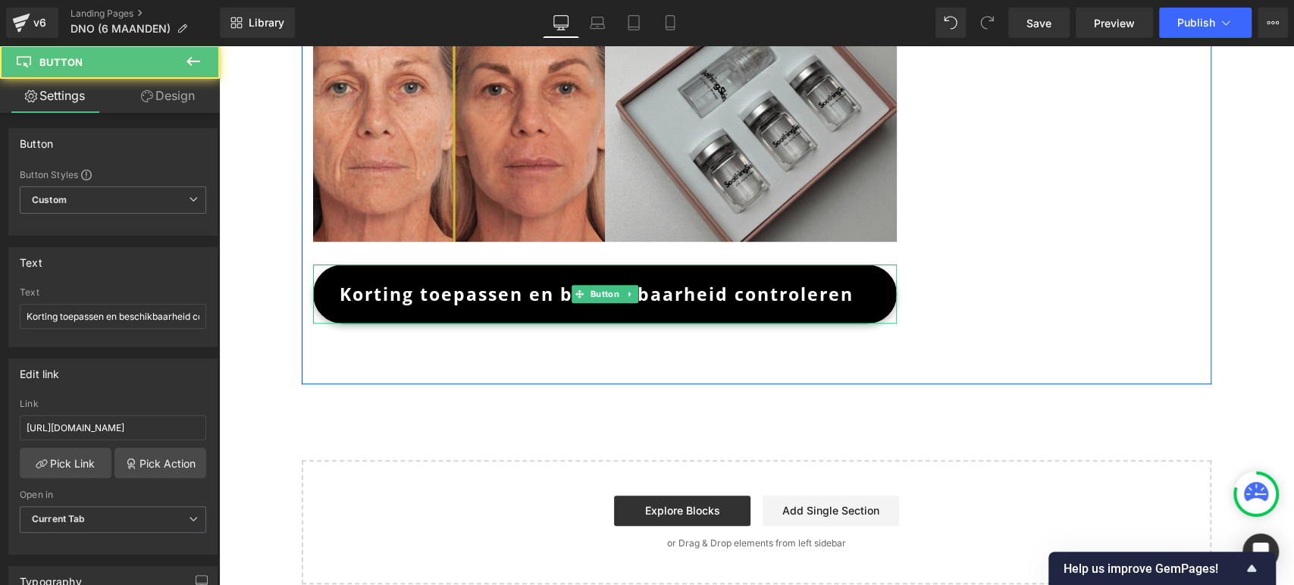
click at [499, 277] on span "Korting toepassen en beschikbaarheid controleren" at bounding box center [597, 294] width 514 height 39
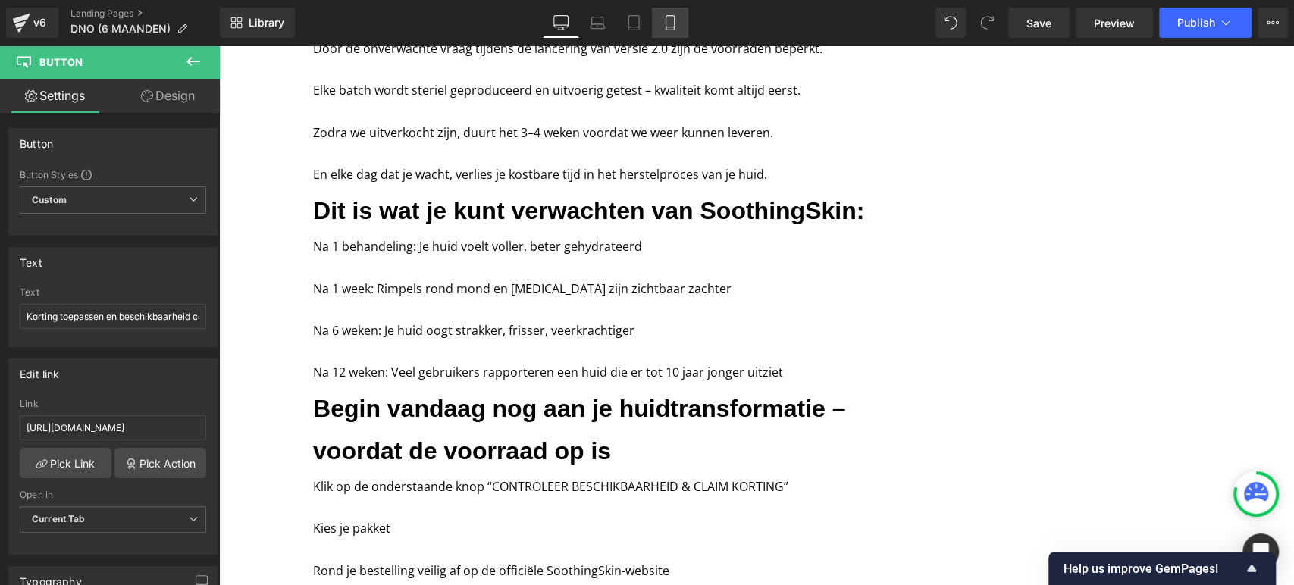
click at [682, 14] on link "Mobile" at bounding box center [670, 23] width 36 height 30
type input "17"
type input "100"
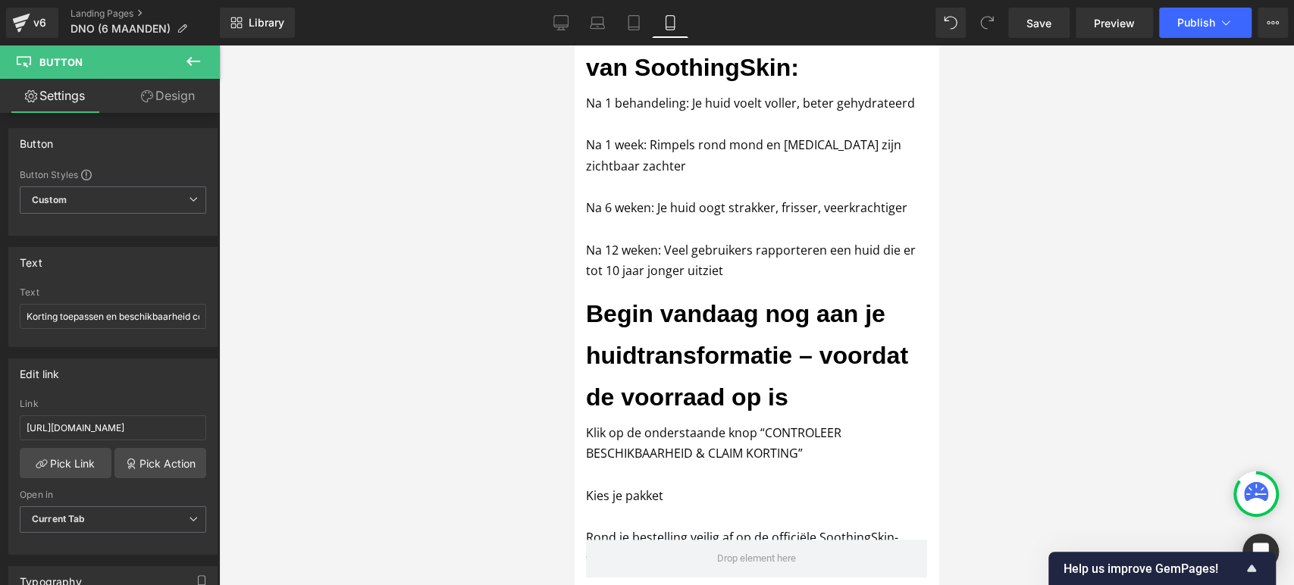
scroll to position [4381, 0]
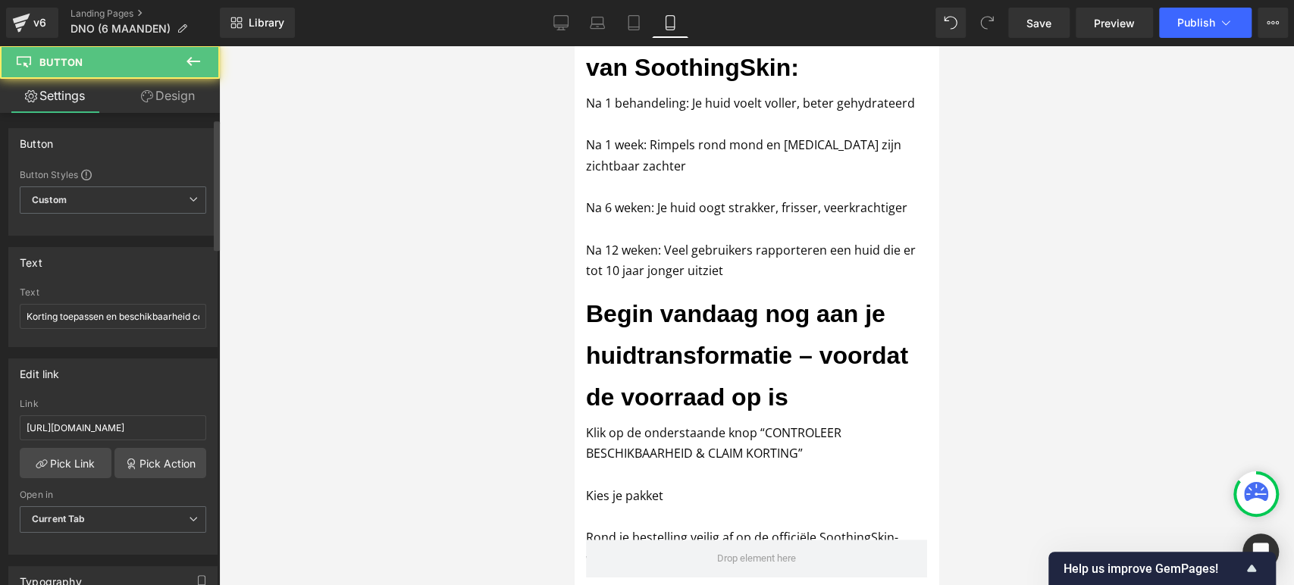
scroll to position [84, 0]
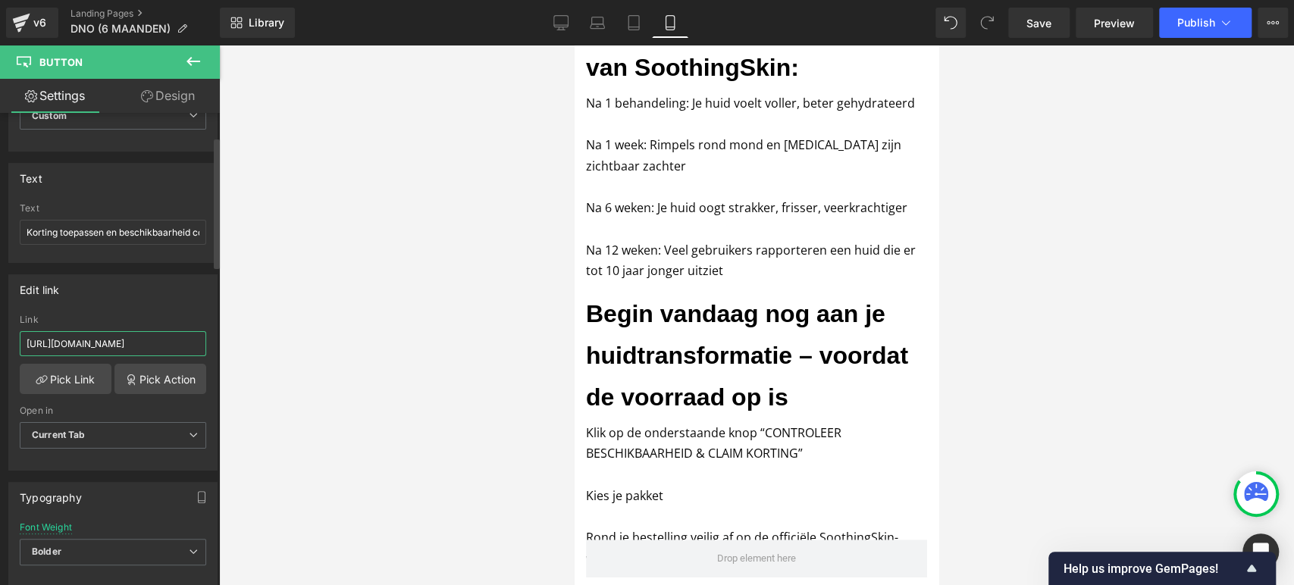
click at [82, 337] on input "[URL][DOMAIN_NAME]" at bounding box center [113, 343] width 187 height 25
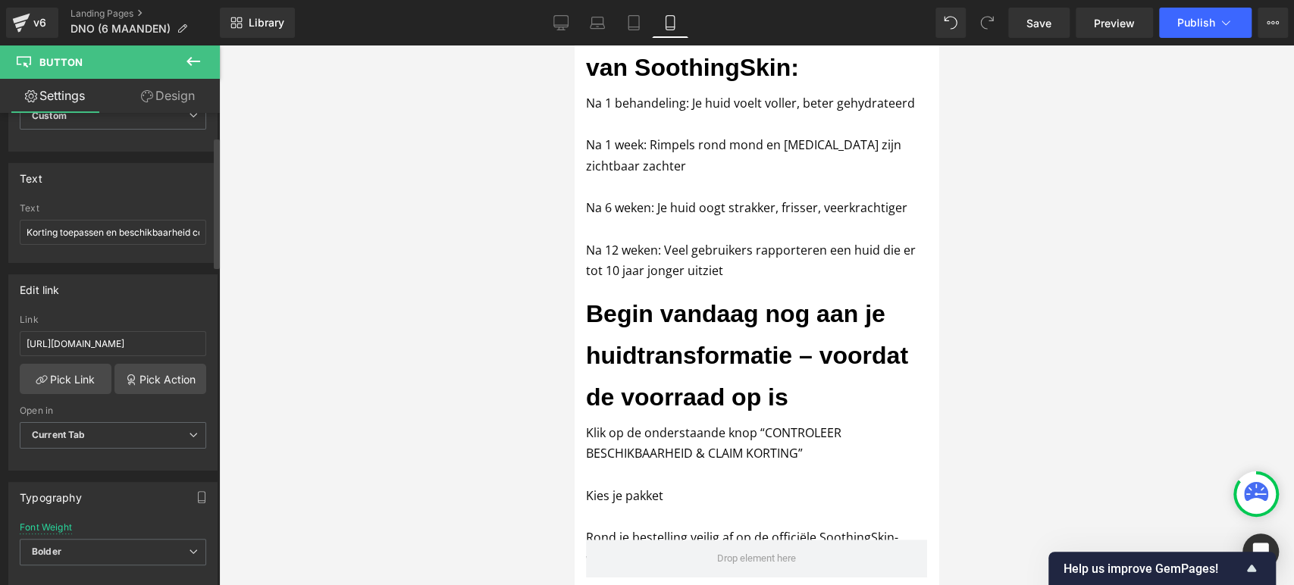
click at [106, 296] on div "Edit link" at bounding box center [113, 289] width 208 height 29
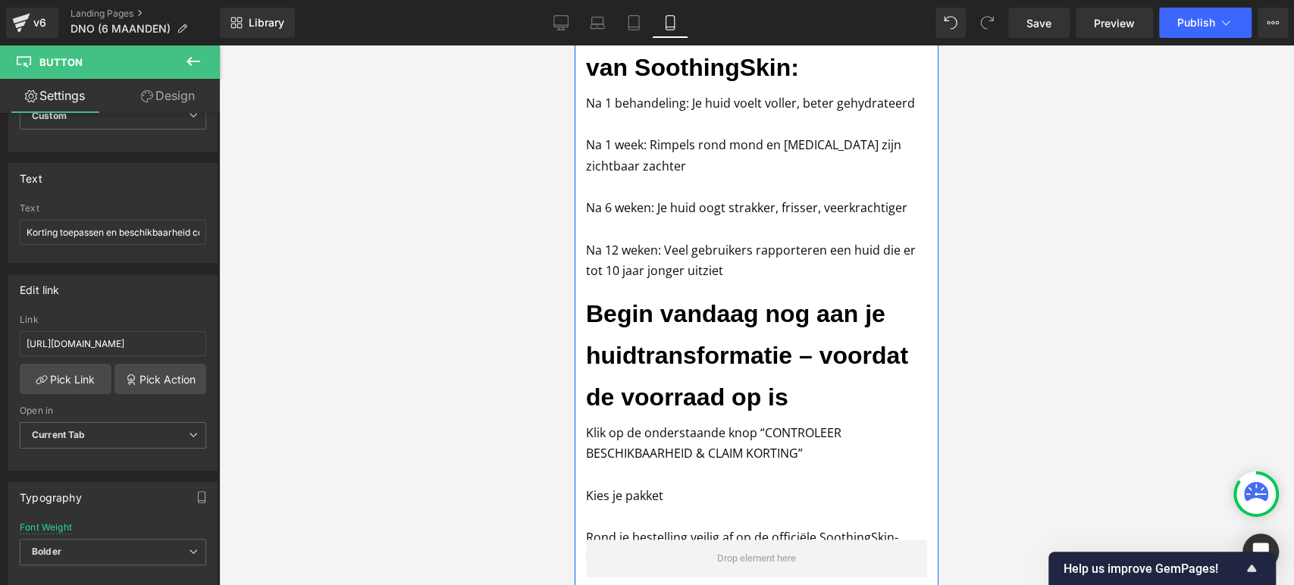
scroll to position [4718, 0]
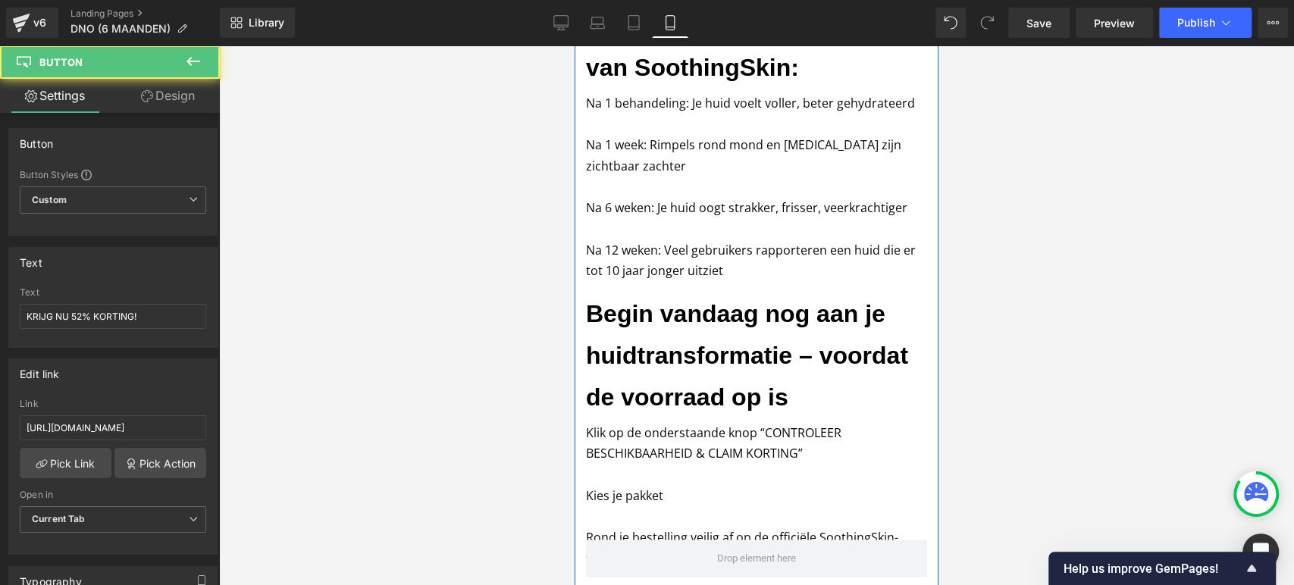
click at [130, 344] on div at bounding box center [113, 342] width 187 height 10
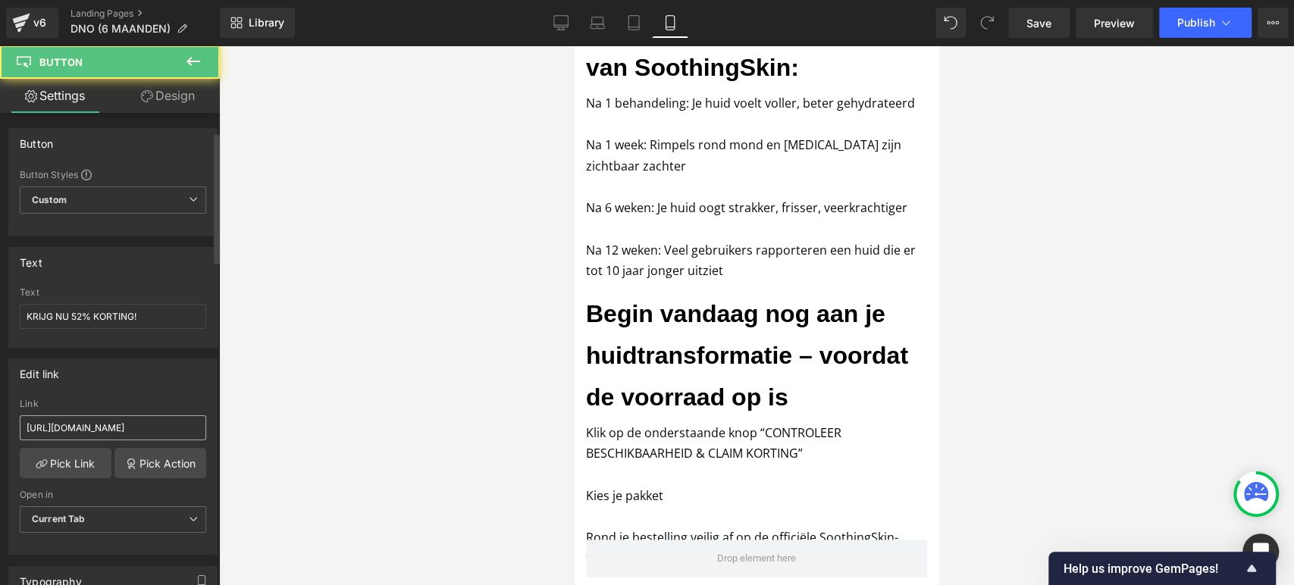
scroll to position [84, 0]
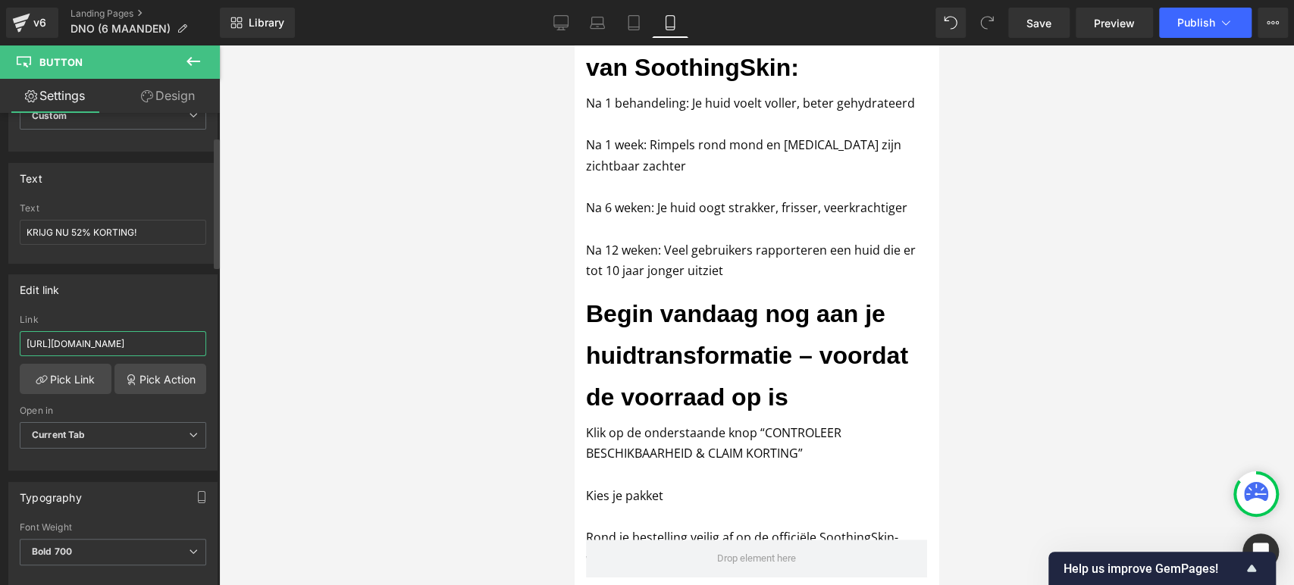
click at [129, 340] on input "[URL][DOMAIN_NAME]" at bounding box center [113, 343] width 187 height 25
click at [133, 295] on div "Edit link" at bounding box center [113, 289] width 208 height 29
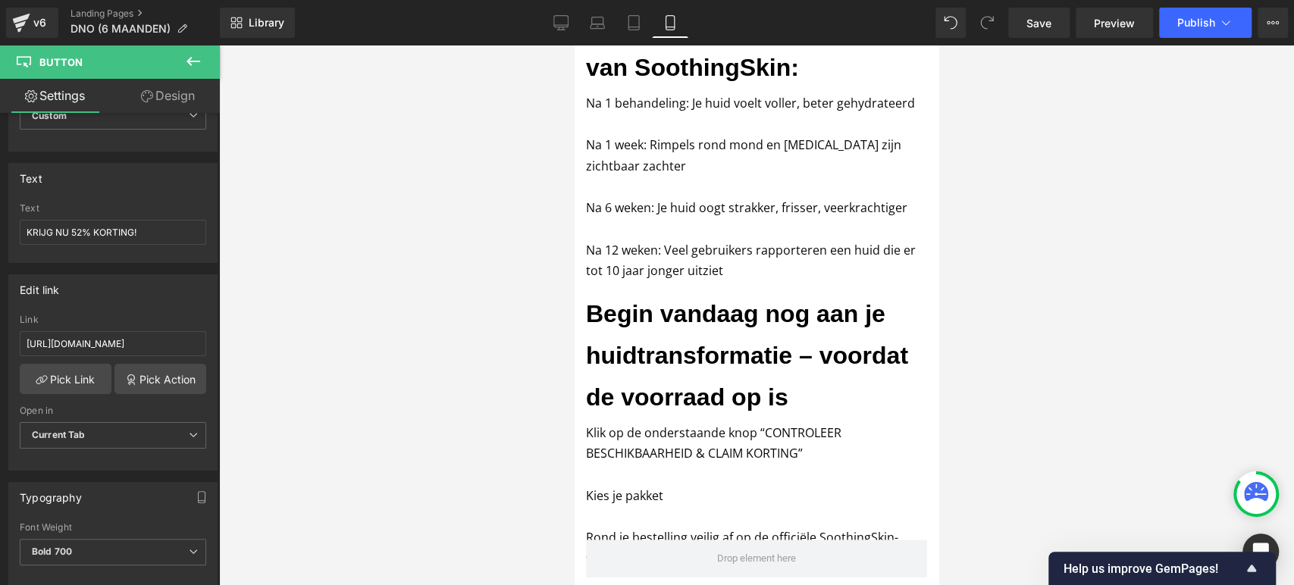
scroll to position [4213, 0]
click at [550, 28] on link "Desktop" at bounding box center [561, 23] width 36 height 30
type input "16"
type input "100"
type input "#ffffff"
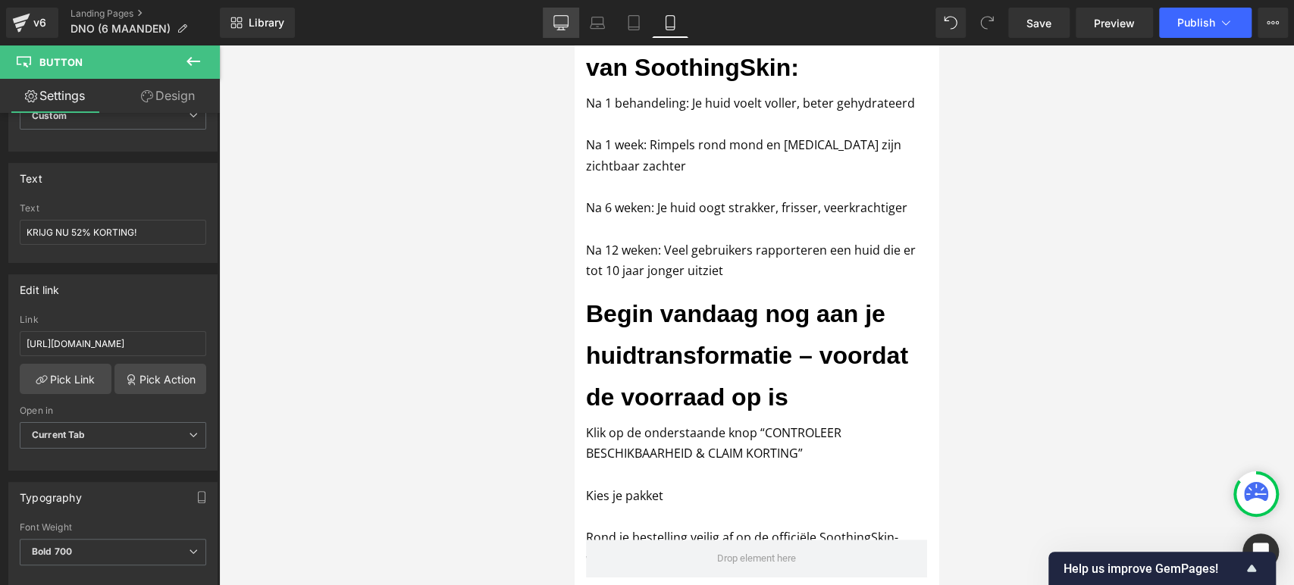
type input "100"
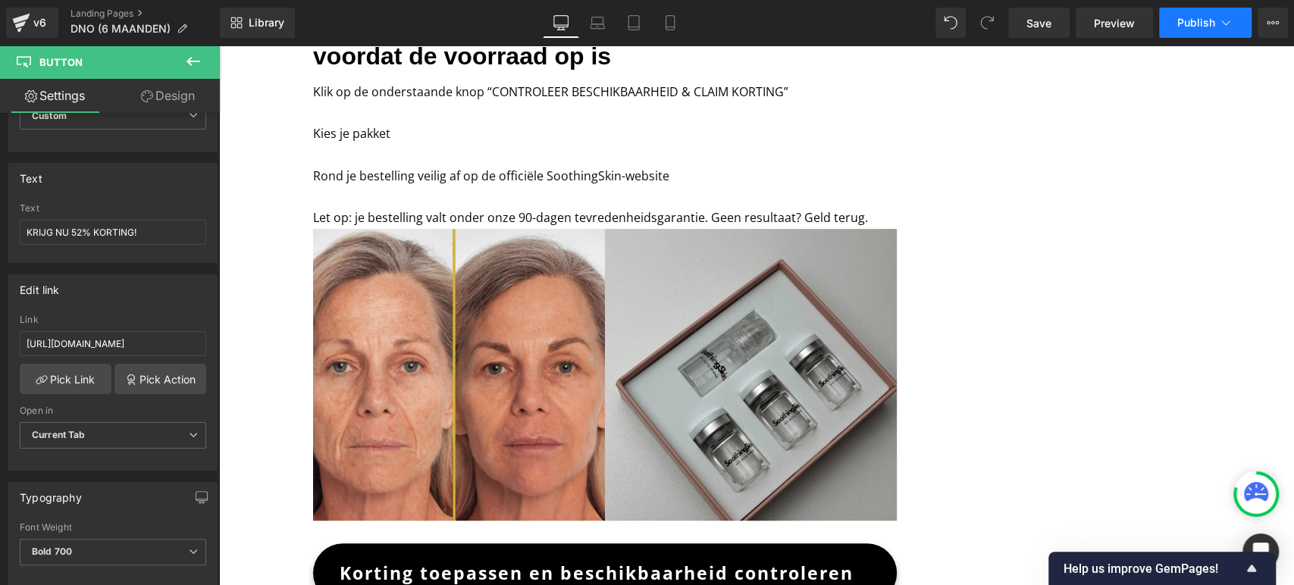
scroll to position [0, 0]
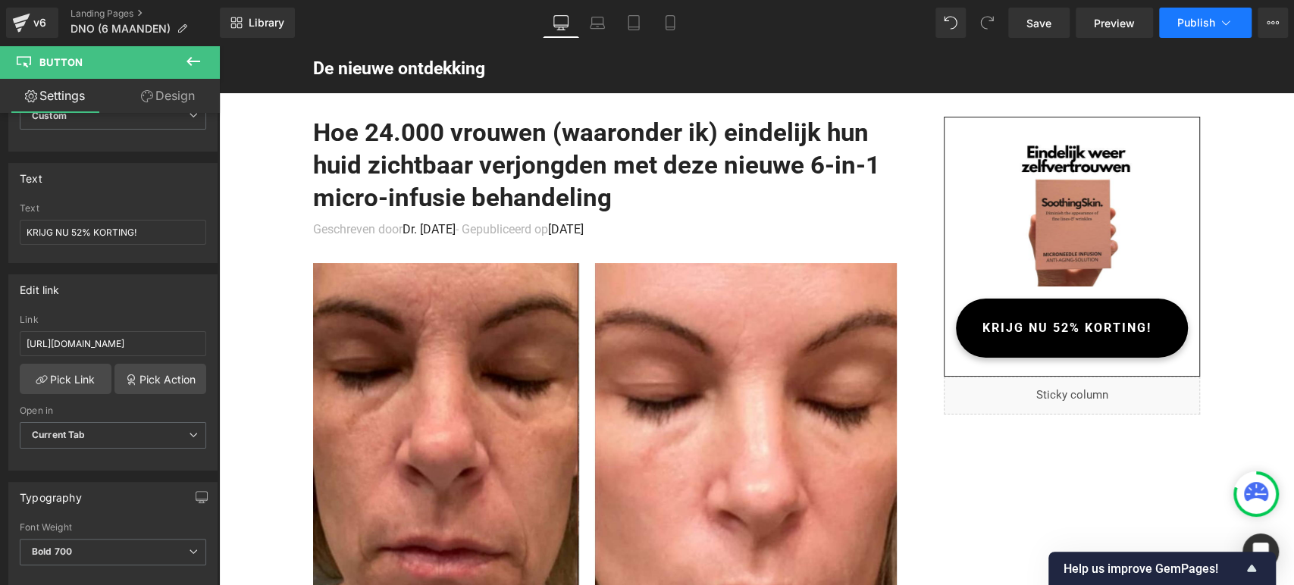
click at [1199, 25] on span "Publish" at bounding box center [1197, 23] width 38 height 12
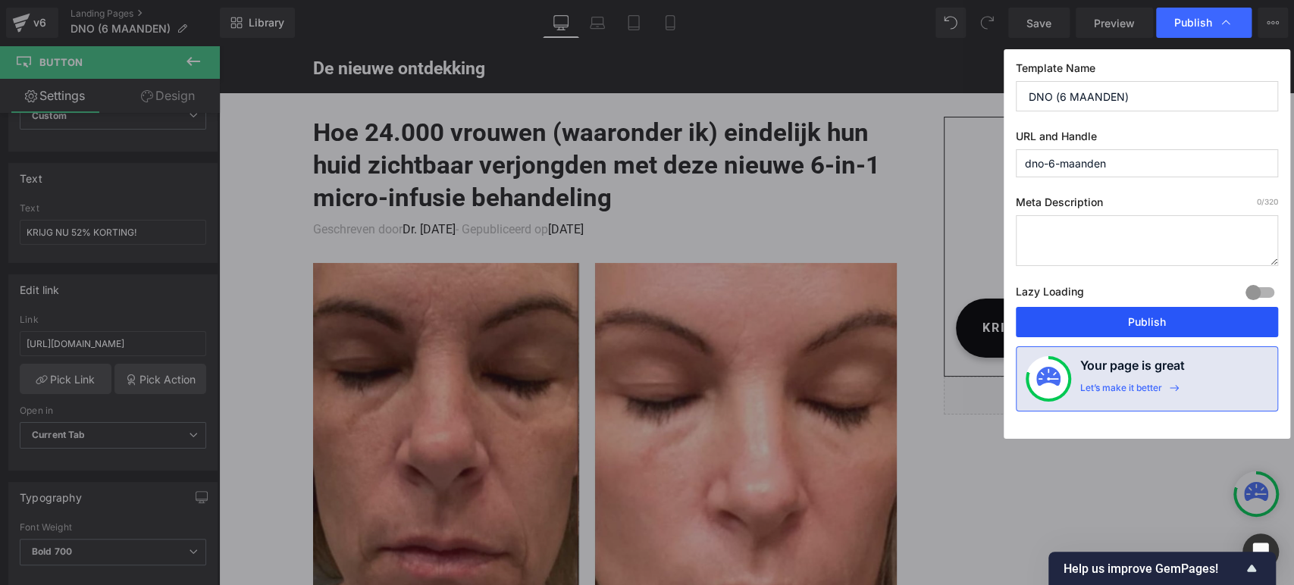
click at [1093, 330] on button "Publish" at bounding box center [1147, 322] width 262 height 30
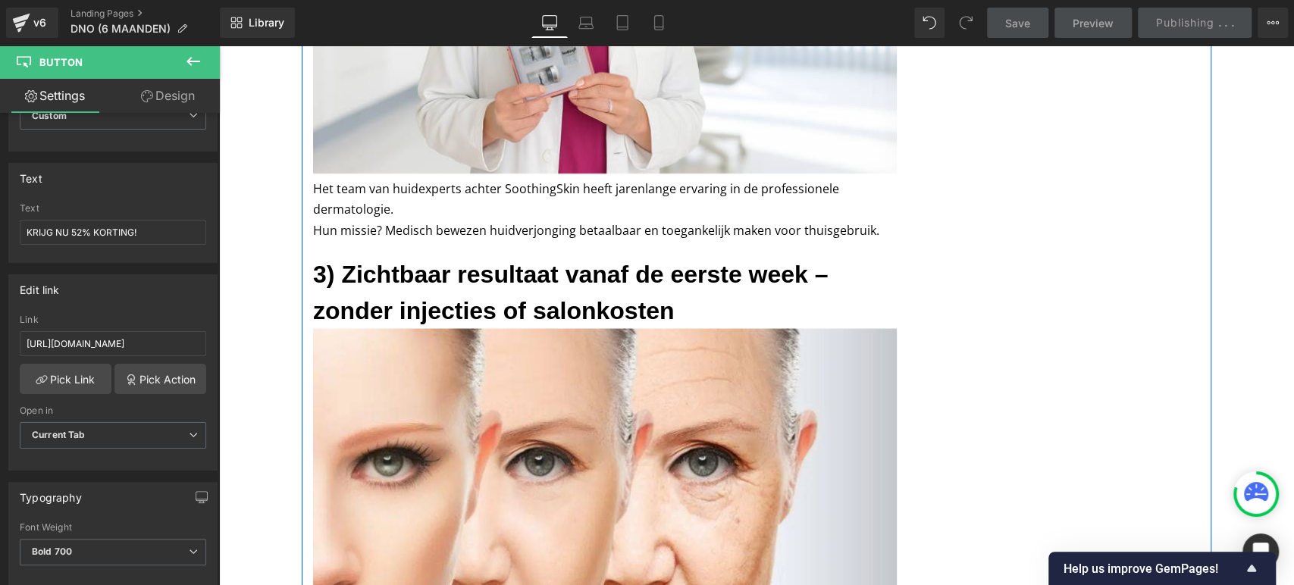
scroll to position [1853, 0]
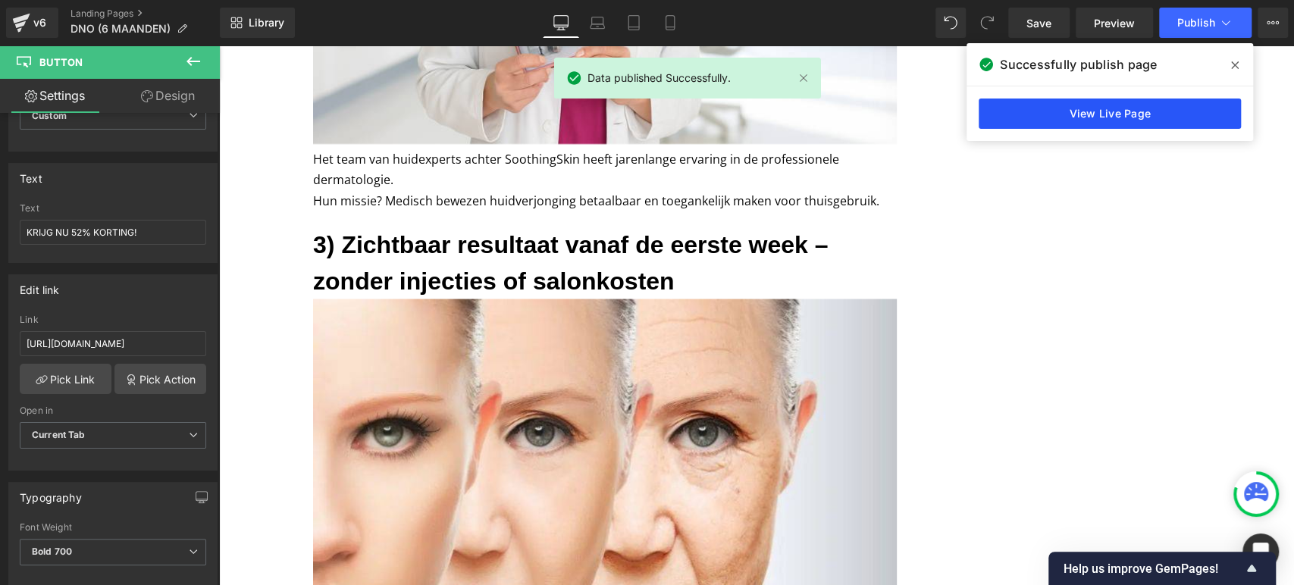
click at [1084, 127] on link "View Live Page" at bounding box center [1110, 114] width 262 height 30
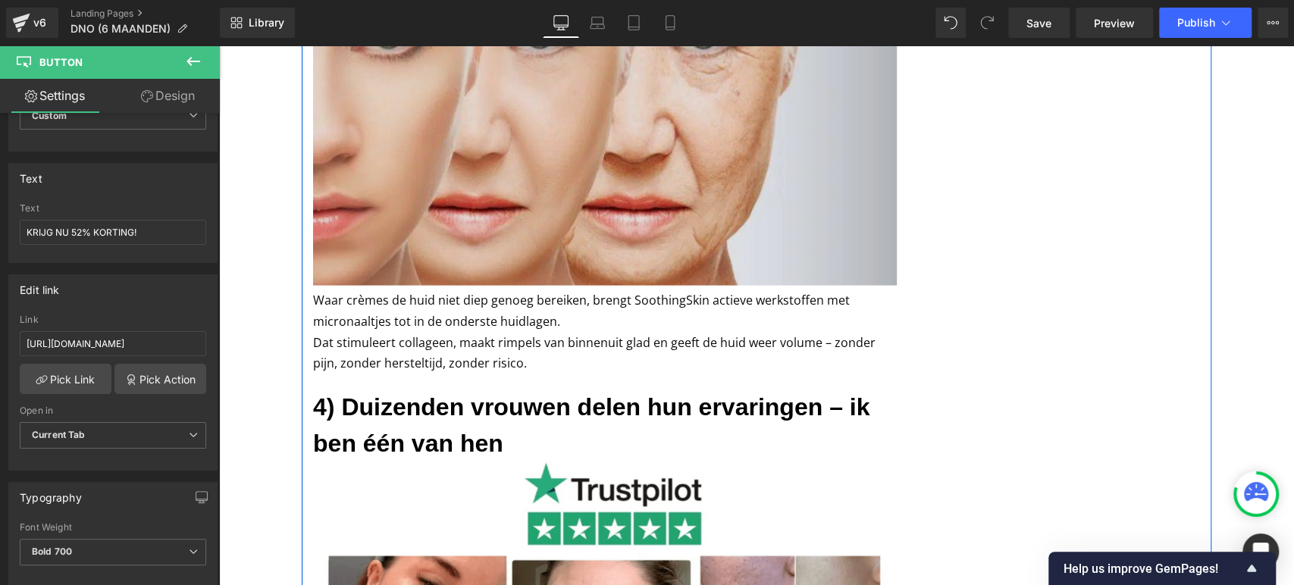
scroll to position [2275, 0]
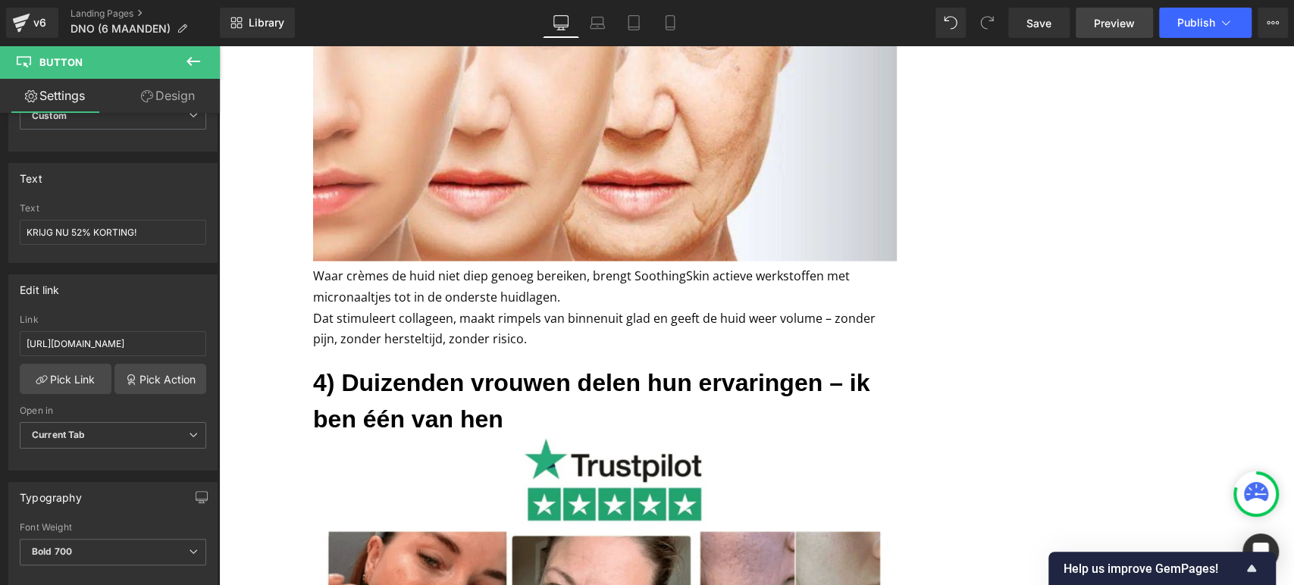
click at [1093, 35] on link "Preview" at bounding box center [1114, 23] width 77 height 30
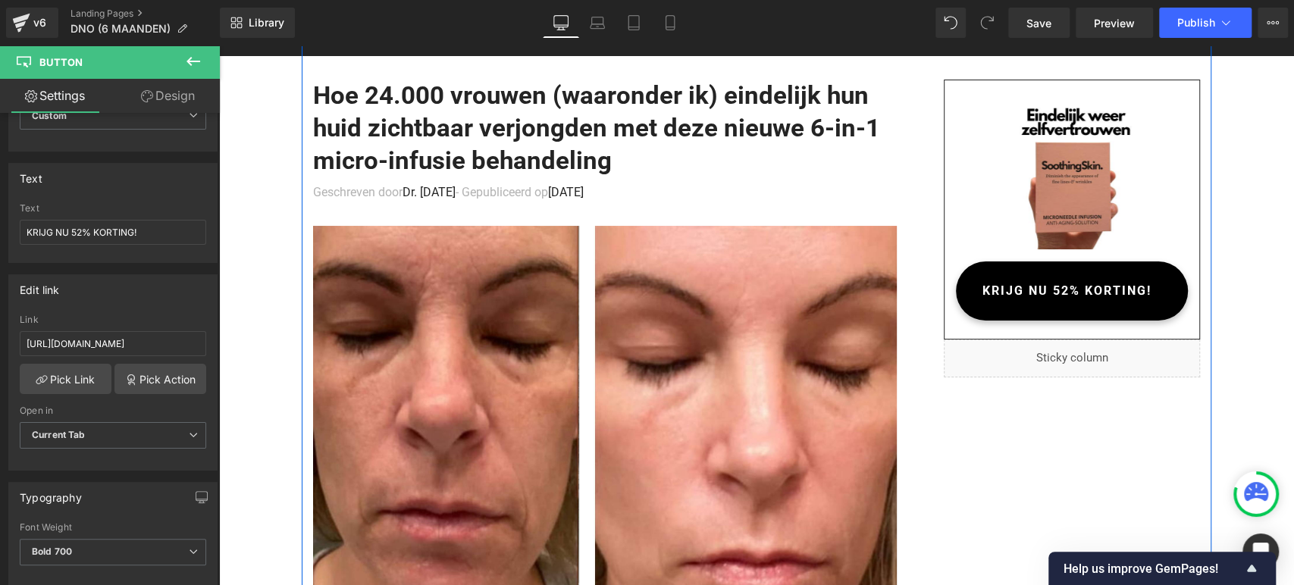
scroll to position [168, 0]
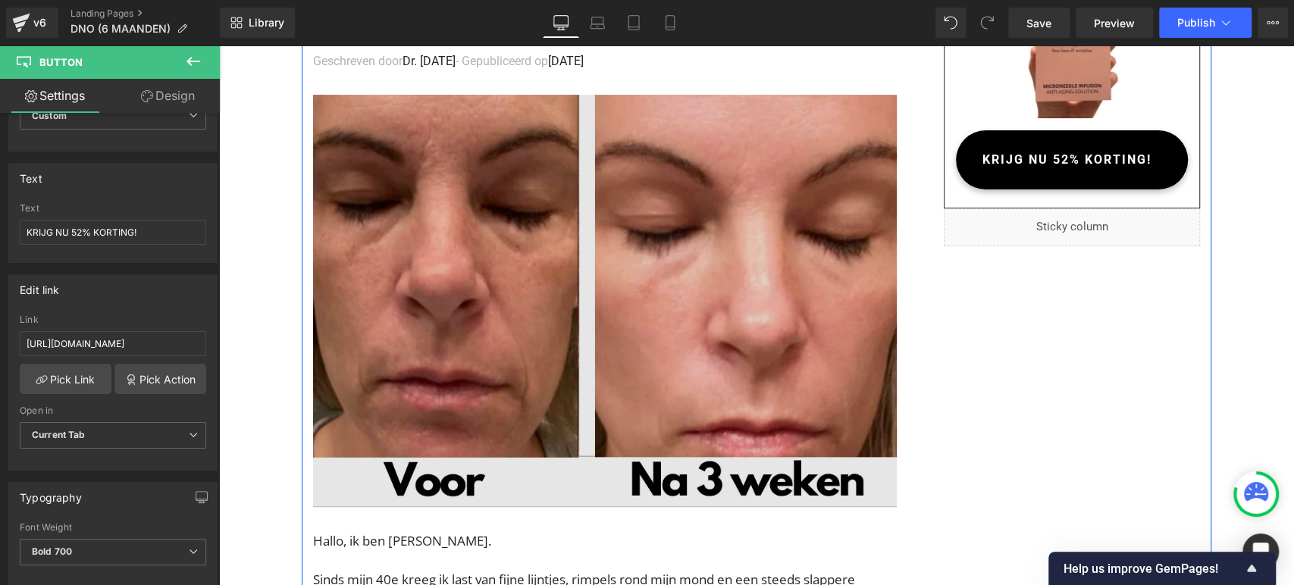
click at [494, 230] on img at bounding box center [605, 301] width 584 height 413
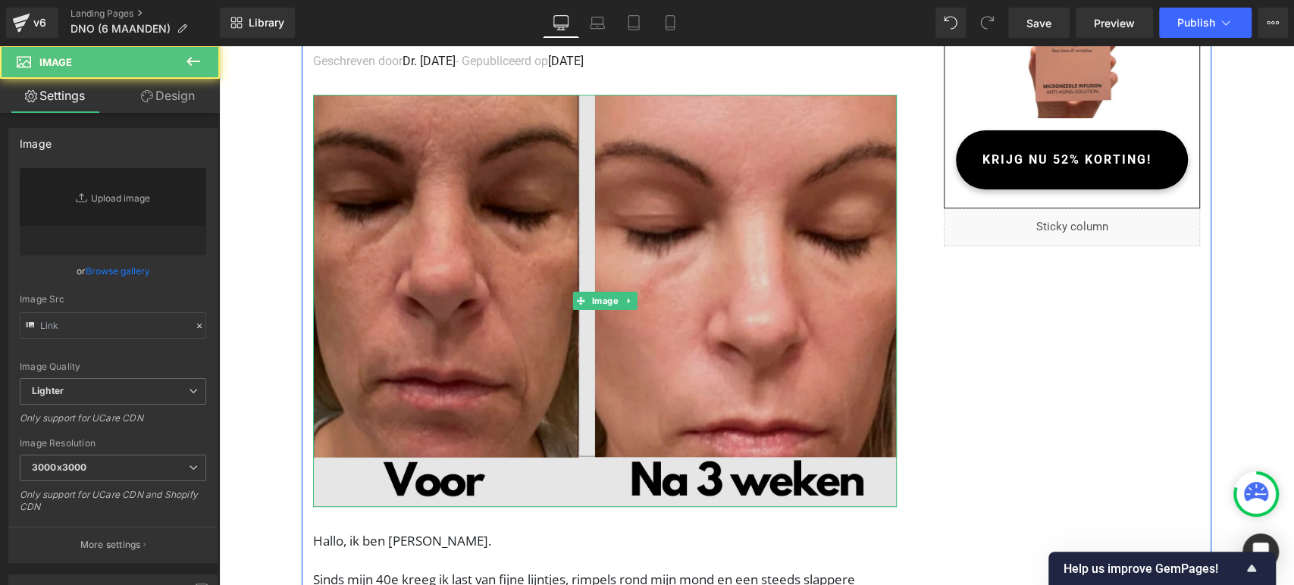
click at [372, 255] on img at bounding box center [605, 301] width 584 height 413
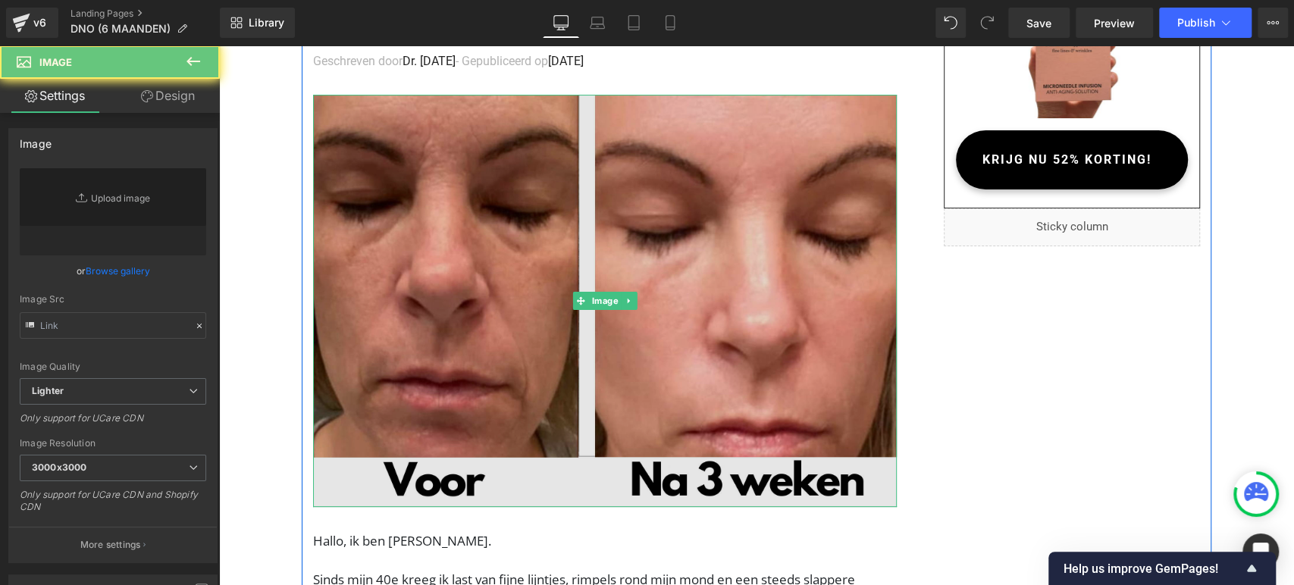
type input "[URL][DOMAIN_NAME]"
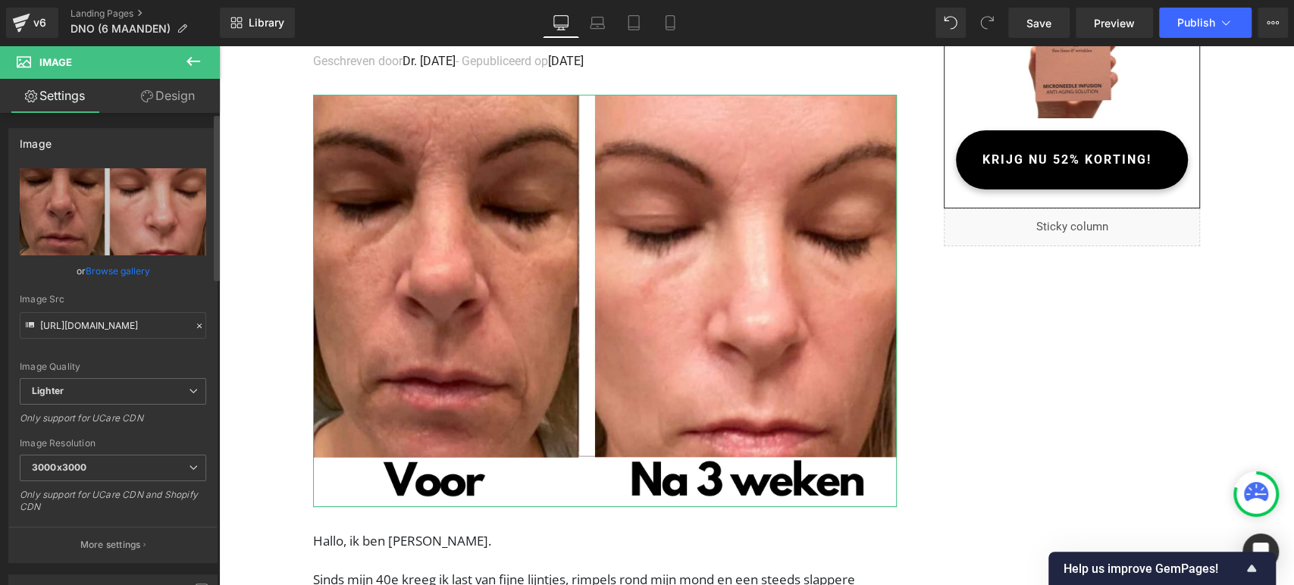
click at [136, 271] on link "Browse gallery" at bounding box center [118, 271] width 64 height 27
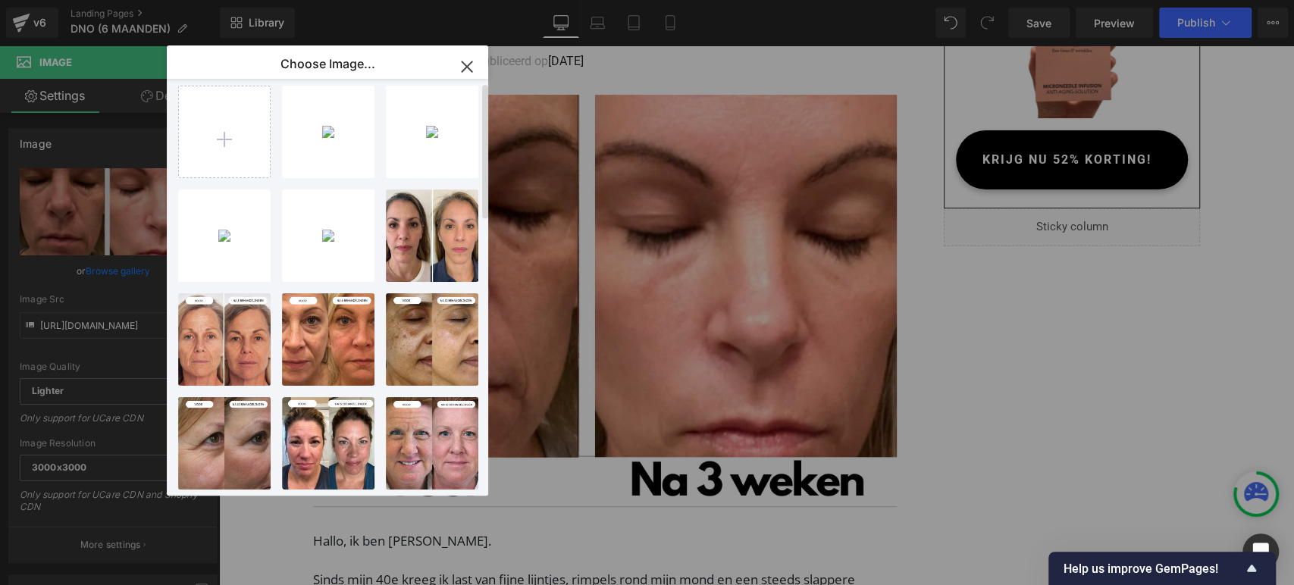
scroll to position [0, 0]
